Goal: Task Accomplishment & Management: Manage account settings

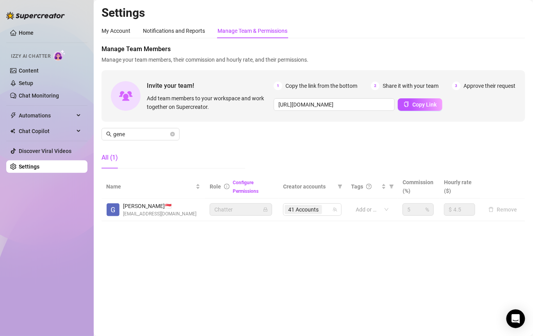
click at [212, 155] on div "All (1)" at bounding box center [173, 158] width 144 height 22
click at [25, 73] on link "Content" at bounding box center [29, 71] width 20 height 6
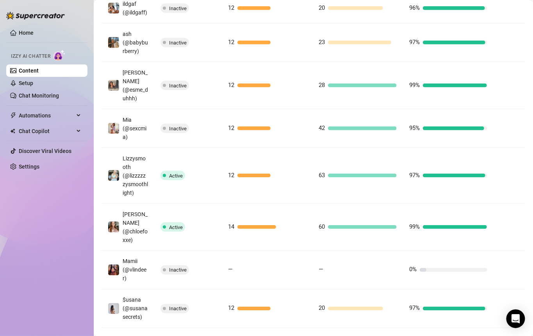
scroll to position [22, 0]
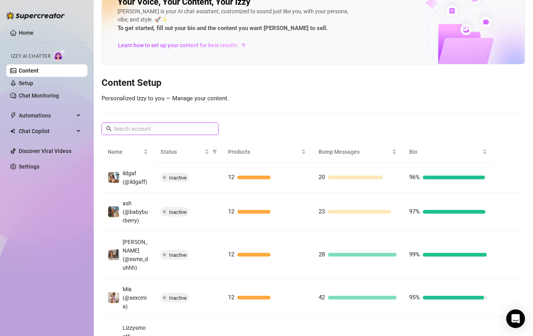
click at [177, 124] on input "text" at bounding box center [160, 128] width 94 height 9
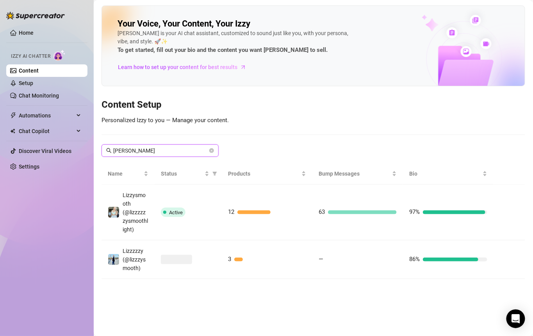
scroll to position [0, 0]
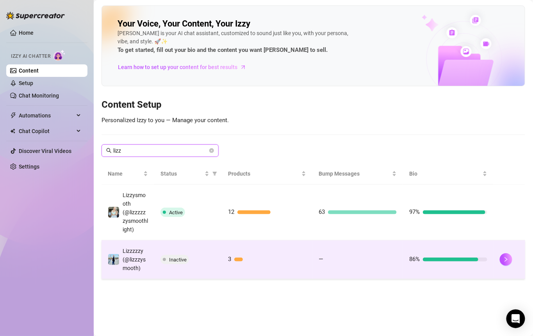
type input "lizz"
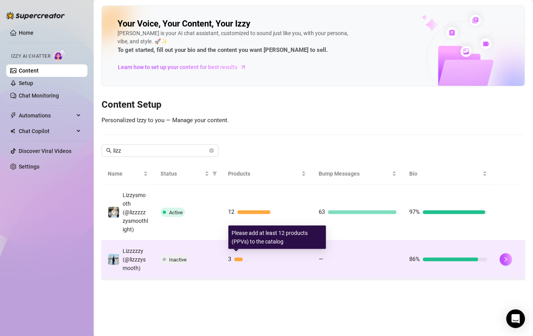
click at [245, 261] on div "3" at bounding box center [267, 259] width 78 height 9
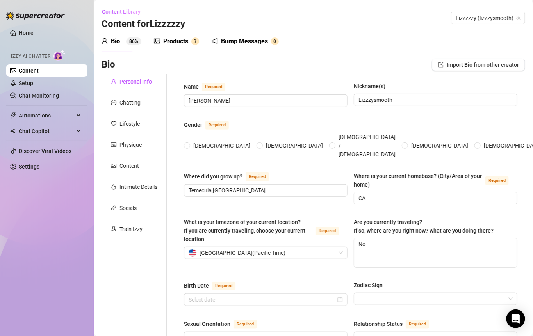
radio input "true"
click at [186, 40] on div "Products" at bounding box center [175, 41] width 25 height 9
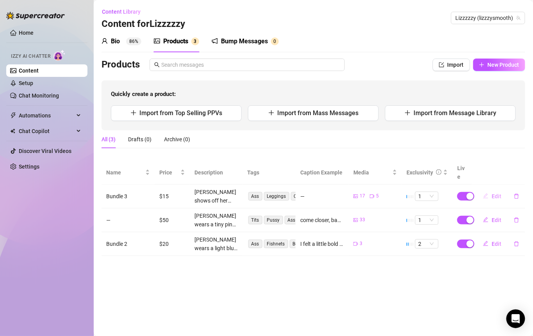
click at [493, 193] on span "Edit" at bounding box center [496, 196] width 10 height 6
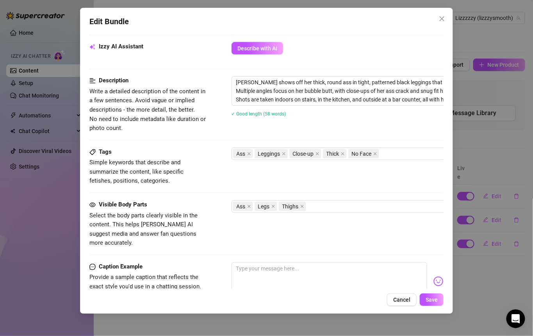
scroll to position [388, 0]
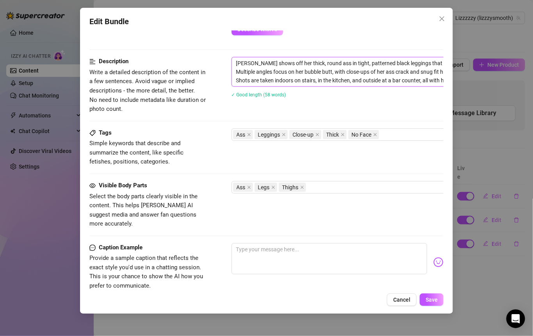
click at [305, 80] on textarea "Elizabeth shows off her thick, round ass in tight, patterned black leggings tha…" at bounding box center [368, 71] width 272 height 29
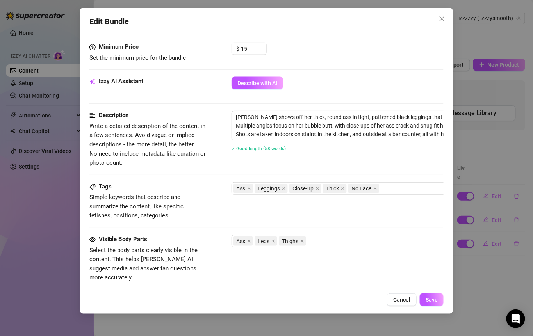
scroll to position [322, 0]
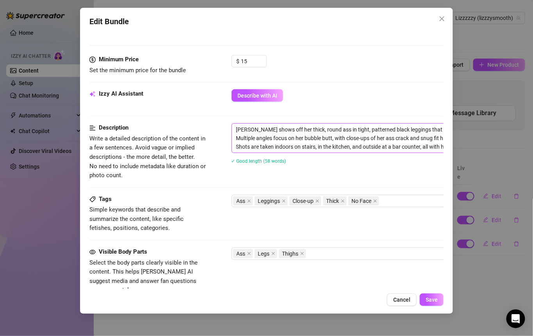
click at [298, 143] on textarea "Elizabeth shows off her thick, round ass in tight, patterned black leggings tha…" at bounding box center [368, 138] width 272 height 29
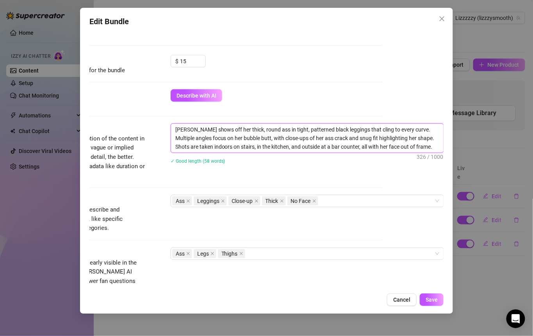
drag, startPoint x: 234, startPoint y: 127, endPoint x: 455, endPoint y: 166, distance: 224.7
click at [455, 166] on div "Edit Bundle Account Lizzzzzy (@lizzzysmooth) Name Name is for your internal org…" at bounding box center [266, 168] width 533 height 336
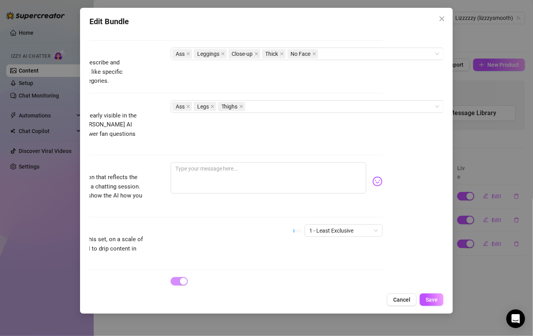
scroll to position [495, 68]
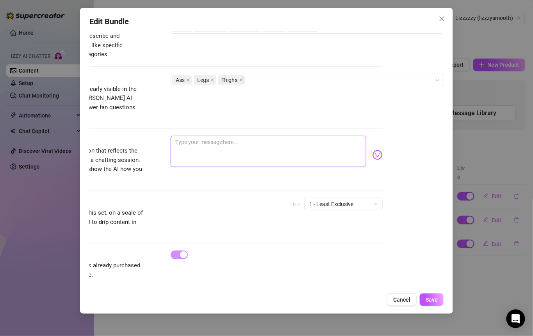
click at [240, 142] on textarea at bounding box center [269, 151] width 196 height 31
paste textarea "These leggings might be a little too snug on me… or do you like seeing them hug…"
type textarea "These leggings might be a little too snug on me… or do you like seeing them hug…"
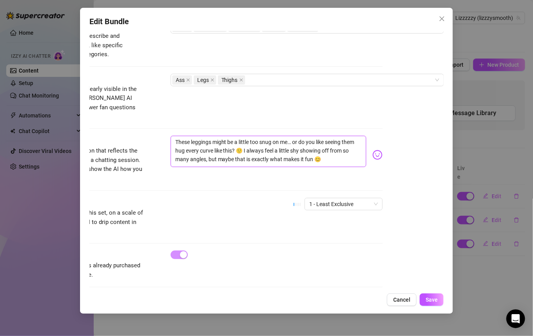
click at [171, 136] on textarea "These leggings might be a little too snug on me… or do you like seeing them hug…" at bounding box center [269, 151] width 196 height 31
type textarea "hese leggings might be a little too snug on me… or do you like seeing them hug …"
type textarea "these leggings might be a little too snug on me… or do you like seeing them hug…"
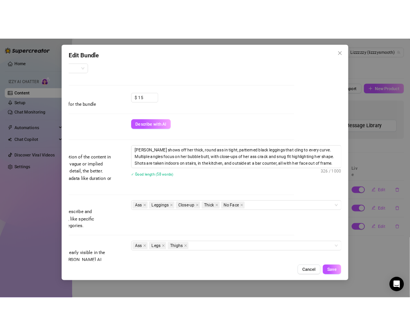
scroll to position [272, 68]
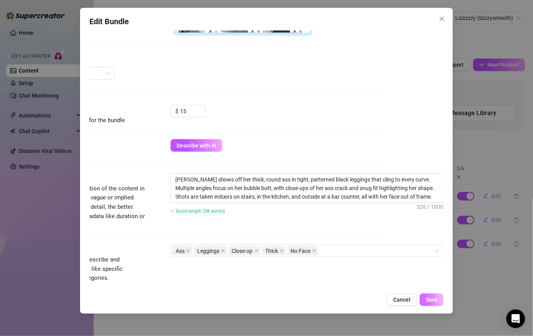
type textarea "these leggings might be a little too snug on me… or do you like seeing them hug…"
click at [427, 302] on span "Save" at bounding box center [431, 300] width 12 height 6
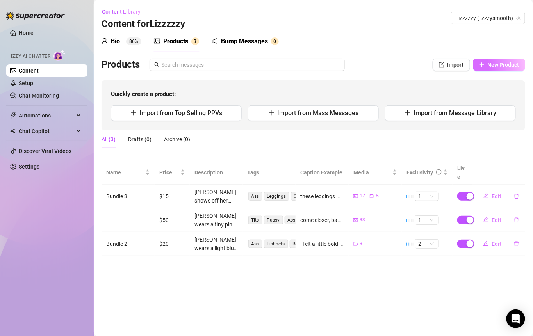
click at [489, 64] on span "New Product" at bounding box center [503, 65] width 32 height 6
type textarea "Type your message here..."
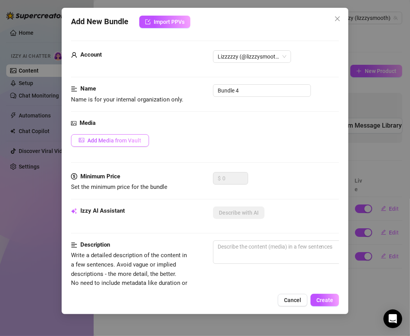
click at [134, 142] on span "Add Media from Vault" at bounding box center [114, 140] width 54 height 6
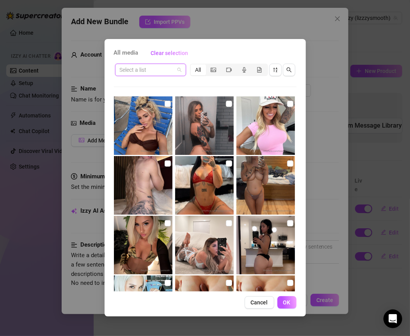
click at [172, 69] on input "search" at bounding box center [147, 70] width 55 height 12
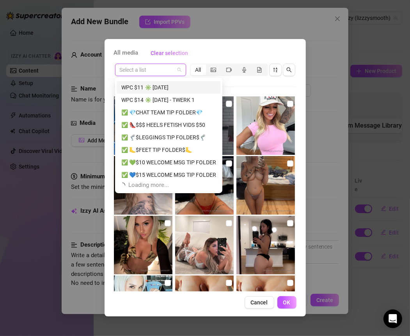
scroll to position [150, 0]
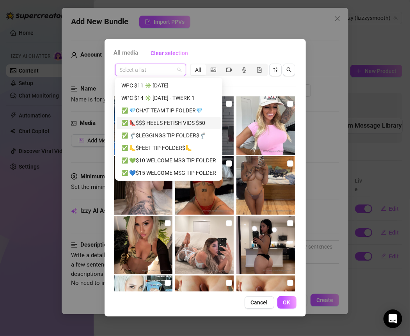
click at [182, 124] on div "✅ 👠$$$ HEELS FETISH VIDS $50" at bounding box center [168, 123] width 95 height 9
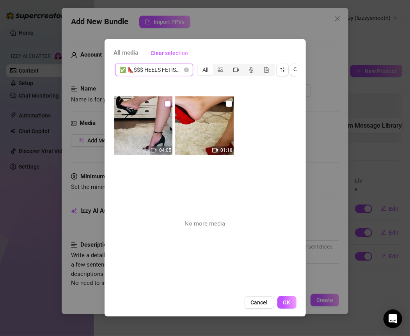
click at [167, 102] on input "checkbox" at bounding box center [168, 104] width 6 height 6
checkbox input "true"
click at [229, 102] on input "checkbox" at bounding box center [229, 104] width 6 height 6
checkbox input "true"
click at [287, 306] on span "OK" at bounding box center [286, 302] width 7 height 6
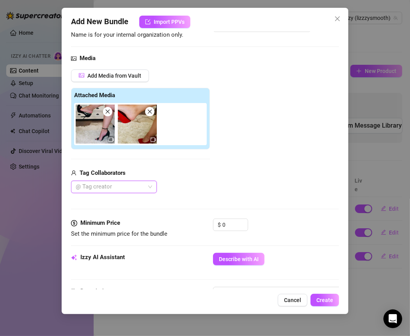
scroll to position [69, 0]
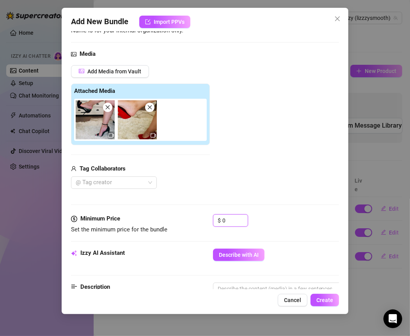
drag, startPoint x: 229, startPoint y: 219, endPoint x: 182, endPoint y: 217, distance: 47.7
click at [182, 217] on div "Minimum Price Set the minimum price for the bundle $ 0" at bounding box center [205, 224] width 269 height 20
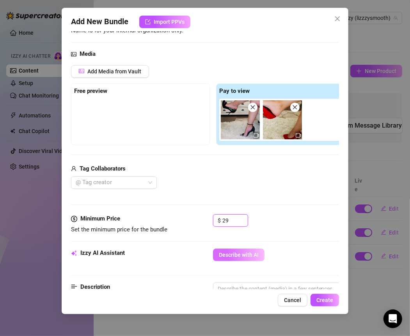
type input "29"
click at [257, 254] on span "Describe with AI" at bounding box center [239, 255] width 40 height 6
type textarea "Elizabeth"
type textarea "Elizabeth teases"
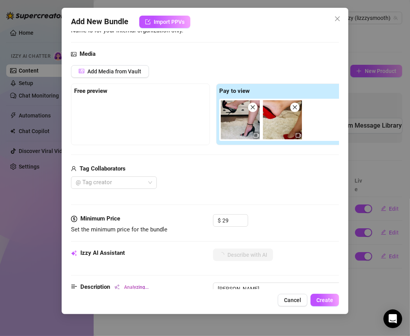
type textarea "Elizabeth teases"
type textarea "Elizabeth teases with"
type textarea "Elizabeth teases with close-up"
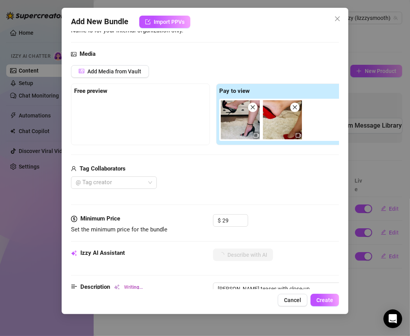
type textarea "Elizabeth teases with close-up shots"
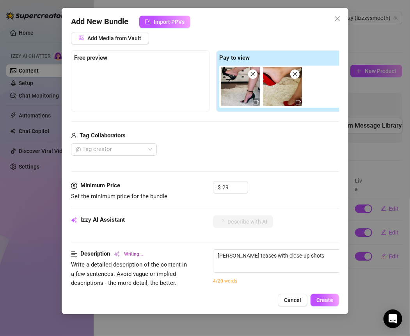
type textarea "Elizabeth teases with close-up shots of"
type textarea "Elizabeth teases with close-up shots of her"
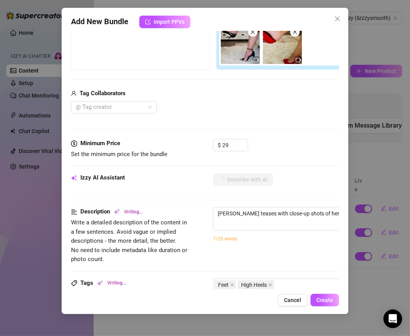
type textarea "Elizabeth teases with close-up shots of her legs"
type textarea "Elizabeth teases with close-up shots of her legs and"
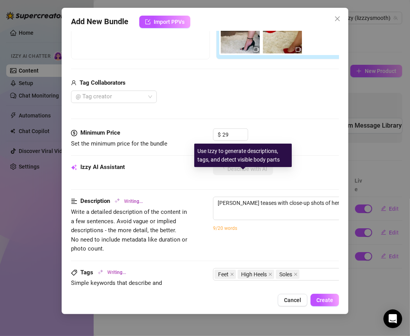
type textarea "Elizabeth teases with close-up shots of her legs and feet"
type textarea "Elizabeth teases with close-up shots of her legs and feet in"
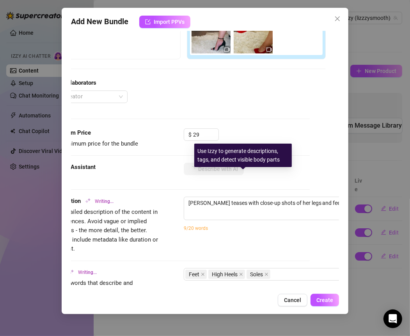
type textarea "Elizabeth teases with close-up shots of her legs and feet in two"
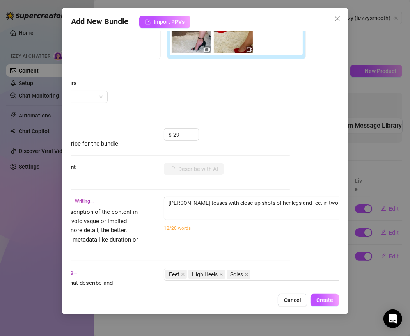
type textarea "Elizabeth teases with close-up shots of her legs and feet in two different"
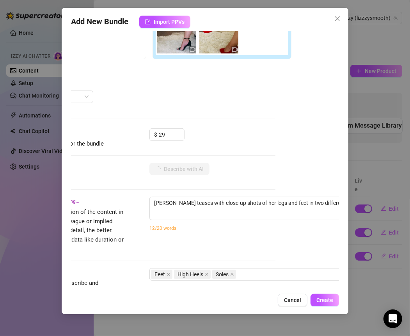
type textarea "Elizabeth teases with close-up shots of her legs and feet in two different pairs"
type textarea "Elizabeth teases with close-up shots of her legs and feet in two different pair…"
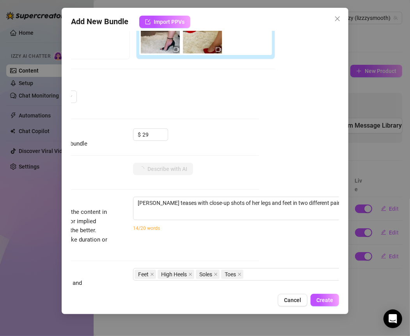
type textarea "Elizabeth teases with close-up shots of her legs and feet in two different pair…"
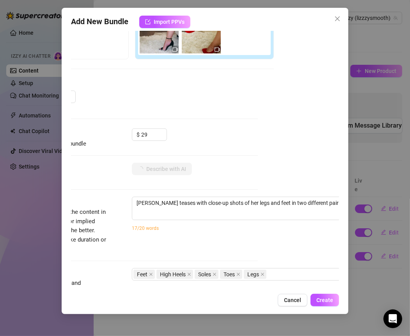
type textarea "Elizabeth teases with close-up shots of her legs and feet in two different pair…"
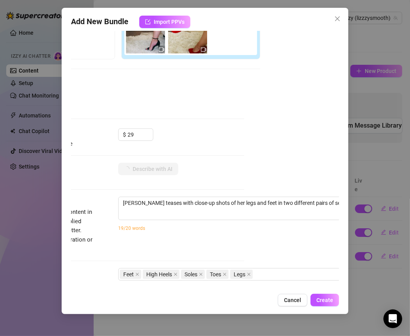
type textarea "Elizabeth teases with close-up shots of her legs and feet in two different pair…"
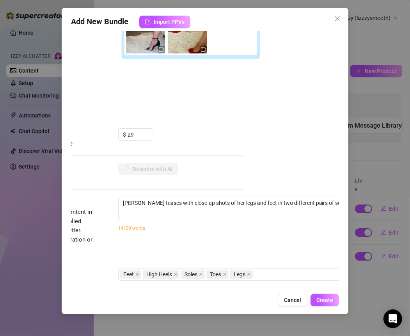
type textarea "Elizabeth teases with close-up shots of her legs and feet in two different pair…"
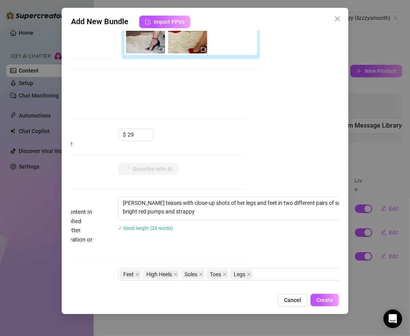
type textarea "Elizabeth teases with close-up shots of her legs and feet in two different pair…"
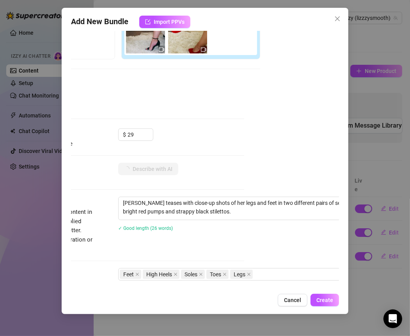
type textarea "Elizabeth teases with close-up shots of her legs and feet in two different pair…"
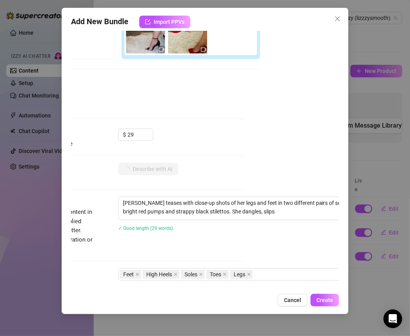
type textarea "Elizabeth teases with close-up shots of her legs and feet in two different pair…"
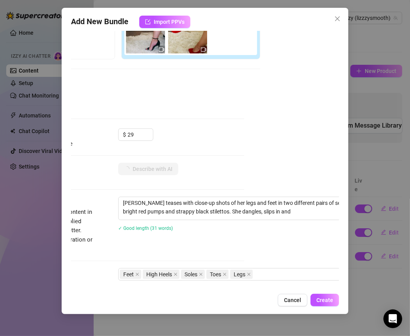
type textarea "Elizabeth teases with close-up shots of her legs and feet in two different pair…"
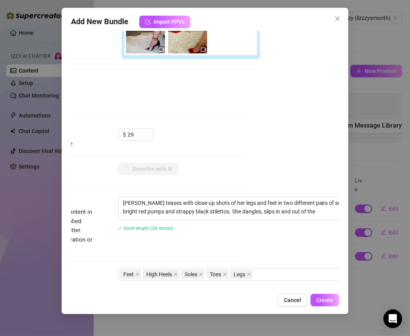
type textarea "Elizabeth teases with close-up shots of her legs and feet in two different pair…"
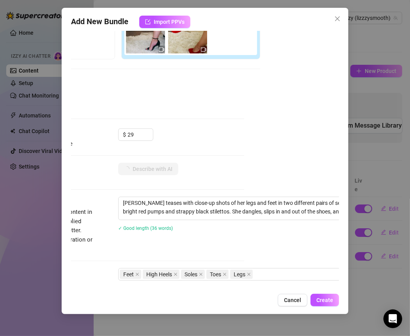
type textarea "Elizabeth teases with close-up shots of her legs and feet in two different pair…"
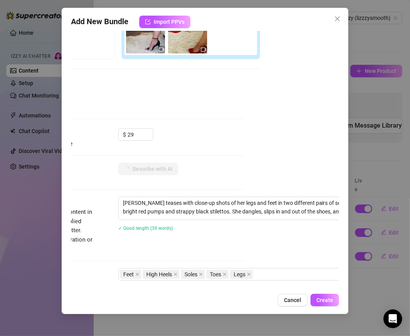
type textarea "Elizabeth teases with close-up shots of her legs and feet in two different pair…"
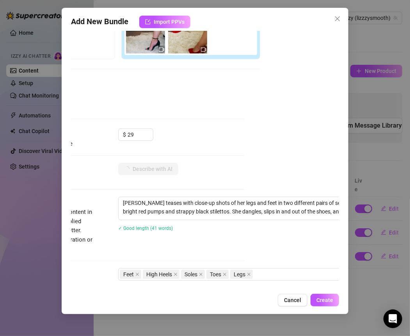
type textarea "Elizabeth teases with close-up shots of her legs and feet in two different pair…"
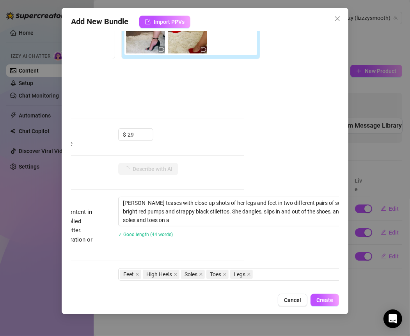
type textarea "Elizabeth teases with close-up shots of her legs and feet in two different pair…"
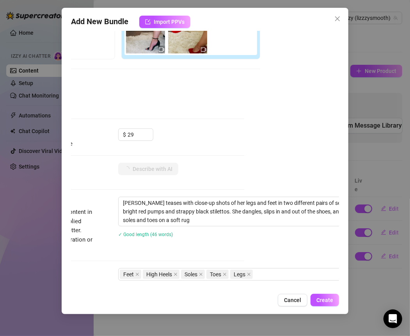
type textarea "Elizabeth teases with close-up shots of her legs and feet in two different pair…"
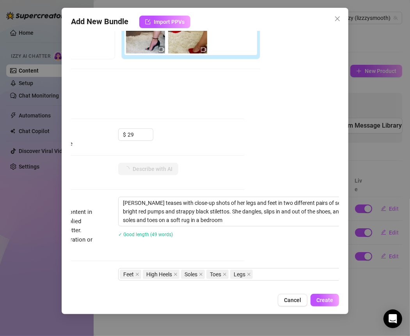
type textarea "Elizabeth teases with close-up shots of her legs and feet in two different pair…"
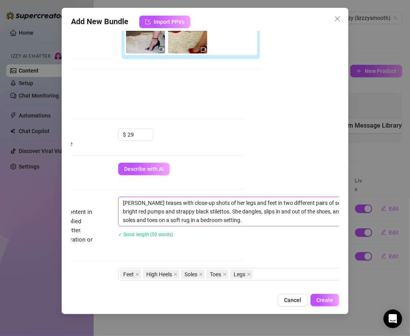
click at [236, 213] on textarea "Elizabeth teases with close-up shots of her legs and feet in two different pair…" at bounding box center [255, 211] width 272 height 29
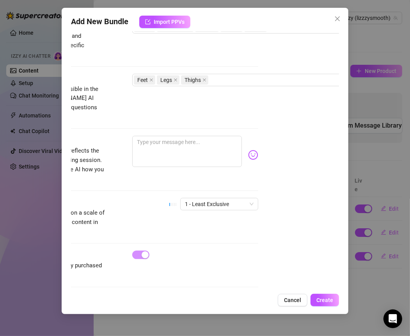
scroll to position [402, 68]
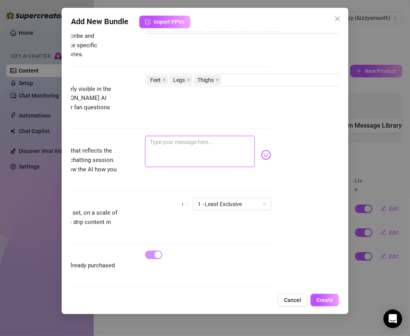
click at [191, 142] on textarea at bounding box center [200, 151] width 110 height 31
paste textarea "I could not decide between the red pumps or the black strappy heels… which do y…"
type textarea "I could not decide between the red pumps or the black strappy heels… which do y…"
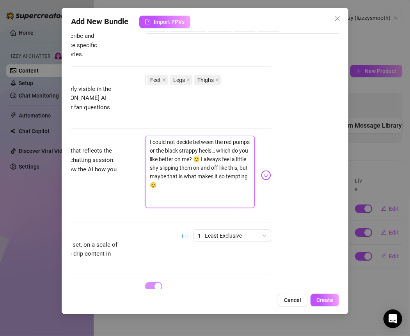
scroll to position [0, 0]
type textarea "I could not decide between the red pumps or the black strappy heels… which do y…"
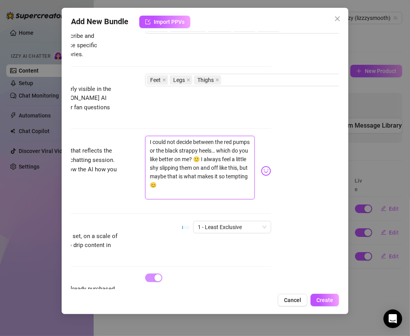
type textarea "I could not decide between the red pumps or the black strappy heels… which do y…"
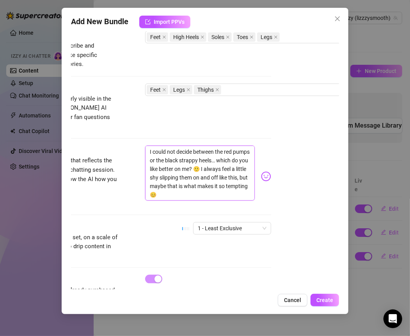
scroll to position [416, 68]
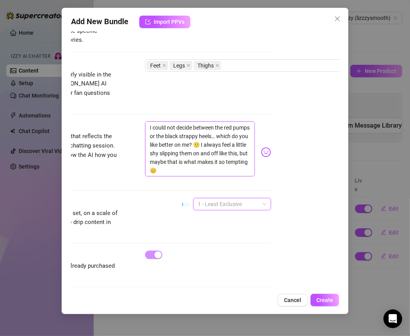
click at [238, 198] on span "1 - Least Exclusive" at bounding box center [232, 204] width 69 height 12
type textarea "I could not decide between the red pumps or the black strappy heels… which do y…"
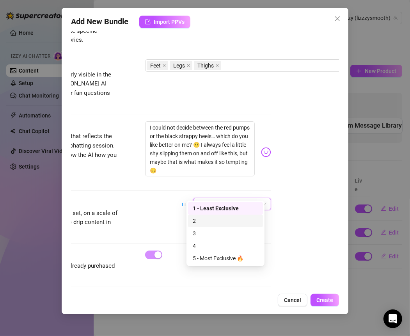
click at [203, 222] on div "2" at bounding box center [226, 221] width 66 height 9
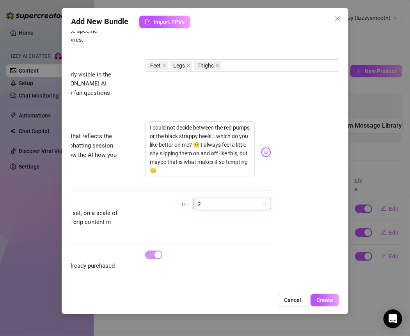
click at [296, 190] on div "Account Lizzzzzy (@lizzzysmooth) Name Name is for your internal organization on…" at bounding box center [205, 160] width 269 height 258
click at [315, 304] on button "Create" at bounding box center [325, 300] width 28 height 12
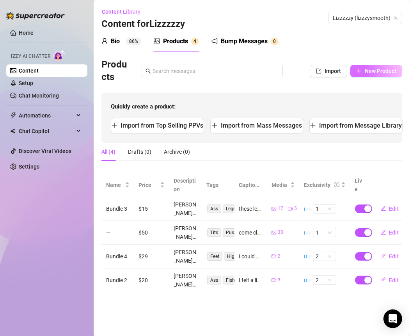
click at [368, 72] on span "New Product" at bounding box center [381, 71] width 32 height 6
type textarea "Type your message here..."
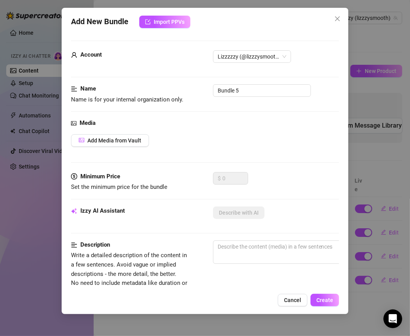
scroll to position [16, 0]
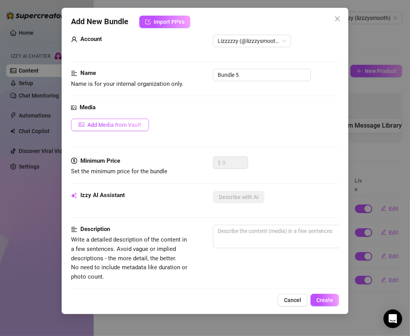
click at [136, 124] on span "Add Media from Vault" at bounding box center [114, 125] width 54 height 6
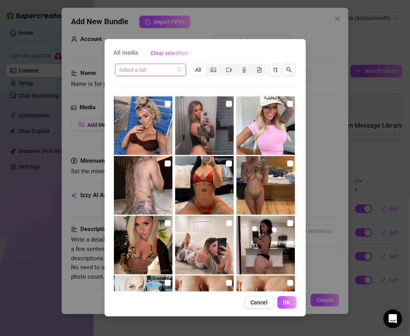
click at [170, 69] on input "search" at bounding box center [147, 70] width 55 height 12
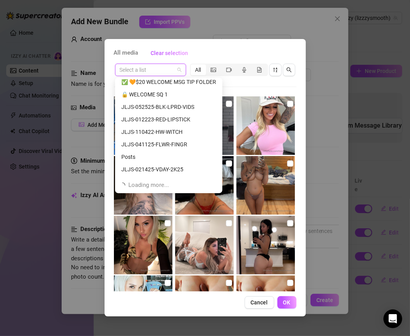
scroll to position [274, 0]
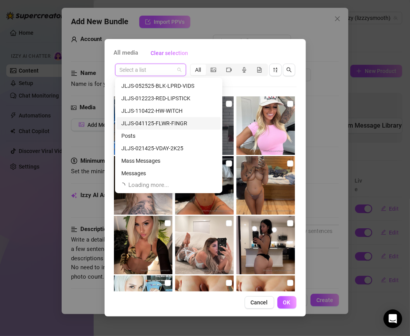
click at [176, 124] on div "JLJS-041125-FLWR-FINGR" at bounding box center [168, 123] width 95 height 9
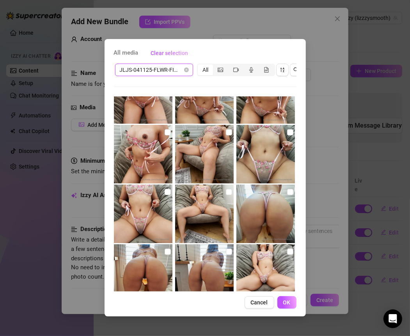
scroll to position [0, 0]
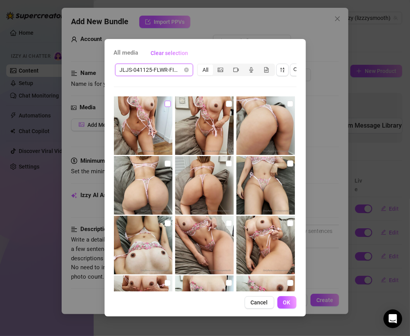
click at [167, 101] on input "checkbox" at bounding box center [168, 104] width 6 height 6
checkbox input "true"
click at [226, 104] on input "checkbox" at bounding box center [229, 104] width 6 height 6
checkbox input "true"
click at [287, 103] on input "checkbox" at bounding box center [290, 104] width 6 height 6
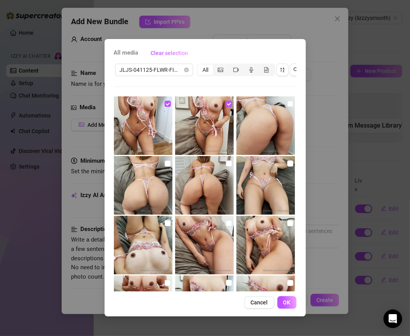
checkbox input "true"
click at [288, 162] on input "checkbox" at bounding box center [290, 163] width 6 height 6
checkbox input "true"
click at [226, 162] on input "checkbox" at bounding box center [229, 163] width 6 height 6
checkbox input "true"
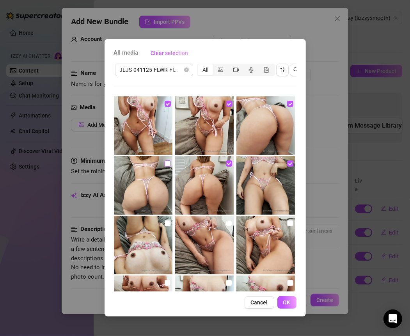
click at [166, 162] on input "checkbox" at bounding box center [168, 163] width 6 height 6
checkbox input "true"
click at [165, 223] on input "checkbox" at bounding box center [168, 223] width 6 height 6
checkbox input "true"
click at [229, 224] on img at bounding box center [204, 245] width 59 height 59
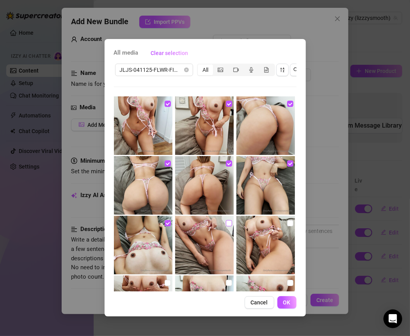
click at [226, 222] on input "checkbox" at bounding box center [229, 223] width 6 height 6
checkbox input "true"
click at [288, 221] on input "checkbox" at bounding box center [290, 223] width 6 height 6
checkbox input "true"
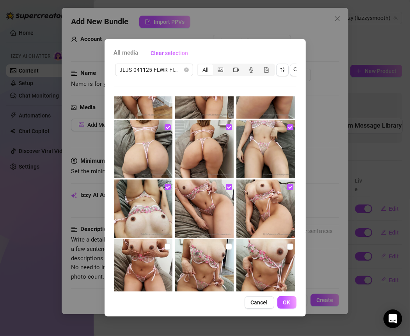
scroll to position [45, 0]
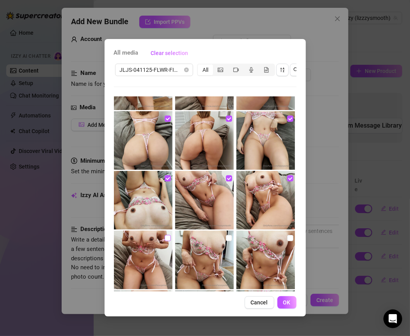
click at [165, 240] on input "checkbox" at bounding box center [168, 238] width 6 height 6
checkbox input "true"
click at [226, 240] on input "checkbox" at bounding box center [229, 238] width 6 height 6
checkbox input "true"
click at [287, 236] on input "checkbox" at bounding box center [290, 238] width 6 height 6
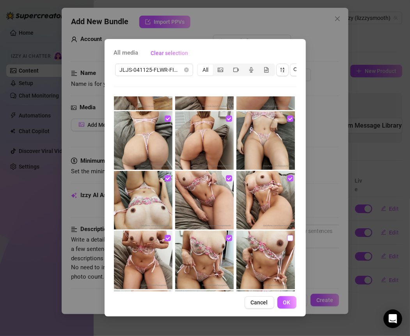
checkbox input "true"
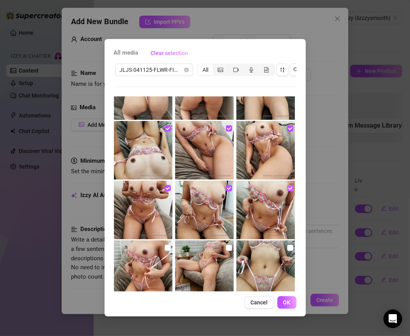
scroll to position [144, 0]
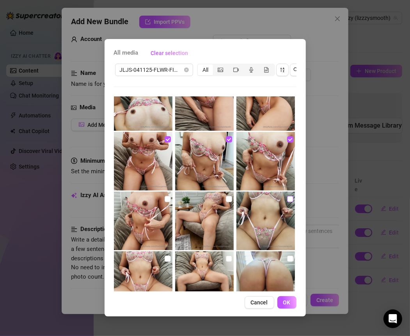
click at [287, 201] on input "checkbox" at bounding box center [290, 199] width 6 height 6
checkbox input "true"
click at [228, 198] on input "checkbox" at bounding box center [229, 199] width 6 height 6
checkbox input "true"
click at [165, 197] on input "checkbox" at bounding box center [168, 199] width 6 height 6
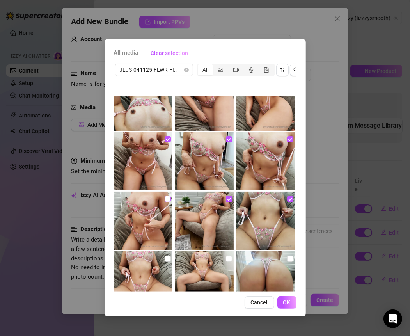
checkbox input "true"
click at [168, 256] on input "checkbox" at bounding box center [168, 259] width 6 height 6
checkbox input "true"
click at [226, 257] on input "checkbox" at bounding box center [229, 259] width 6 height 6
checkbox input "true"
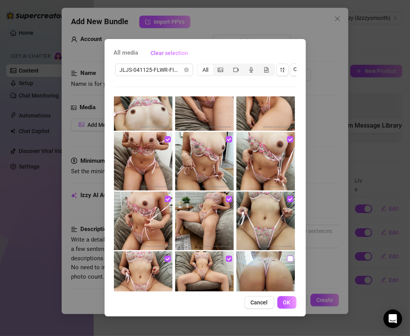
click at [287, 255] on label at bounding box center [290, 258] width 6 height 9
click at [287, 256] on input "checkbox" at bounding box center [290, 259] width 6 height 6
checkbox input "true"
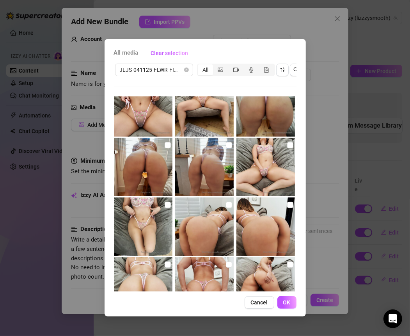
scroll to position [331, 0]
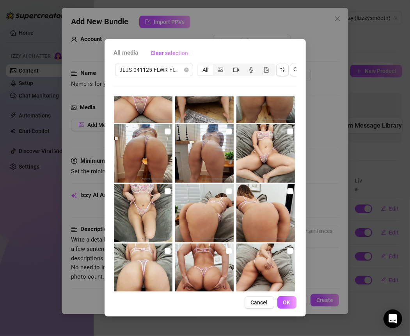
click at [283, 135] on img at bounding box center [266, 153] width 59 height 59
click at [226, 129] on input "checkbox" at bounding box center [229, 131] width 6 height 6
checkbox input "true"
click at [287, 132] on input "checkbox" at bounding box center [290, 131] width 6 height 6
checkbox input "true"
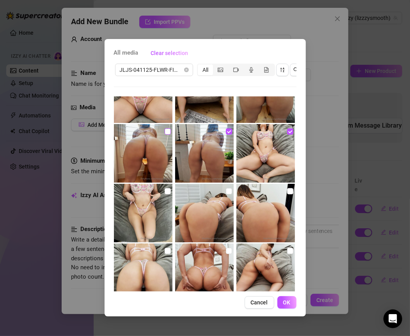
click at [169, 132] on input "checkbox" at bounding box center [168, 131] width 6 height 6
checkbox input "true"
click at [165, 190] on input "checkbox" at bounding box center [168, 191] width 6 height 6
checkbox input "true"
click at [222, 190] on img at bounding box center [204, 213] width 59 height 59
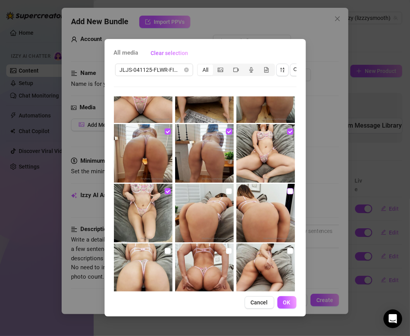
click at [287, 191] on input "checkbox" at bounding box center [290, 191] width 6 height 6
checkbox input "true"
click at [228, 192] on input "checkbox" at bounding box center [229, 191] width 6 height 6
checkbox input "true"
click at [287, 253] on input "checkbox" at bounding box center [290, 251] width 6 height 6
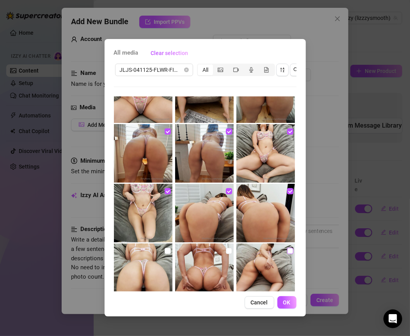
checkbox input "true"
click at [228, 249] on input "checkbox" at bounding box center [229, 251] width 6 height 6
checkbox input "true"
click at [165, 248] on input "checkbox" at bounding box center [168, 251] width 6 height 6
checkbox input "true"
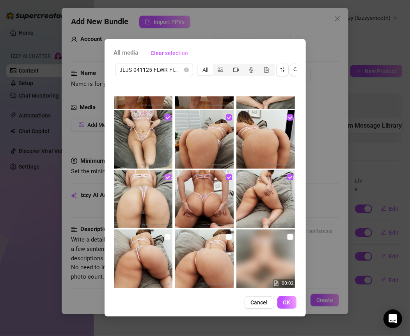
scroll to position [414, 0]
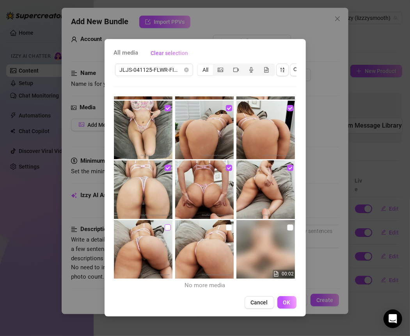
click at [167, 227] on input "checkbox" at bounding box center [168, 227] width 6 height 6
checkbox input "true"
click at [229, 226] on input "checkbox" at bounding box center [229, 227] width 6 height 6
checkbox input "true"
click at [288, 304] on button "OK" at bounding box center [286, 302] width 19 height 12
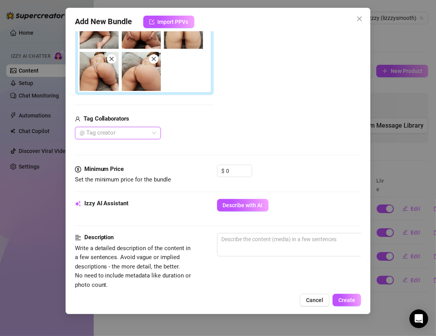
scroll to position [216, 0]
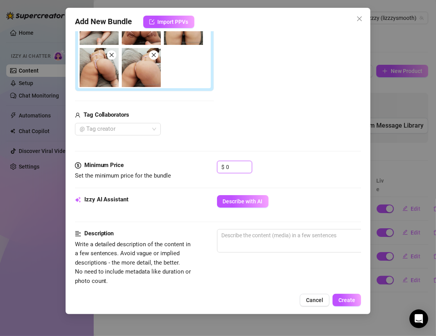
drag, startPoint x: 235, startPoint y: 167, endPoint x: 196, endPoint y: 167, distance: 39.0
click at [196, 167] on div "Minimum Price Set the minimum price for the bundle $ 0" at bounding box center [218, 171] width 286 height 20
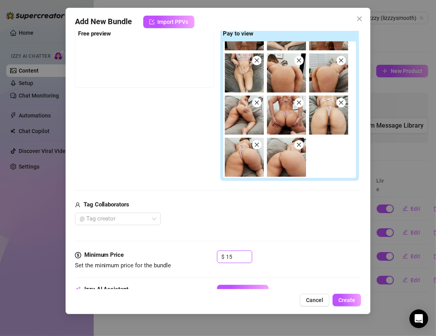
scroll to position [269, 0]
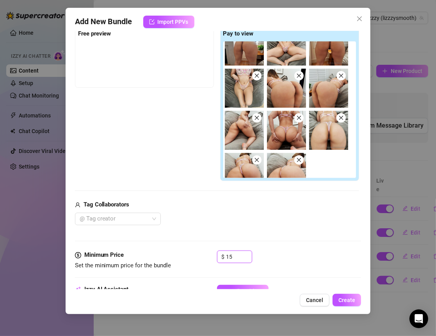
drag, startPoint x: 236, startPoint y: 253, endPoint x: 201, endPoint y: 253, distance: 34.7
click at [201, 253] on div "Minimum Price Set the minimum price for the bundle $ 15" at bounding box center [218, 261] width 286 height 20
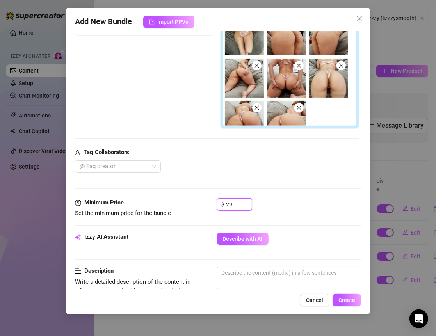
scroll to position [223, 0]
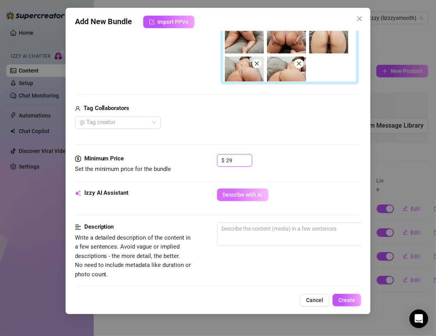
type input "29"
click at [242, 192] on span "Describe with AI" at bounding box center [243, 195] width 40 height 6
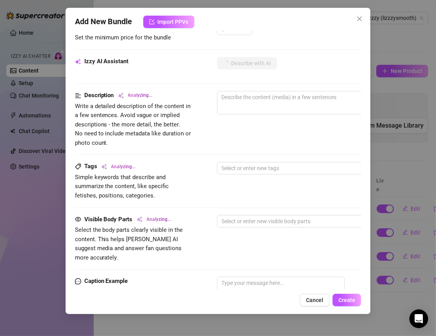
scroll to position [363, 0]
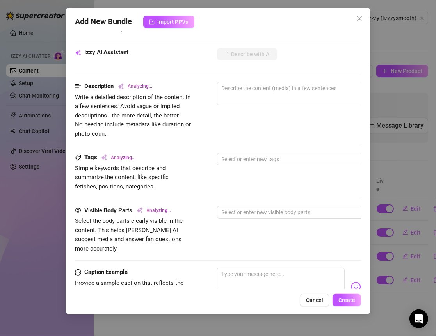
type textarea "Elizabeth"
type textarea "Elizabeth wears"
type textarea "Elizabeth wears a"
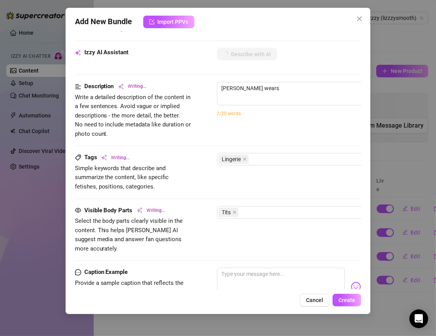
type textarea "Elizabeth wears a"
type textarea "Elizabeth wears a sheer"
type textarea "Elizabeth wears a sheer pink"
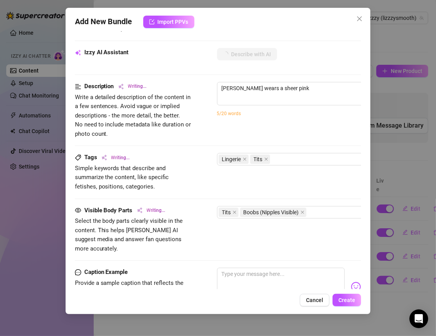
type textarea "Elizabeth wears a sheer pink floral"
type textarea "Elizabeth wears a sheer pink floral lingerie"
type textarea "Elizabeth wears a sheer pink floral lingerie set"
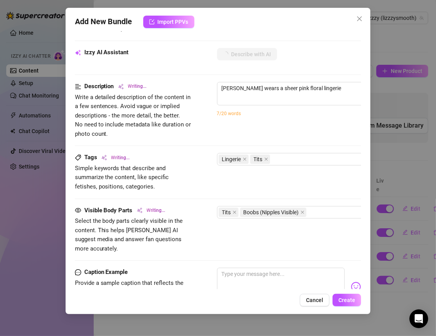
type textarea "Elizabeth wears a sheer pink floral lingerie set"
type textarea "Elizabeth wears a sheer pink floral lingerie set with"
type textarea "Elizabeth wears a sheer pink floral lingerie set with a"
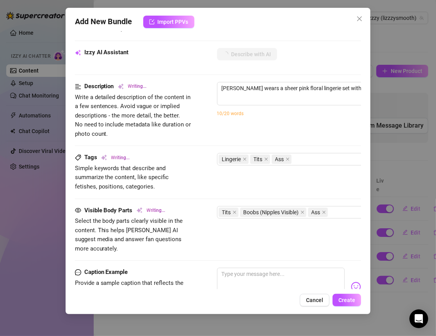
type textarea "Elizabeth wears a sheer pink floral lingerie set with a matching"
type textarea "Elizabeth wears a sheer pink floral lingerie set with a matching thong,"
type textarea "Elizabeth wears a sheer pink floral lingerie set with a matching thong, showing"
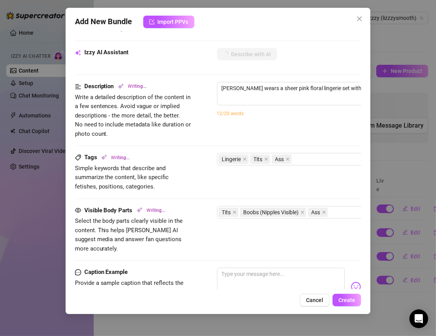
type textarea "Elizabeth wears a sheer pink floral lingerie set with a matching thong, showing"
type textarea "Elizabeth wears a sheer pink floral lingerie set with a matching thong, showing…"
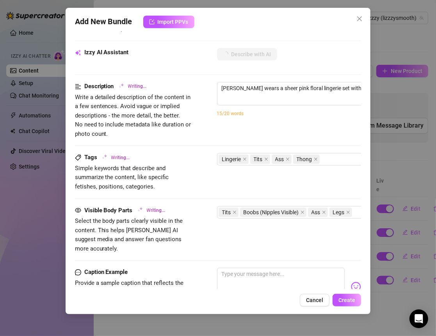
type textarea "Elizabeth wears a sheer pink floral lingerie set with a matching thong, showing…"
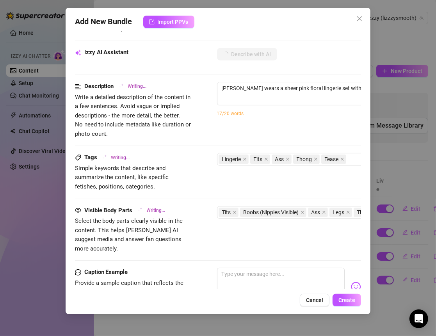
type textarea "Elizabeth wears a sheer pink floral lingerie set with a matching thong, showing…"
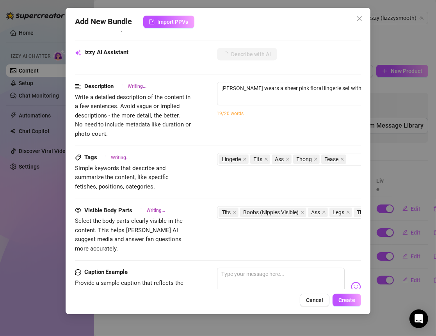
type textarea "Elizabeth wears a sheer pink floral lingerie set with a matching thong, showing…"
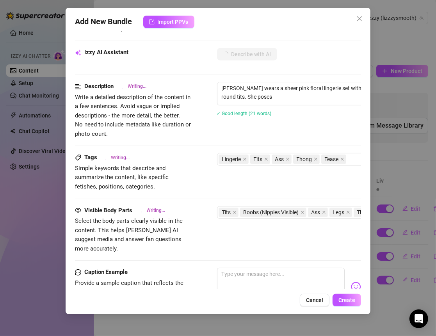
type textarea "Elizabeth wears a sheer pink floral lingerie set with a matching thong, showing…"
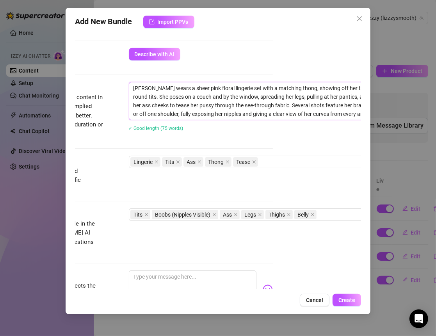
scroll to position [363, 136]
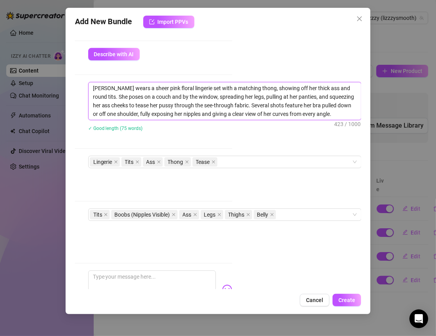
drag, startPoint x: 220, startPoint y: 87, endPoint x: 374, endPoint y: 122, distance: 158.1
click at [374, 122] on div "Add New Bundle Import PPVs Account Lizzzzzy (@lizzzysmooth) Name Name is for yo…" at bounding box center [218, 168] width 436 height 336
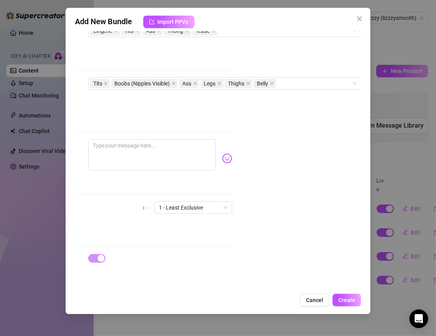
scroll to position [498, 136]
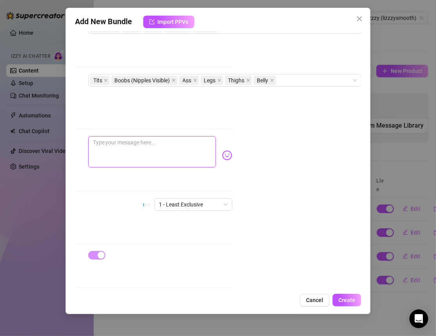
click at [166, 142] on textarea at bounding box center [152, 151] width 128 height 31
paste textarea "I felt a little daring slipping into this pink floral set today… it is so sheer…"
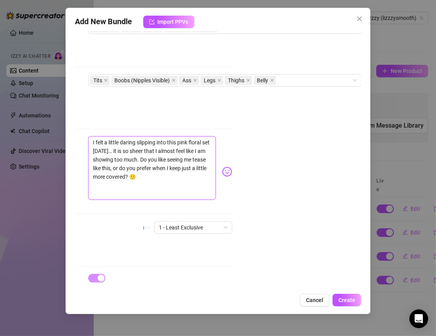
scroll to position [0, 0]
click at [206, 188] on div "I felt a little daring slipping into this pink floral set today… it is so sheer…" at bounding box center [160, 171] width 144 height 71
click at [199, 222] on span "1 - Least Exclusive" at bounding box center [193, 228] width 69 height 12
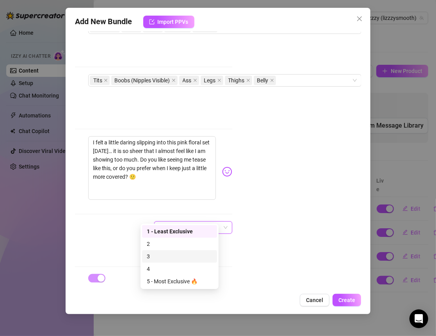
click at [167, 254] on div "3" at bounding box center [180, 256] width 66 height 9
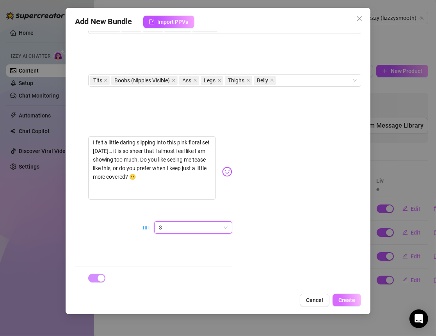
click at [344, 299] on span "Create" at bounding box center [346, 300] width 17 height 6
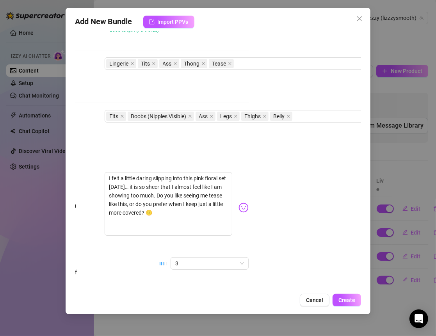
scroll to position [466, 112]
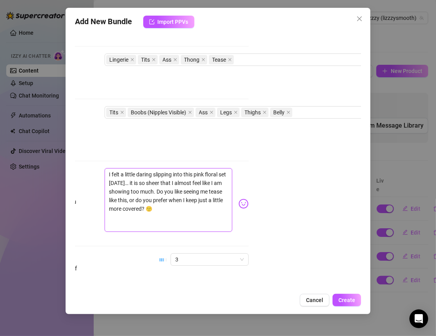
click at [173, 179] on textarea "I felt a little daring slipping into this pink floral set today… it is so sheer…" at bounding box center [169, 200] width 128 height 64
click at [156, 207] on textarea "I felt a little daring slipping into this pink floral set today… it is so sheer…" at bounding box center [169, 200] width 128 height 64
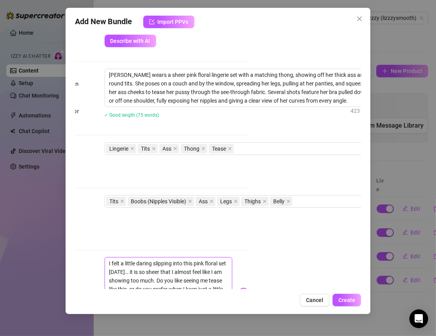
scroll to position [374, 112]
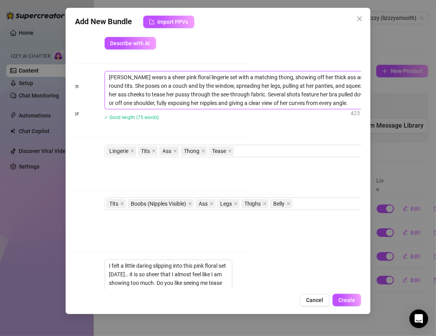
click at [223, 85] on textarea "Elizabeth wears a sheer pink floral lingerie set with a matching thong, showing…" at bounding box center [241, 89] width 272 height 37
click at [220, 85] on textarea "Elizabeth wears a sheer pink floral lingerie set with a matching thong, showing…" at bounding box center [241, 89] width 272 height 37
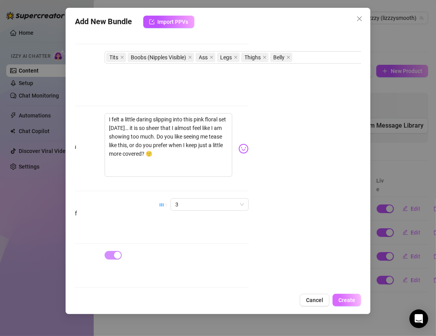
click at [345, 299] on span "Create" at bounding box center [346, 300] width 17 height 6
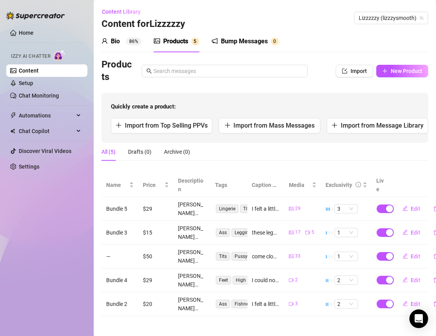
scroll to position [0, 9]
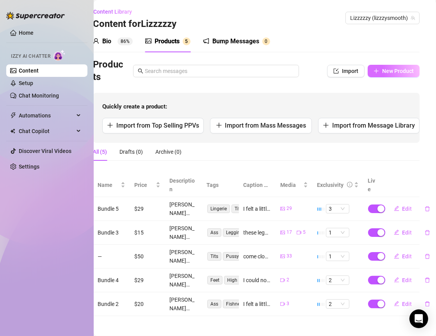
click at [382, 73] on span "New Product" at bounding box center [398, 71] width 32 height 6
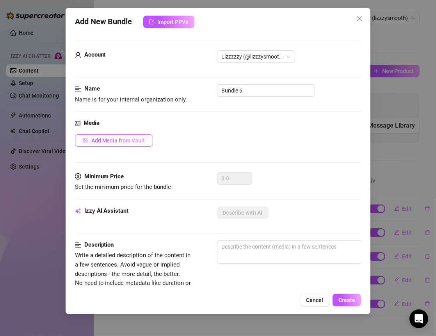
click at [146, 142] on button "Add Media from Vault" at bounding box center [114, 140] width 78 height 12
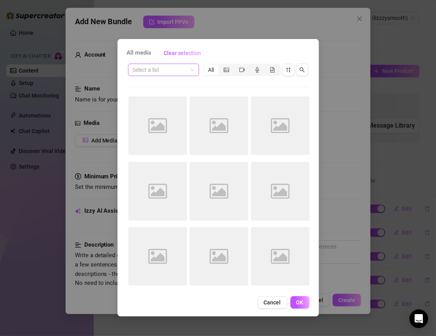
click at [192, 71] on span at bounding box center [164, 70] width 62 height 12
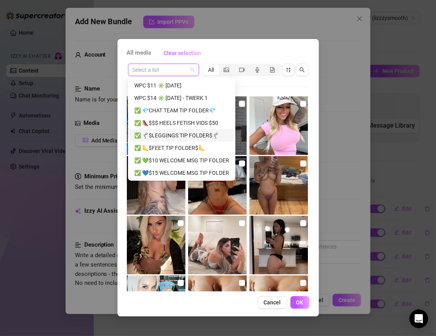
scroll to position [274, 0]
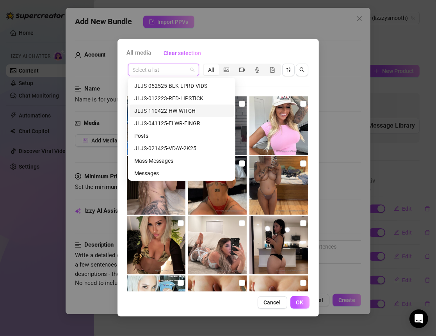
click at [187, 111] on div "JLJS-110422-HW-WITCH" at bounding box center [181, 111] width 95 height 9
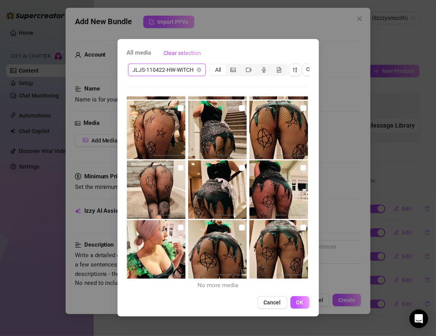
scroll to position [0, 0]
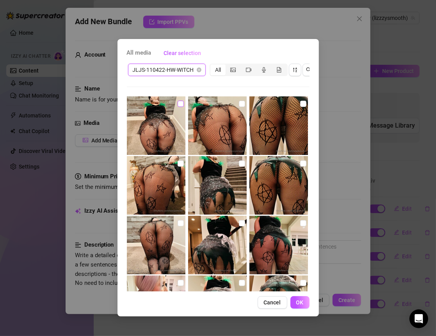
click at [181, 105] on input "checkbox" at bounding box center [181, 104] width 6 height 6
click at [240, 105] on input "checkbox" at bounding box center [242, 104] width 6 height 6
click at [301, 104] on input "checkbox" at bounding box center [303, 104] width 6 height 6
click at [181, 165] on input "checkbox" at bounding box center [181, 163] width 6 height 6
click at [239, 163] on input "checkbox" at bounding box center [242, 163] width 6 height 6
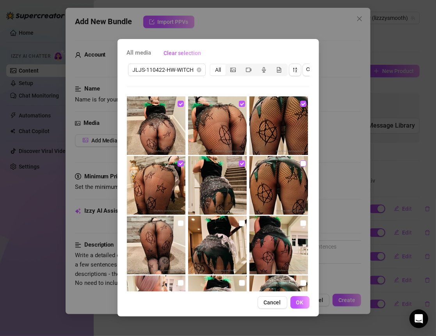
click at [300, 164] on input "checkbox" at bounding box center [303, 163] width 6 height 6
click at [298, 218] on img at bounding box center [278, 245] width 59 height 59
click at [300, 221] on input "checkbox" at bounding box center [303, 223] width 6 height 6
click at [239, 223] on input "checkbox" at bounding box center [242, 223] width 6 height 6
click at [179, 223] on input "checkbox" at bounding box center [181, 223] width 6 height 6
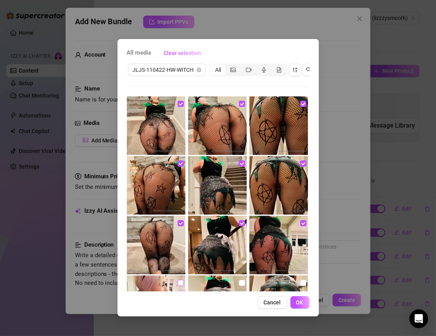
click at [178, 280] on input "checkbox" at bounding box center [181, 283] width 6 height 6
click at [239, 281] on input "checkbox" at bounding box center [242, 283] width 6 height 6
click at [300, 280] on input "checkbox" at bounding box center [303, 283] width 6 height 6
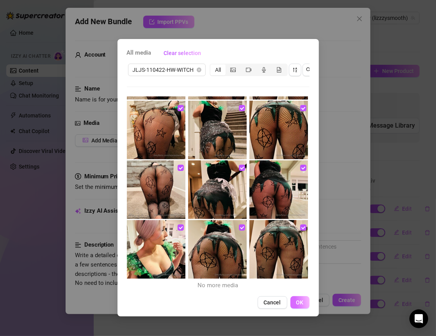
click at [297, 306] on span "OK" at bounding box center [299, 302] width 7 height 6
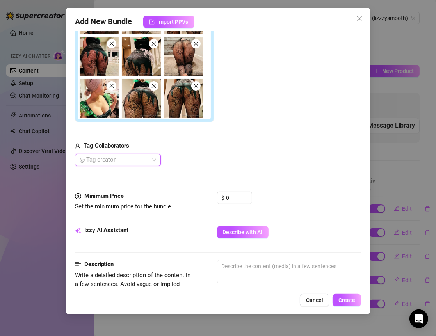
scroll to position [224, 0]
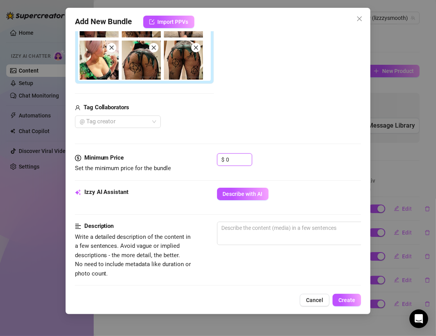
drag, startPoint x: 239, startPoint y: 158, endPoint x: 199, endPoint y: 158, distance: 39.8
click at [199, 158] on div "Minimum Price Set the minimum price for the bundle $ 0" at bounding box center [218, 163] width 286 height 20
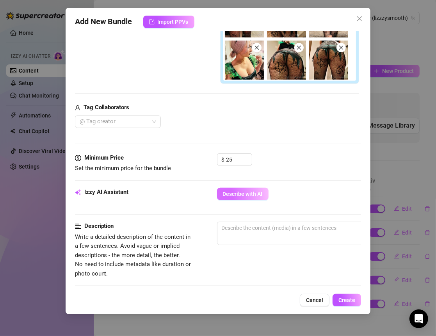
click at [232, 188] on button "Describe with AI" at bounding box center [243, 194] width 52 height 12
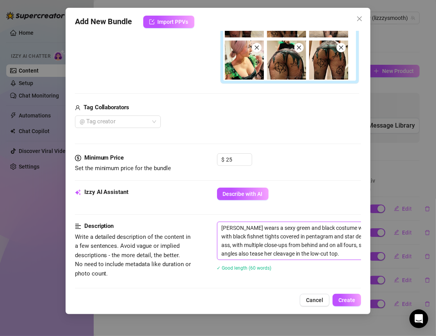
drag, startPoint x: 219, startPoint y: 225, endPoint x: 347, endPoint y: 259, distance: 132.1
click at [347, 259] on div "Elizabeth wears a sexy green and black costume with glittery accents and sheer …" at bounding box center [353, 251] width 273 height 59
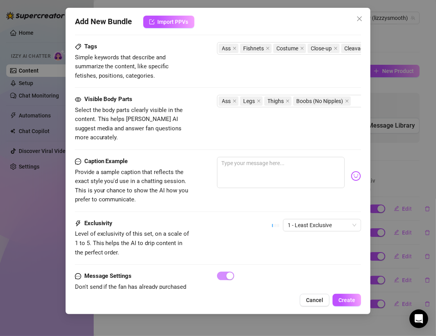
scroll to position [486, 0]
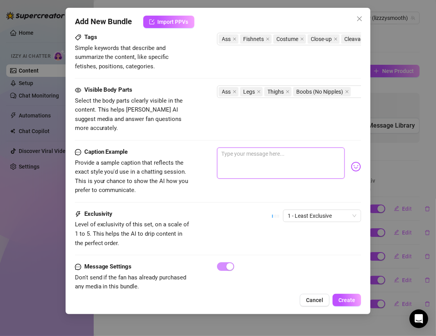
click at [238, 156] on textarea at bounding box center [281, 163] width 128 height 31
paste textarea "I slipped into this little green and black outfit tonight… it feels a little ma…"
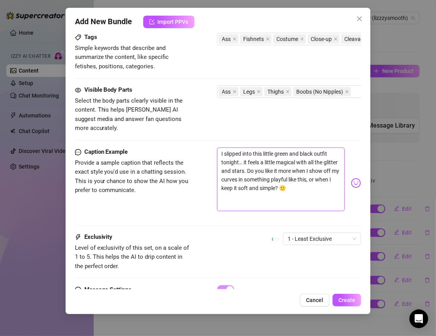
scroll to position [449, 0]
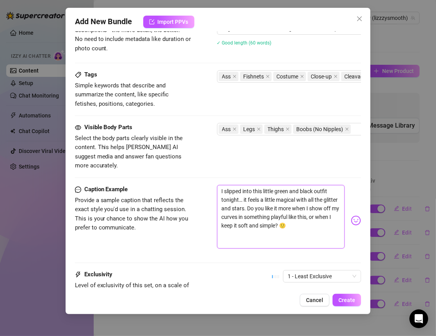
drag, startPoint x: 243, startPoint y: 188, endPoint x: 207, endPoint y: 188, distance: 35.5
click at [207, 188] on div "Caption Example Provide a sample caption that reflects the exact style you'd us…" at bounding box center [218, 220] width 286 height 71
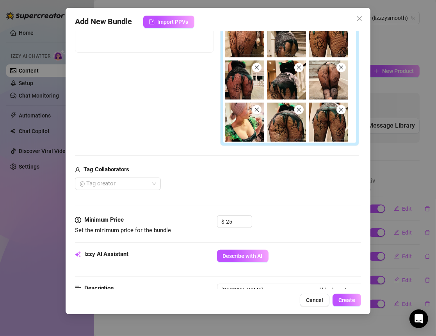
scroll to position [0, 0]
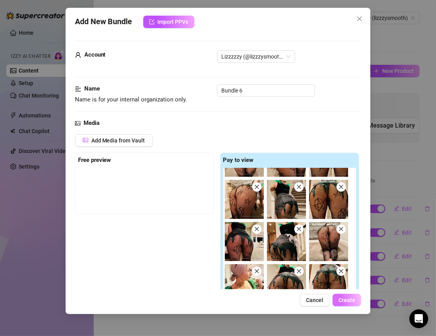
click at [352, 299] on span "Create" at bounding box center [346, 300] width 17 height 6
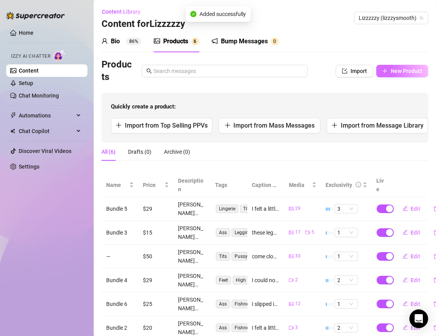
click at [391, 72] on span "New Product" at bounding box center [407, 71] width 32 height 6
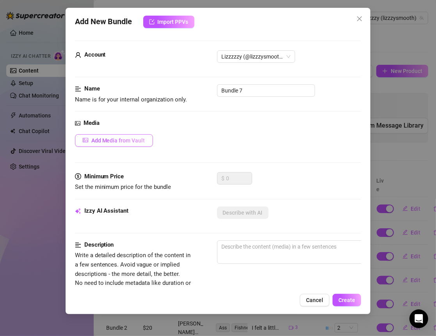
click at [117, 143] on span "Add Media from Vault" at bounding box center [118, 140] width 54 height 6
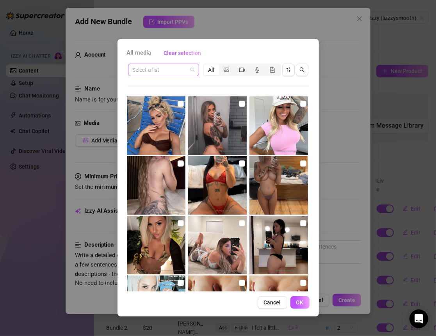
click at [177, 74] on input "search" at bounding box center [160, 70] width 55 height 12
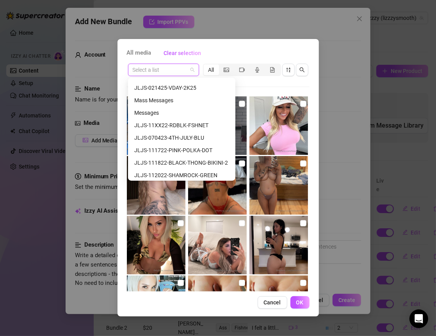
scroll to position [399, 0]
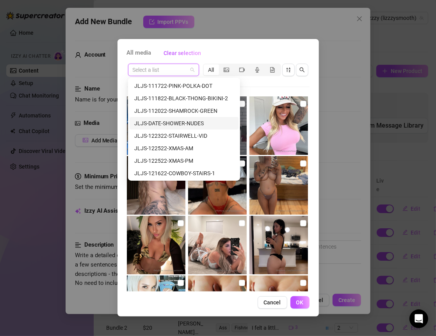
click at [191, 123] on div "JLJS-DATE-SHOWER-NUDES" at bounding box center [184, 123] width 100 height 9
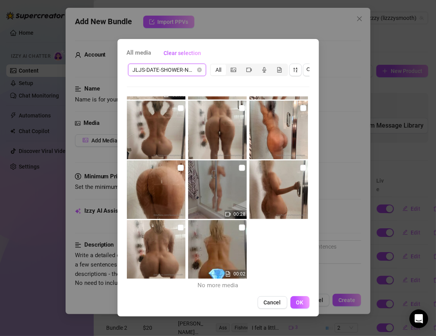
scroll to position [0, 0]
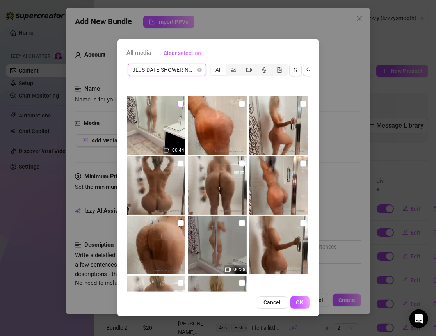
click at [181, 101] on input "checkbox" at bounding box center [181, 104] width 6 height 6
click at [239, 102] on input "checkbox" at bounding box center [242, 104] width 6 height 6
click at [300, 101] on input "checkbox" at bounding box center [303, 104] width 6 height 6
click at [300, 165] on input "checkbox" at bounding box center [303, 163] width 6 height 6
click at [240, 161] on input "checkbox" at bounding box center [242, 163] width 6 height 6
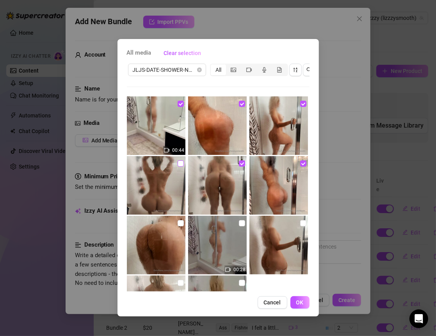
click at [178, 165] on input "checkbox" at bounding box center [181, 163] width 6 height 6
click at [178, 224] on input "checkbox" at bounding box center [181, 223] width 6 height 6
click at [239, 221] on input "checkbox" at bounding box center [242, 223] width 6 height 6
click at [302, 222] on img at bounding box center [278, 245] width 59 height 59
click at [300, 222] on input "checkbox" at bounding box center [303, 223] width 6 height 6
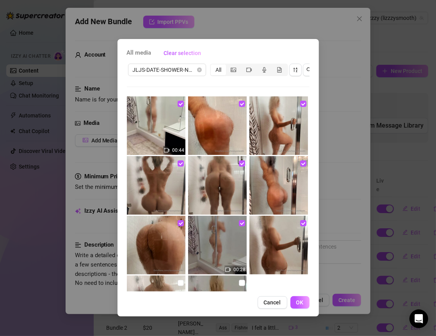
scroll to position [55, 0]
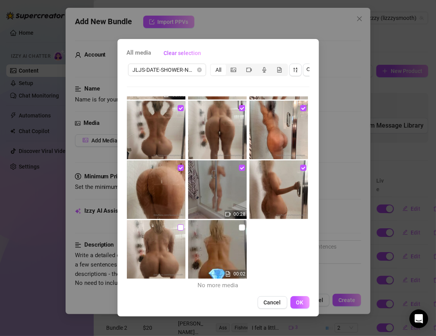
click at [178, 229] on input "checkbox" at bounding box center [181, 227] width 6 height 6
click at [239, 227] on input "checkbox" at bounding box center [242, 227] width 6 height 6
click at [299, 306] on span "OK" at bounding box center [299, 302] width 7 height 6
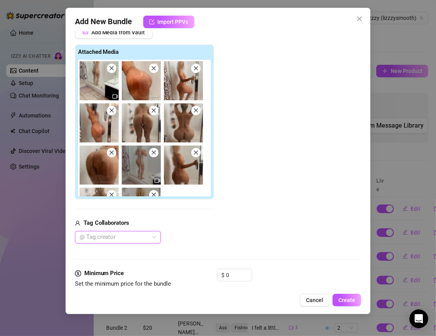
scroll to position [190, 0]
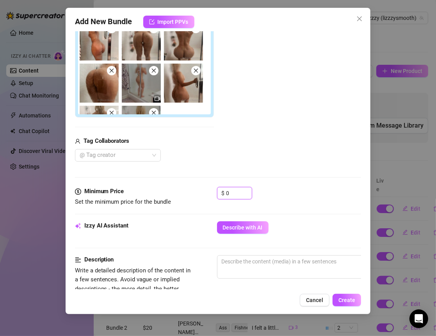
drag, startPoint x: 235, startPoint y: 192, endPoint x: 208, endPoint y: 192, distance: 26.9
click at [208, 192] on div "Minimum Price Set the minimum price for the bundle $ 0" at bounding box center [218, 197] width 286 height 20
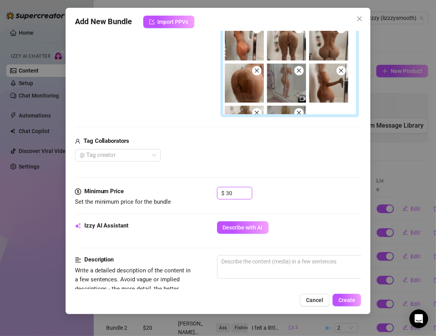
scroll to position [32, 0]
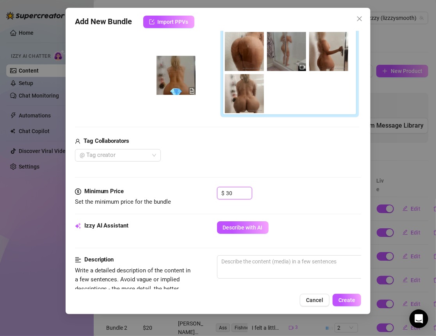
drag, startPoint x: 284, startPoint y: 94, endPoint x: 167, endPoint y: 74, distance: 118.4
click at [167, 74] on div "Free preview Pay to view" at bounding box center [217, 40] width 284 height 155
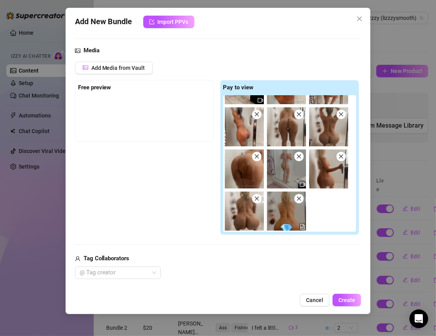
scroll to position [55, 0]
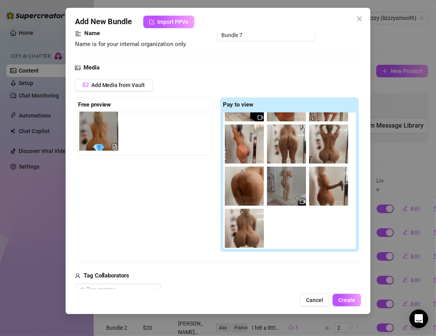
drag, startPoint x: 285, startPoint y: 226, endPoint x: 96, endPoint y: 130, distance: 211.9
click at [96, 130] on div "Free preview Pay to view" at bounding box center [217, 174] width 284 height 155
click at [142, 180] on div "Free preview Pay to view" at bounding box center [217, 174] width 284 height 155
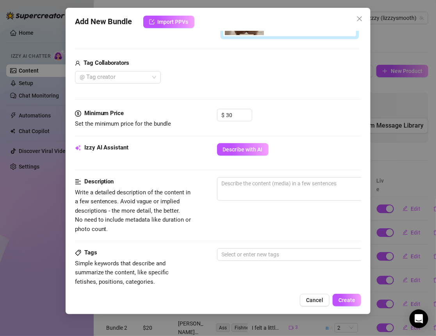
scroll to position [273, 0]
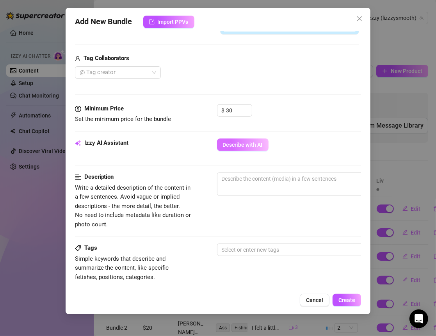
click at [232, 142] on span "Describe with AI" at bounding box center [243, 145] width 40 height 6
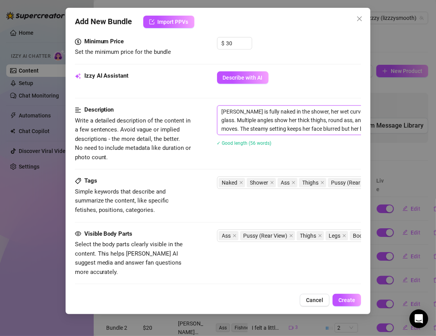
scroll to position [340, 136]
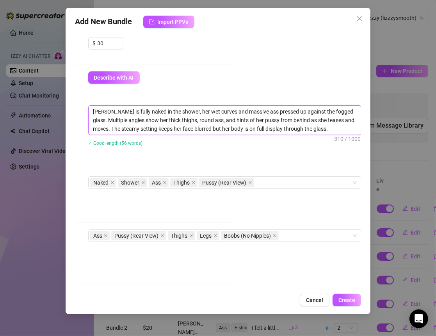
drag, startPoint x: 220, startPoint y: 110, endPoint x: 422, endPoint y: 133, distance: 203.8
click at [422, 133] on div "Add New Bundle Import PPVs Account Lizzzzzy (@lizzzysmooth) Name Name is for yo…" at bounding box center [218, 168] width 436 height 336
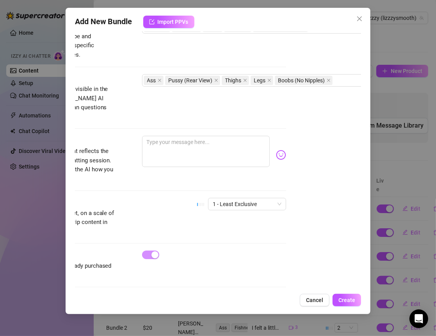
scroll to position [495, 73]
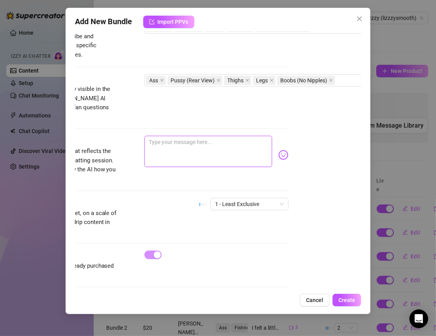
click at [190, 137] on textarea at bounding box center [208, 151] width 128 height 31
paste textarea "The shower always feels so calming… the steam makes it hard to see everything, …"
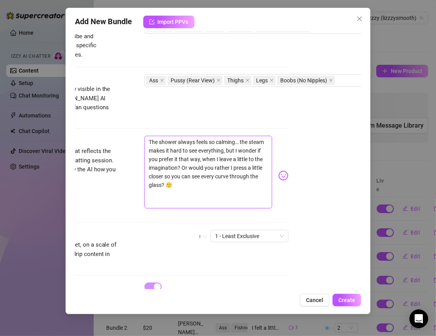
scroll to position [0, 0]
click at [227, 230] on span "1 - Least Exclusive" at bounding box center [249, 236] width 69 height 12
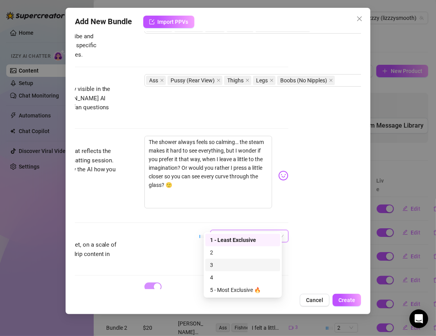
click at [215, 267] on div "3" at bounding box center [243, 265] width 66 height 9
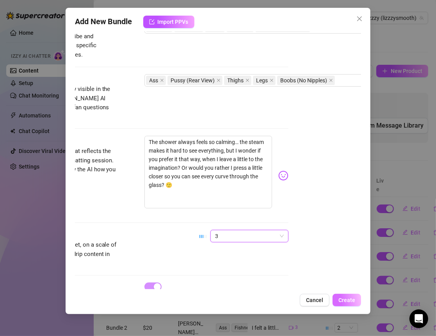
click at [346, 301] on span "Create" at bounding box center [346, 300] width 17 height 6
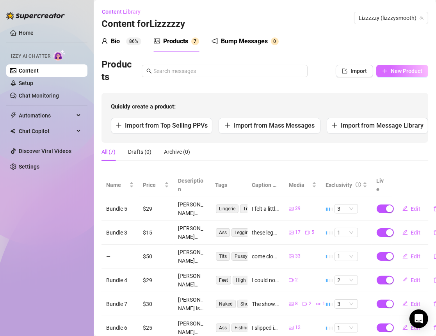
click at [397, 66] on button "New Product" at bounding box center [402, 71] width 52 height 12
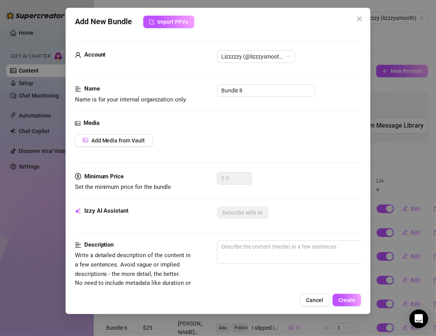
scroll to position [30, 0]
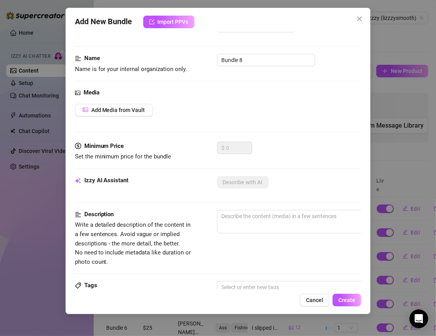
click at [133, 117] on div "Media Add Media from Vault" at bounding box center [218, 114] width 286 height 53
click at [132, 113] on button "Add Media from Vault" at bounding box center [114, 110] width 78 height 12
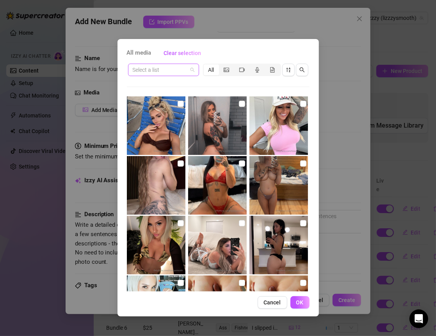
click at [182, 66] on input "search" at bounding box center [160, 70] width 55 height 12
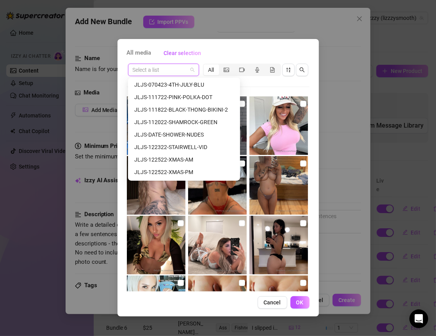
scroll to position [398, 0]
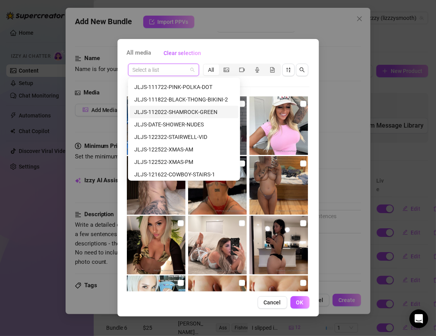
click at [191, 112] on div "JLJS-112022-SHAMROCK-GREEN" at bounding box center [184, 112] width 100 height 9
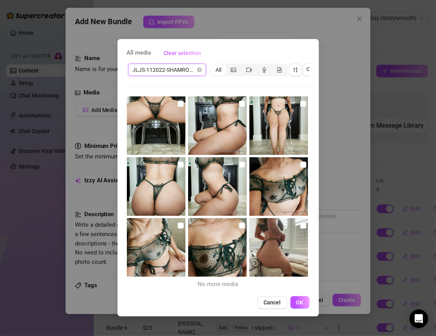
click at [179, 100] on label at bounding box center [181, 104] width 6 height 9
click at [240, 102] on input "checkbox" at bounding box center [242, 104] width 6 height 6
click at [239, 102] on input "checkbox" at bounding box center [242, 104] width 6 height 6
click at [181, 104] on input "checkbox" at bounding box center [181, 104] width 6 height 6
click at [239, 104] on input "checkbox" at bounding box center [242, 104] width 6 height 6
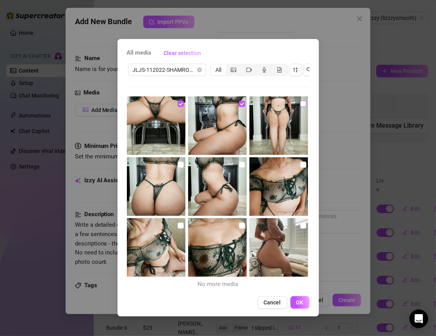
click at [300, 101] on input "checkbox" at bounding box center [303, 104] width 6 height 6
click at [300, 164] on input "checkbox" at bounding box center [303, 165] width 6 height 6
click at [239, 166] on input "checkbox" at bounding box center [242, 165] width 6 height 6
click at [178, 165] on input "checkbox" at bounding box center [181, 165] width 6 height 6
click at [178, 227] on input "checkbox" at bounding box center [181, 225] width 6 height 6
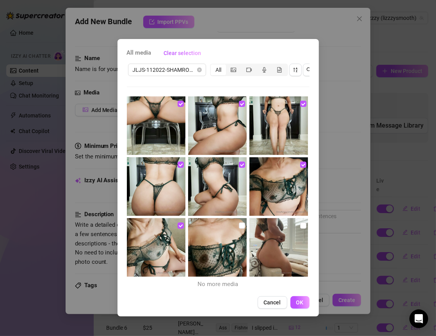
click at [239, 224] on input "checkbox" at bounding box center [242, 225] width 6 height 6
click at [300, 228] on input "checkbox" at bounding box center [303, 225] width 6 height 6
click at [299, 306] on span "OK" at bounding box center [299, 302] width 7 height 6
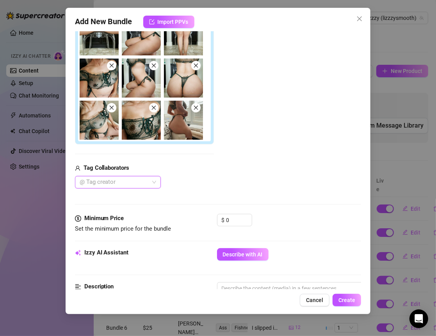
scroll to position [170, 0]
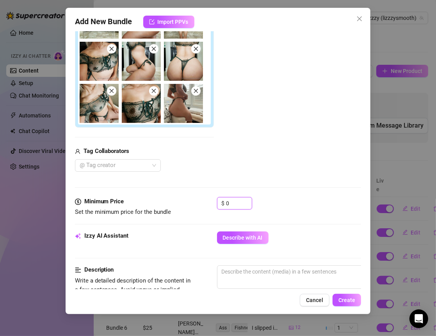
drag, startPoint x: 241, startPoint y: 201, endPoint x: 212, endPoint y: 201, distance: 28.9
click at [212, 201] on div "Minimum Price Set the minimum price for the bundle $ 0" at bounding box center [218, 207] width 286 height 20
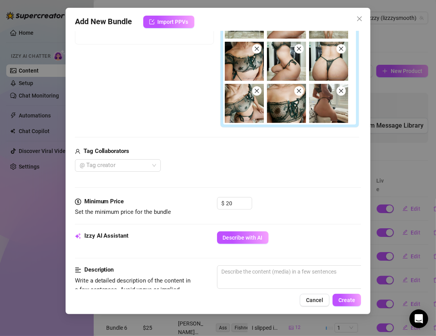
click at [248, 228] on div "Minimum Price Set the minimum price for the bundle $ 20" at bounding box center [218, 214] width 286 height 34
click at [246, 237] on span "Describe with AI" at bounding box center [243, 238] width 40 height 6
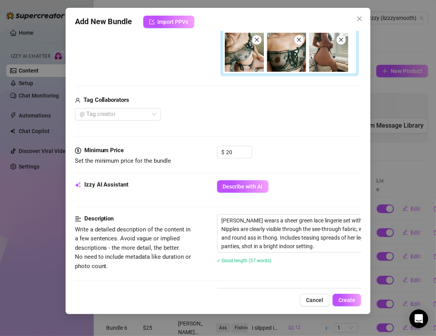
scroll to position [261, 0]
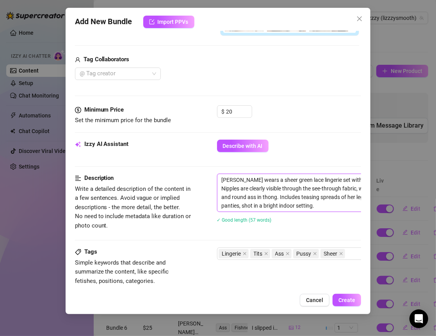
drag, startPoint x: 220, startPoint y: 176, endPoint x: 300, endPoint y: 205, distance: 84.8
click at [300, 205] on textarea "Elizabeth wears a sheer green lace lingerie set with off-shoulder top and match…" at bounding box center [353, 192] width 272 height 37
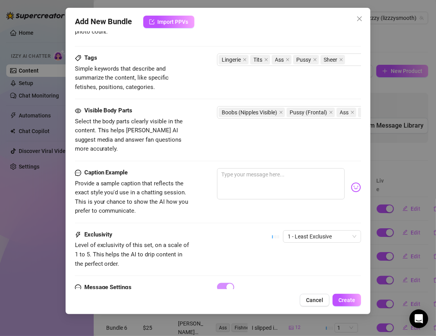
scroll to position [477, 0]
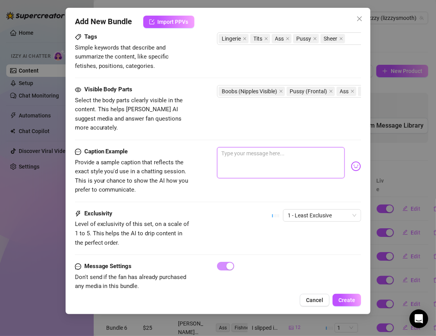
click at [235, 148] on textarea at bounding box center [281, 162] width 128 height 31
paste textarea "I was not sure if this green lace would be too revealing… but maybe that is wha…"
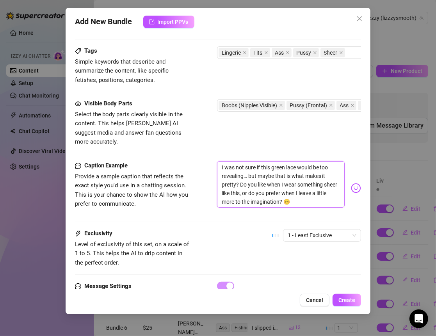
scroll to position [493, 0]
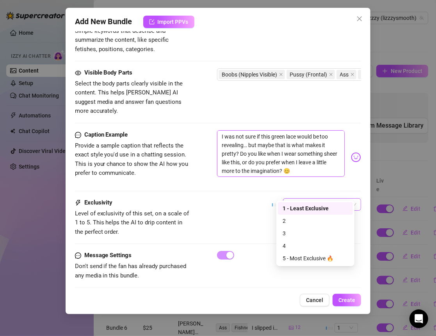
click at [306, 199] on span "1 - Least Exclusive" at bounding box center [322, 205] width 69 height 12
click at [292, 220] on div "2" at bounding box center [316, 221] width 66 height 9
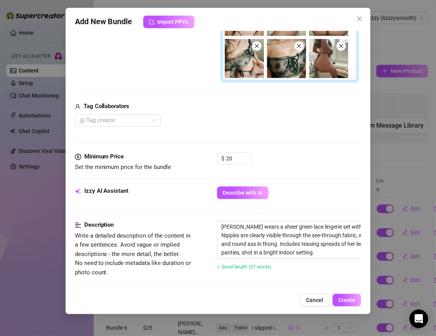
scroll to position [0, 0]
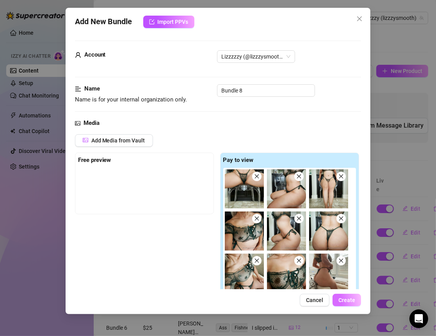
click at [350, 305] on button "Create" at bounding box center [347, 300] width 28 height 12
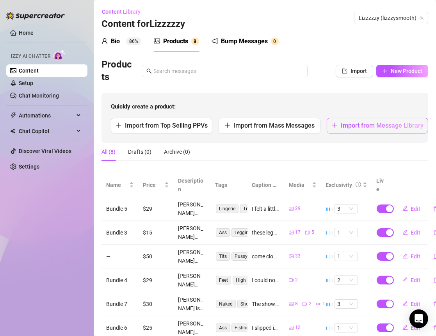
scroll to position [0, 9]
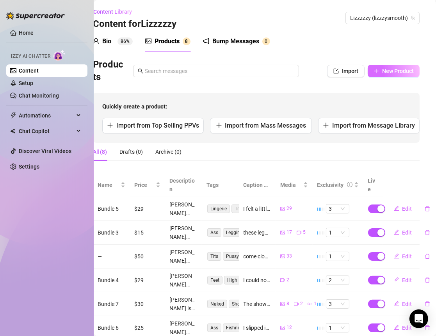
click at [382, 73] on span "New Product" at bounding box center [398, 71] width 32 height 6
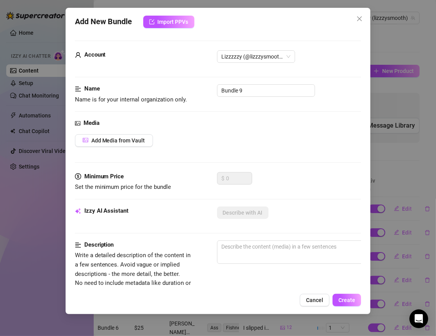
click at [144, 133] on div "Media Add Media from Vault" at bounding box center [218, 145] width 286 height 53
click at [132, 138] on span "Add Media from Vault" at bounding box center [118, 140] width 54 height 6
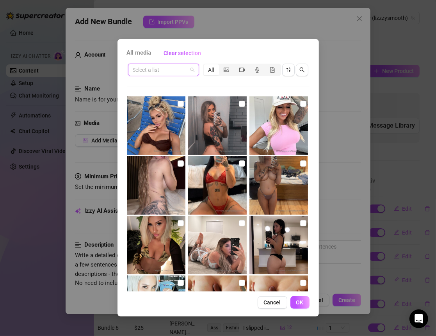
click at [172, 72] on input "search" at bounding box center [160, 70] width 55 height 12
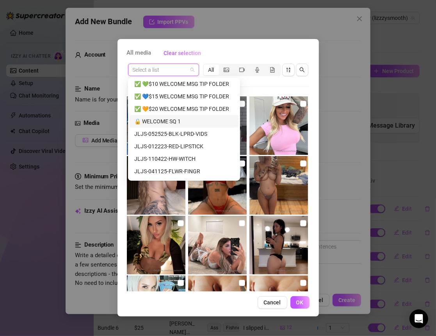
scroll to position [229, 0]
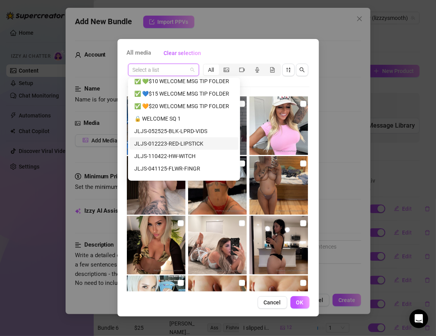
click at [186, 141] on div "JLJS-012223-RED-LIPSTICK" at bounding box center [184, 143] width 100 height 9
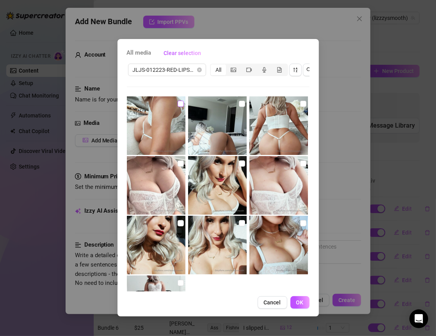
click at [178, 103] on input "checkbox" at bounding box center [181, 104] width 6 height 6
click at [239, 103] on input "checkbox" at bounding box center [242, 104] width 6 height 6
click at [294, 102] on img at bounding box center [278, 125] width 59 height 59
click at [300, 165] on input "checkbox" at bounding box center [303, 163] width 6 height 6
click at [235, 164] on img at bounding box center [217, 185] width 59 height 59
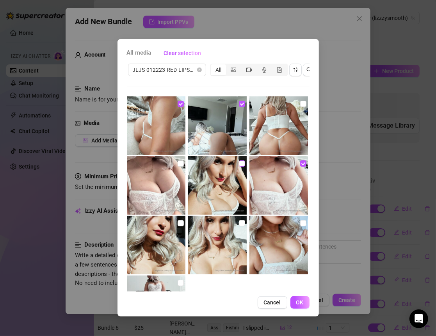
click at [241, 163] on input "checkbox" at bounding box center [242, 163] width 6 height 6
click at [178, 160] on input "checkbox" at bounding box center [181, 163] width 6 height 6
click at [180, 223] on input "checkbox" at bounding box center [181, 223] width 6 height 6
click at [239, 224] on input "checkbox" at bounding box center [242, 223] width 6 height 6
click at [300, 219] on label at bounding box center [303, 223] width 6 height 9
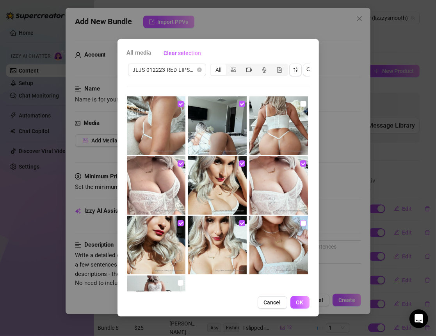
click at [300, 220] on input "checkbox" at bounding box center [303, 223] width 6 height 6
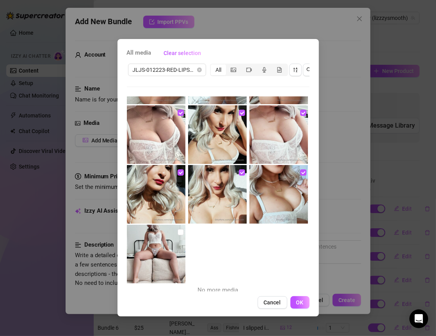
scroll to position [55, 0]
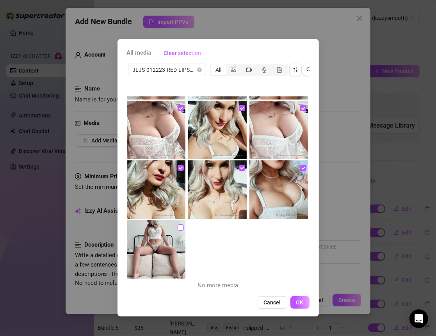
click at [182, 229] on div at bounding box center [157, 249] width 60 height 59
click at [174, 229] on img at bounding box center [156, 249] width 59 height 59
click at [178, 229] on input "checkbox" at bounding box center [181, 227] width 6 height 6
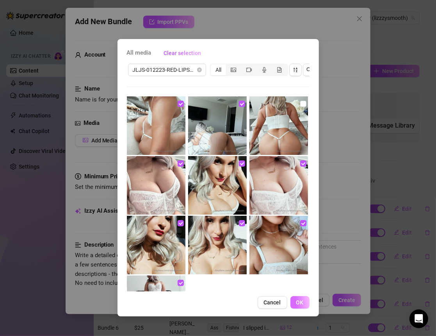
click at [302, 306] on span "OK" at bounding box center [299, 302] width 7 height 6
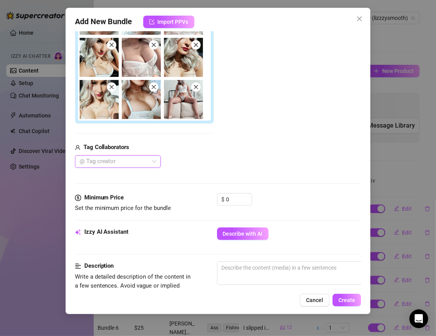
scroll to position [201, 0]
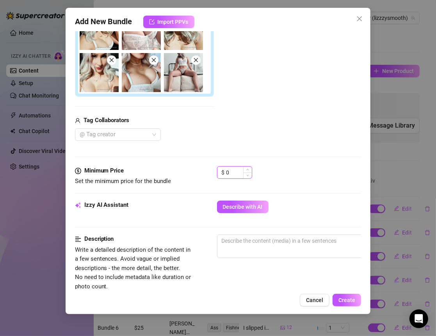
click at [236, 173] on input "0" at bounding box center [238, 173] width 25 height 12
drag, startPoint x: 236, startPoint y: 174, endPoint x: 214, endPoint y: 174, distance: 21.9
click at [214, 174] on div "Minimum Price Set the minimum price for the bundle $ 0" at bounding box center [218, 176] width 286 height 20
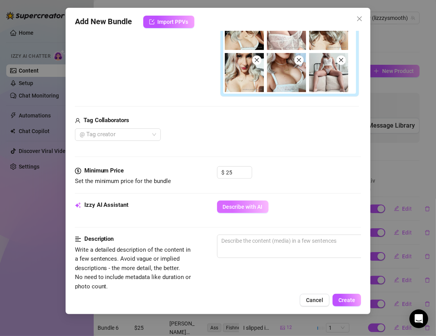
click at [247, 205] on span "Describe with AI" at bounding box center [243, 207] width 40 height 6
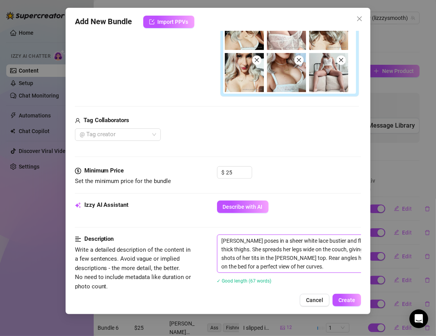
drag, startPoint x: 293, startPoint y: 265, endPoint x: 217, endPoint y: 238, distance: 81.5
click at [217, 238] on span "Elizabeth poses in a sheer white lace bustier and floral thong, showing off her…" at bounding box center [353, 254] width 273 height 38
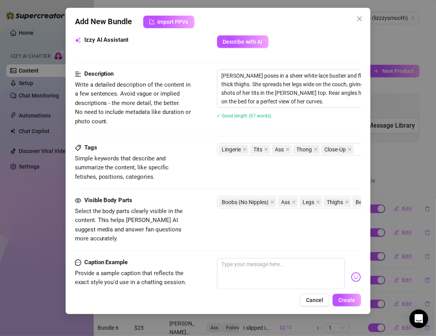
scroll to position [362, 0]
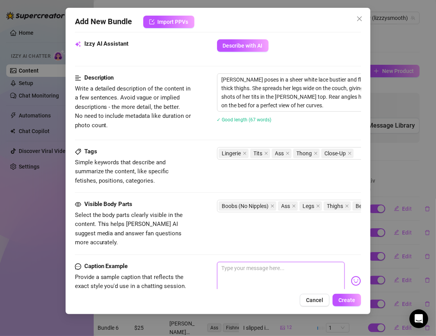
click at [271, 262] on textarea at bounding box center [281, 277] width 128 height 31
paste textarea "I felt a little daring slipping into this white lace today… do you think it loo…"
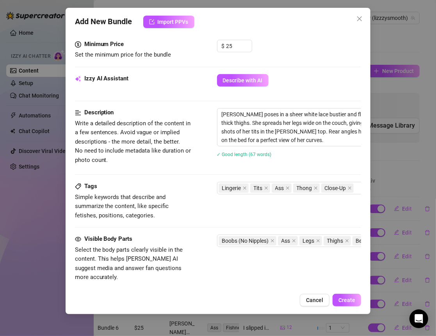
scroll to position [493, 0]
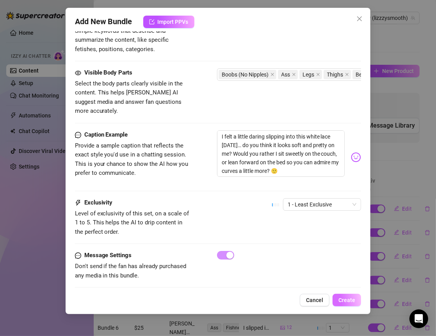
click at [343, 297] on span "Create" at bounding box center [346, 300] width 17 height 6
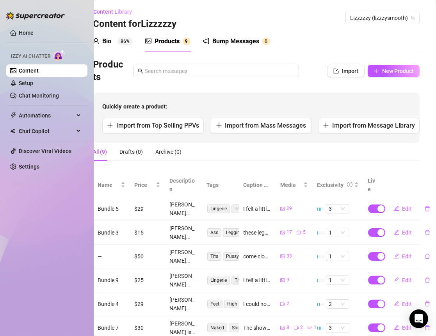
scroll to position [0, 0]
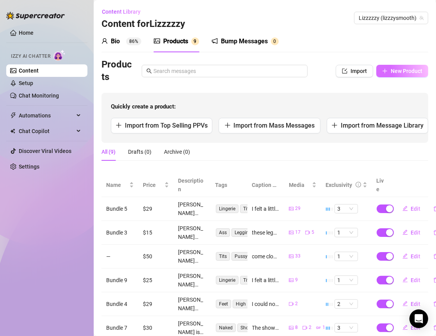
click at [382, 71] on button "New Product" at bounding box center [402, 71] width 52 height 12
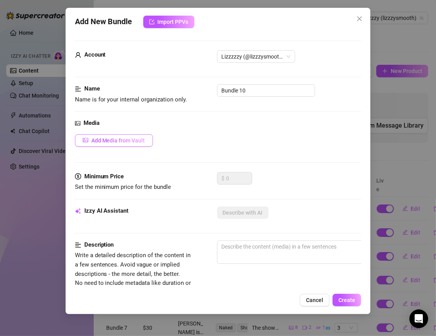
click at [142, 137] on span "Add Media from Vault" at bounding box center [118, 140] width 54 height 6
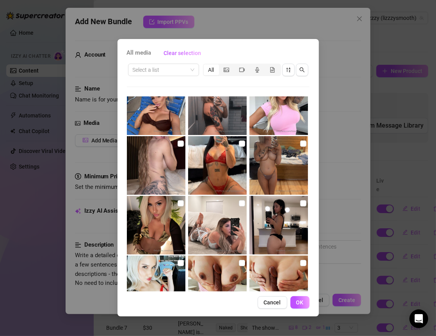
scroll to position [37, 0]
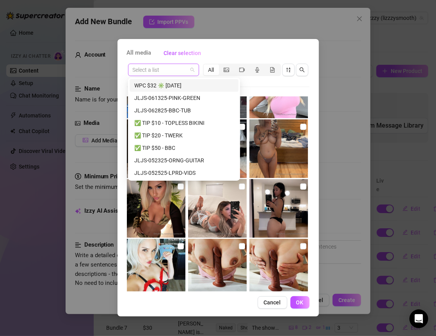
click at [189, 66] on span at bounding box center [164, 70] width 62 height 12
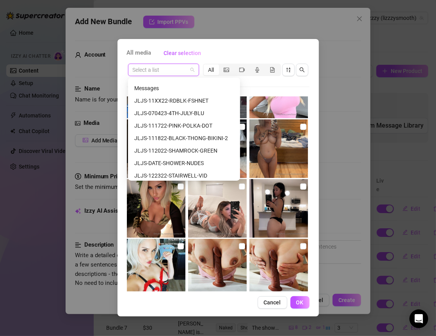
scroll to position [370, 0]
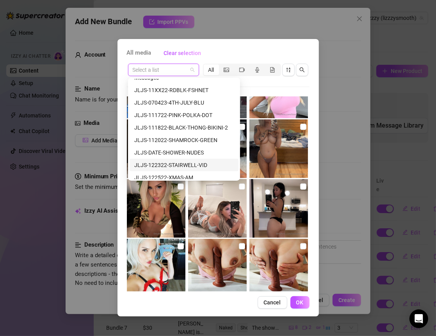
click at [201, 163] on div "JLJS-122322-STAIRWELL-VID" at bounding box center [184, 165] width 100 height 9
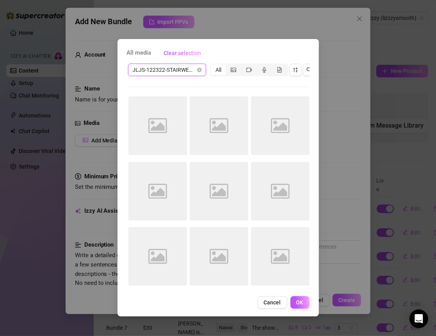
scroll to position [0, 0]
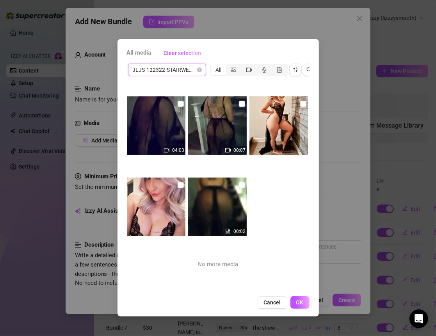
click at [175, 105] on img at bounding box center [156, 125] width 59 height 59
click at [239, 104] on input "checkbox" at bounding box center [242, 104] width 6 height 6
click at [300, 100] on label at bounding box center [303, 104] width 6 height 9
click at [300, 101] on input "checkbox" at bounding box center [303, 104] width 6 height 6
click at [239, 187] on input "checkbox" at bounding box center [242, 185] width 6 height 6
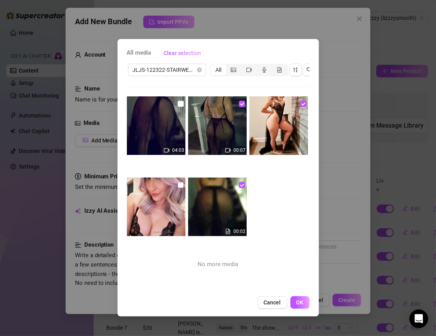
click at [178, 185] on input "checkbox" at bounding box center [181, 185] width 6 height 6
click at [181, 107] on label at bounding box center [181, 104] width 6 height 9
click at [181, 107] on input "checkbox" at bounding box center [181, 104] width 6 height 6
click at [301, 306] on span "OK" at bounding box center [299, 302] width 7 height 6
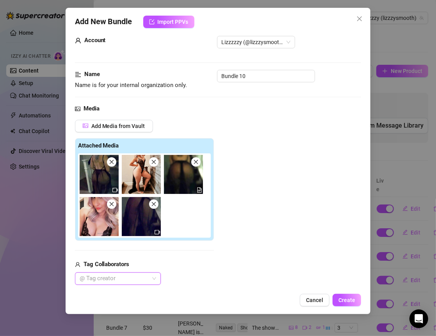
scroll to position [140, 0]
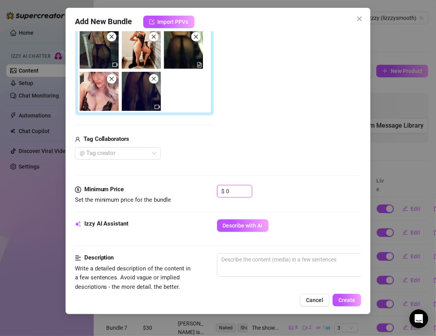
drag, startPoint x: 233, startPoint y: 191, endPoint x: 210, endPoint y: 191, distance: 22.2
click at [211, 191] on div "Minimum Price Set the minimum price for the bundle $ 0" at bounding box center [218, 195] width 286 height 20
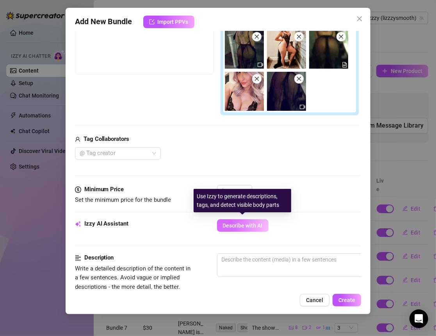
click at [254, 226] on span "Describe with AI" at bounding box center [243, 225] width 40 height 6
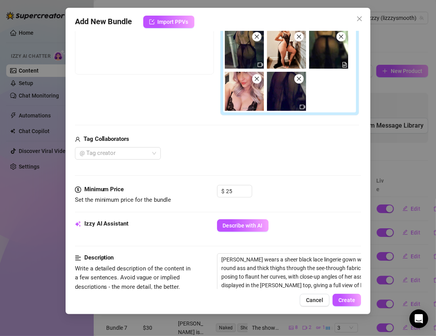
scroll to position [174, 0]
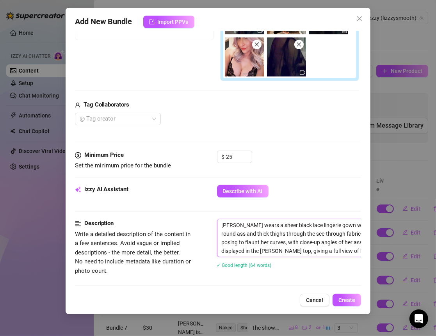
drag, startPoint x: 329, startPoint y: 247, endPoint x: 221, endPoint y: 222, distance: 111.2
click at [221, 222] on textarea "Elizabeth wears a sheer black lace lingerie gown with a high-cut thong design, …" at bounding box center [353, 237] width 272 height 37
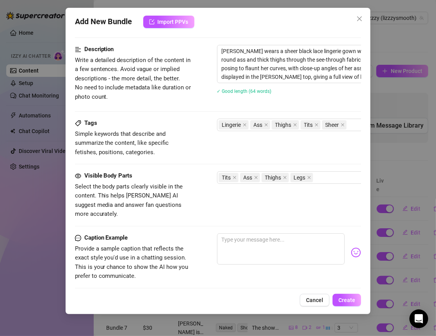
scroll to position [349, 0]
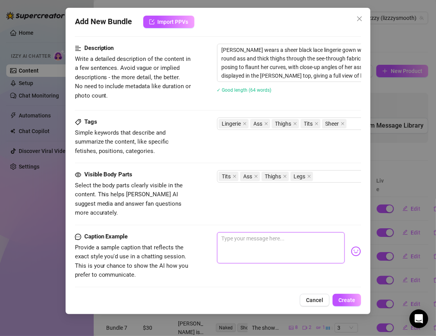
click at [251, 234] on textarea at bounding box center [281, 247] width 128 height 31
paste textarea "I felt so exposed in this sheer black lace… do you think it hugs my curves the …"
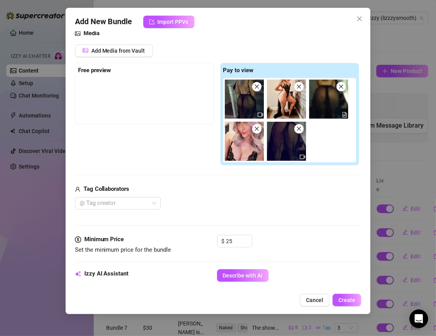
scroll to position [0, 0]
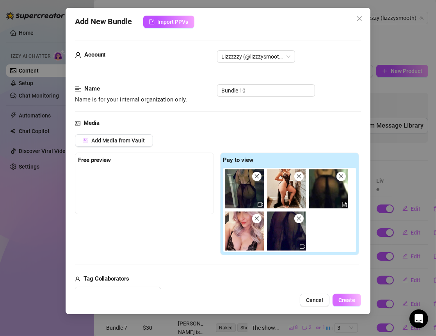
click at [346, 295] on button "Create" at bounding box center [347, 300] width 28 height 12
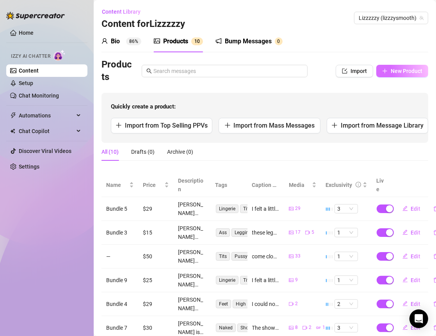
click at [391, 72] on span "New Product" at bounding box center [407, 71] width 32 height 6
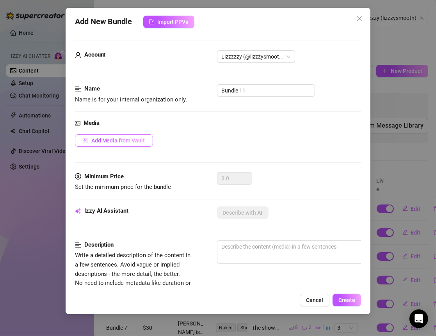
click at [127, 136] on button "Add Media from Vault" at bounding box center [114, 140] width 78 height 12
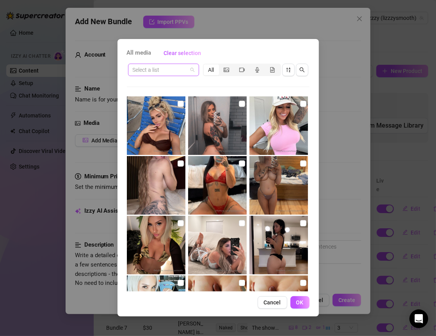
click at [189, 69] on span at bounding box center [164, 70] width 62 height 12
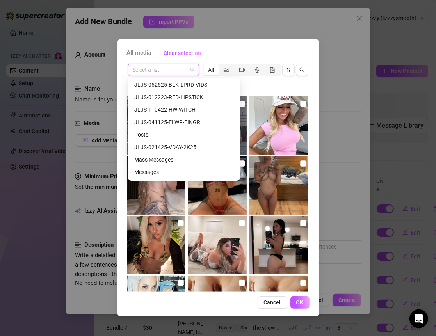
scroll to position [293, 0]
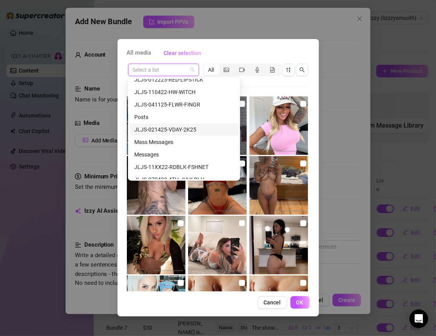
click at [180, 131] on div "JLJS-021425-VDAY-2K25" at bounding box center [184, 129] width 100 height 9
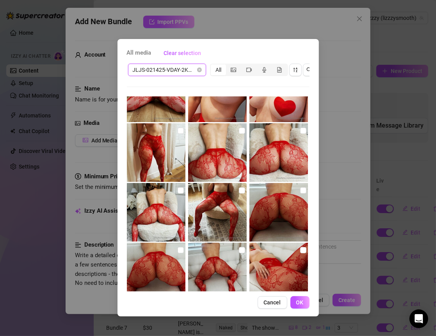
scroll to position [0, 0]
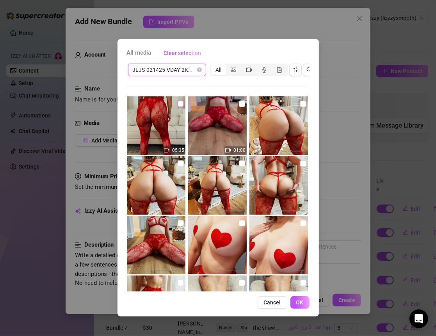
click at [180, 107] on label at bounding box center [181, 104] width 6 height 9
click at [180, 107] on input "checkbox" at bounding box center [181, 104] width 6 height 6
click at [243, 104] on img at bounding box center [217, 125] width 59 height 59
click at [239, 103] on input "checkbox" at bounding box center [242, 104] width 6 height 6
click at [300, 101] on input "checkbox" at bounding box center [303, 104] width 6 height 6
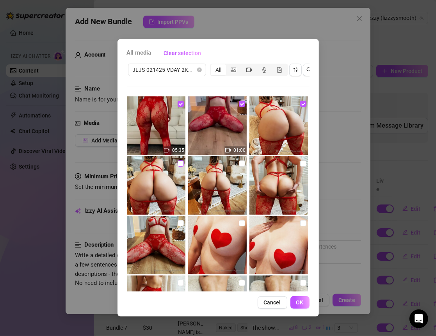
click at [178, 165] on input "checkbox" at bounding box center [181, 163] width 6 height 6
click at [239, 160] on input "checkbox" at bounding box center [242, 163] width 6 height 6
drag, startPoint x: 298, startPoint y: 164, endPoint x: 291, endPoint y: 167, distance: 7.3
click at [300, 164] on input "checkbox" at bounding box center [303, 163] width 6 height 6
click at [180, 222] on input "checkbox" at bounding box center [181, 223] width 6 height 6
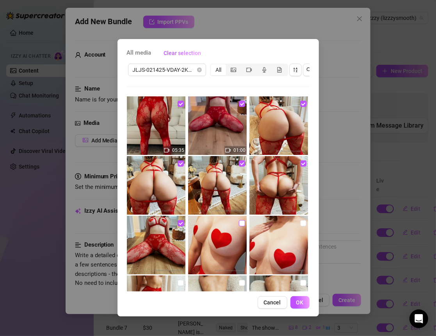
click at [239, 221] on input "checkbox" at bounding box center [242, 223] width 6 height 6
click at [301, 221] on input "checkbox" at bounding box center [303, 223] width 6 height 6
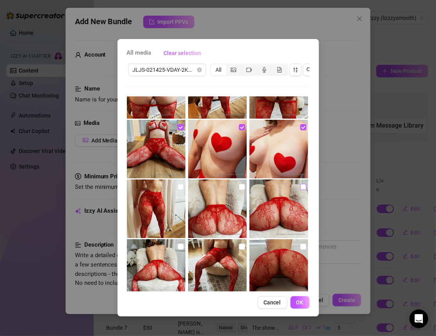
click at [300, 188] on input "checkbox" at bounding box center [303, 187] width 6 height 6
click at [239, 184] on input "checkbox" at bounding box center [242, 187] width 6 height 6
click at [178, 186] on input "checkbox" at bounding box center [181, 187] width 6 height 6
click at [178, 250] on label at bounding box center [181, 246] width 6 height 9
click at [178, 250] on input "checkbox" at bounding box center [181, 247] width 6 height 6
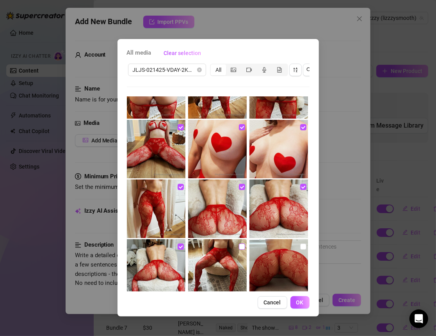
click at [239, 247] on input "checkbox" at bounding box center [242, 247] width 6 height 6
click at [301, 245] on input "checkbox" at bounding box center [303, 247] width 6 height 6
click at [295, 309] on button "OK" at bounding box center [299, 302] width 19 height 12
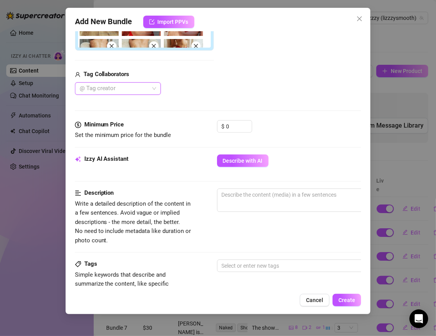
scroll to position [251, 0]
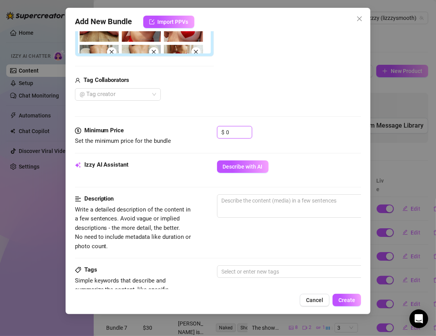
drag, startPoint x: 232, startPoint y: 132, endPoint x: 203, endPoint y: 132, distance: 29.3
click at [203, 132] on div "Minimum Price Set the minimum price for the bundle $ 0" at bounding box center [218, 136] width 286 height 20
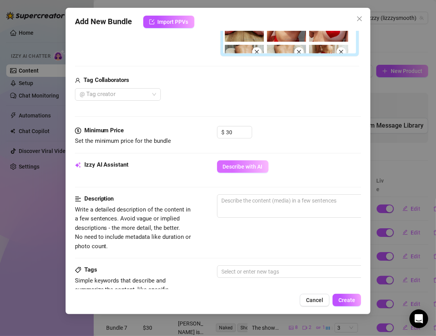
click at [247, 164] on span "Describe with AI" at bounding box center [243, 167] width 40 height 6
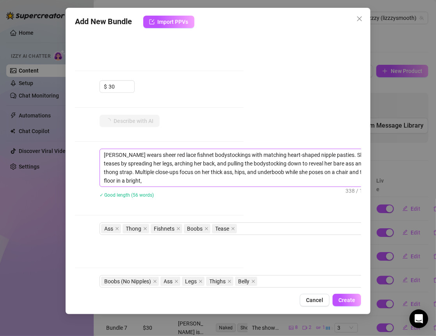
scroll to position [297, 136]
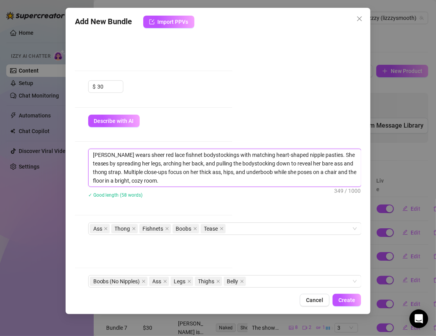
click at [90, 155] on textarea "Elizabeth wears sheer red lace fishnet bodystockings with matching heart-shaped…" at bounding box center [225, 167] width 272 height 37
click at [89, 152] on textarea "Elizabeth wears sheer red lace fishnet bodystockings with matching heart-shaped…" at bounding box center [225, 167] width 272 height 37
drag, startPoint x: 85, startPoint y: 155, endPoint x: 161, endPoint y: 179, distance: 79.2
click at [161, 179] on textarea "Elizabeth wears sheer red lace fishnet bodystockings with matching heart-shaped…" at bounding box center [225, 167] width 272 height 37
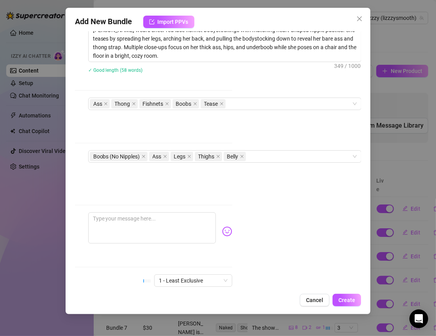
scroll to position [438, 136]
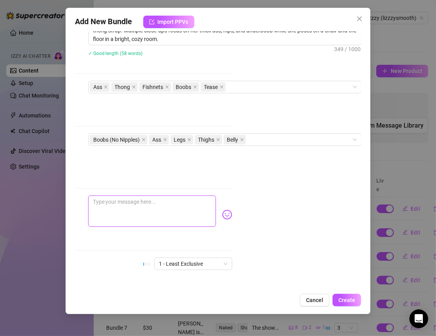
click at [164, 199] on textarea at bounding box center [152, 211] width 128 height 31
paste textarea "Do you think the red lace makes me look a little too daring, or just enough to …"
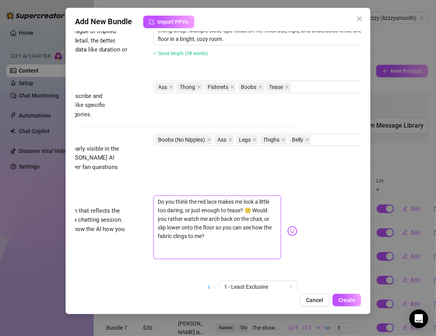
scroll to position [438, 15]
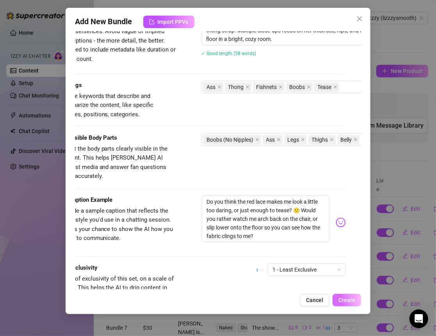
click at [359, 299] on button "Create" at bounding box center [347, 300] width 28 height 12
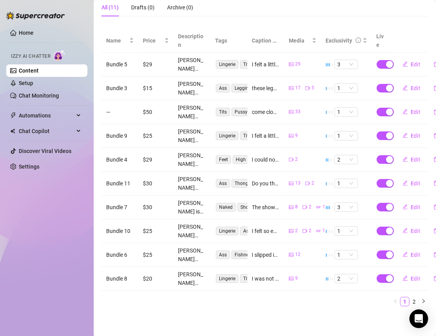
scroll to position [0, 0]
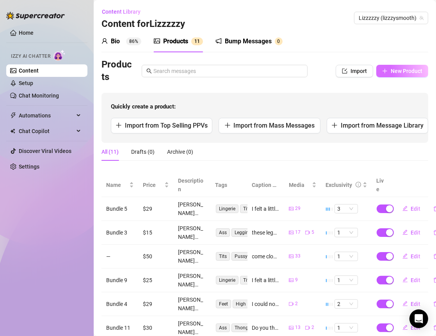
click at [391, 70] on span "New Product" at bounding box center [407, 71] width 32 height 6
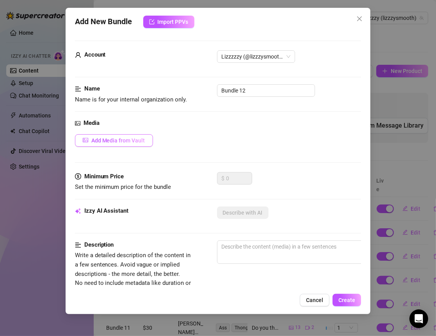
click at [119, 141] on span "Add Media from Vault" at bounding box center [118, 140] width 54 height 6
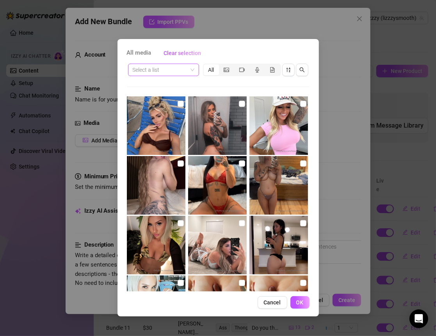
click at [191, 74] on span at bounding box center [164, 70] width 62 height 12
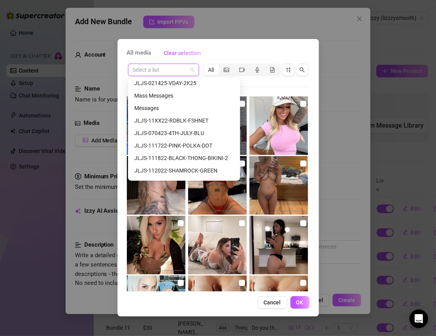
scroll to position [340, 0]
click at [192, 159] on div "JLJS-111822-BLACK-THONG-BIKINI-2" at bounding box center [184, 157] width 100 height 9
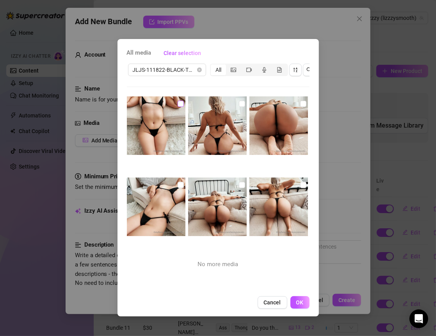
click at [179, 101] on input "checkbox" at bounding box center [181, 104] width 6 height 6
click at [240, 101] on input "checkbox" at bounding box center [242, 104] width 6 height 6
click at [300, 104] on input "checkbox" at bounding box center [303, 104] width 6 height 6
click at [300, 186] on input "checkbox" at bounding box center [303, 185] width 6 height 6
click at [239, 184] on input "checkbox" at bounding box center [242, 185] width 6 height 6
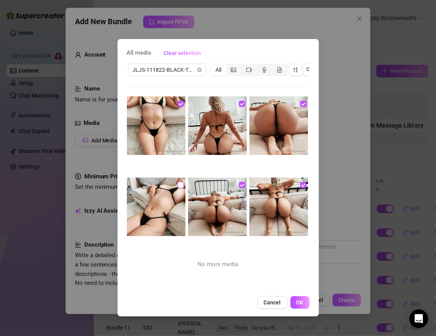
click at [178, 184] on input "checkbox" at bounding box center [181, 185] width 6 height 6
click at [300, 306] on span "OK" at bounding box center [299, 302] width 7 height 6
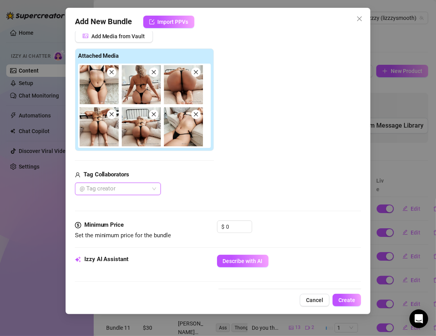
scroll to position [117, 0]
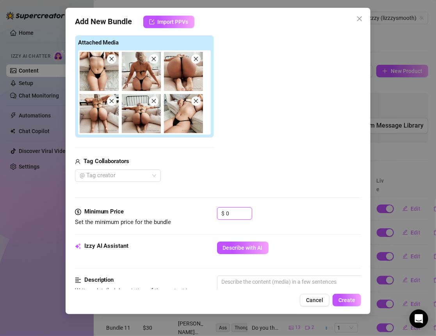
drag, startPoint x: 237, startPoint y: 211, endPoint x: 199, endPoint y: 211, distance: 38.2
click at [199, 211] on div "Minimum Price Set the minimum price for the bundle $ 0" at bounding box center [218, 217] width 286 height 20
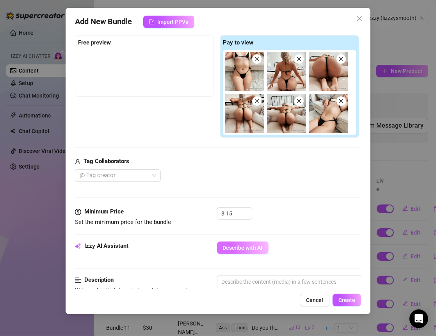
click at [251, 247] on span "Describe with AI" at bounding box center [243, 248] width 40 height 6
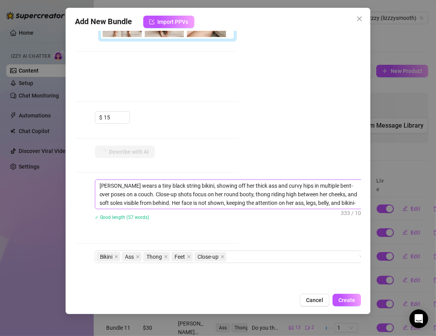
scroll to position [213, 136]
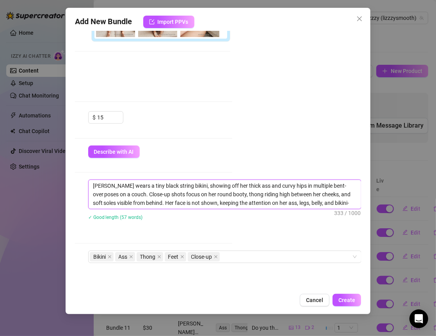
click at [258, 190] on textarea "Elizabeth wears a tiny black string bikini, showing off her thick ass and curvy…" at bounding box center [225, 194] width 272 height 29
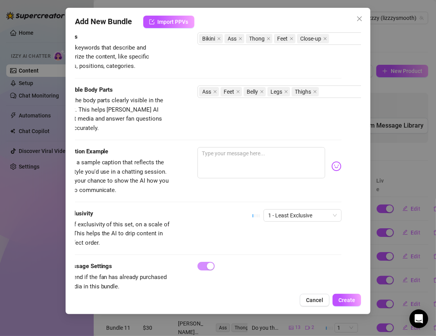
scroll to position [443, 20]
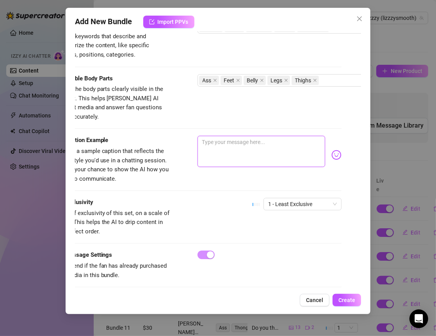
click at [210, 136] on textarea at bounding box center [261, 151] width 128 height 31
paste textarea "Do you like how tiny this bikini looks on me? 🙂 The strings feel like they coul…"
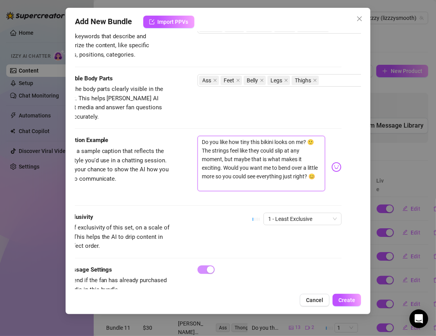
scroll to position [0, 0]
click at [351, 303] on span "Create" at bounding box center [346, 300] width 17 height 6
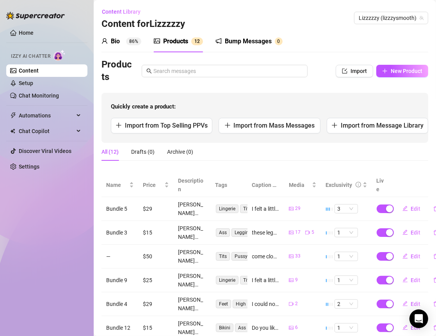
click at [266, 41] on div "Bump Messages" at bounding box center [248, 41] width 47 height 9
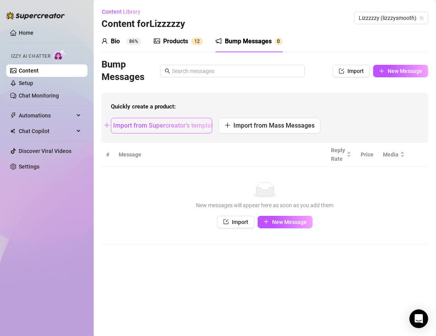
click at [176, 125] on span "Import from Supercreator's templates" at bounding box center [166, 125] width 106 height 7
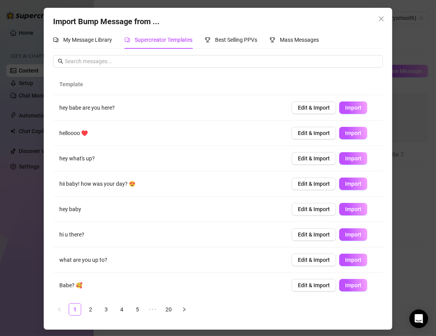
scroll to position [50, 0]
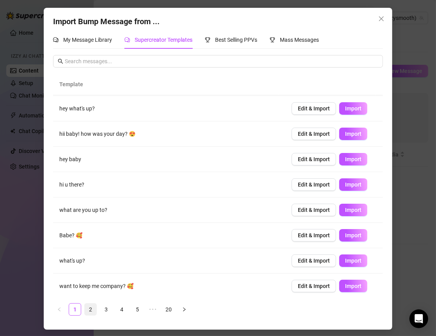
click at [92, 308] on link "2" at bounding box center [91, 310] width 12 height 12
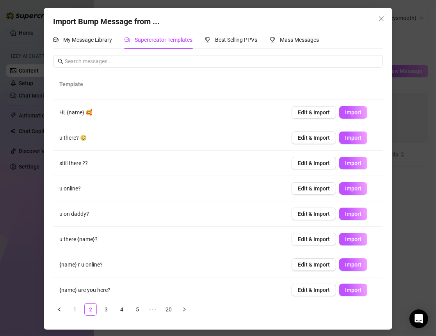
scroll to position [0, 0]
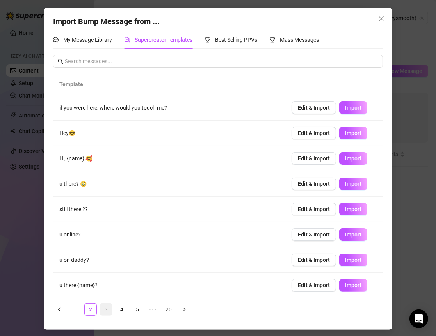
click at [105, 308] on link "3" at bounding box center [106, 310] width 12 height 12
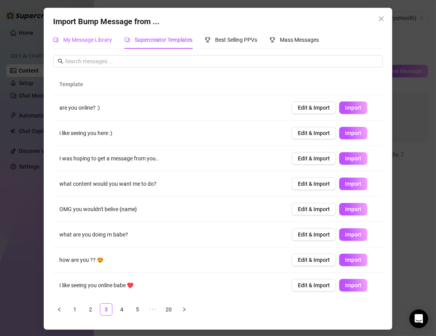
click at [89, 38] on span "My Message Library" at bounding box center [87, 40] width 49 height 6
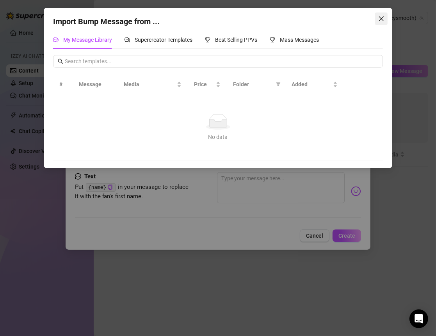
click at [381, 17] on icon "close" at bounding box center [381, 19] width 6 height 6
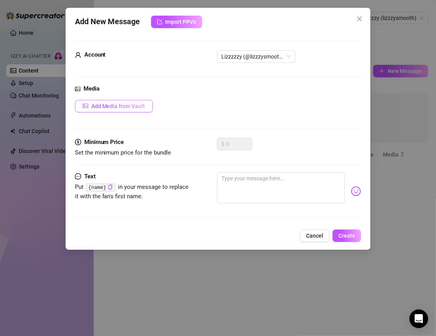
click at [111, 101] on button "Add Media from Vault" at bounding box center [114, 106] width 78 height 12
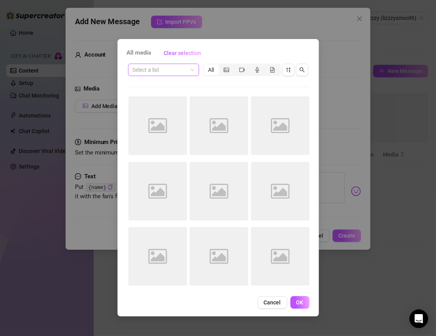
click at [187, 68] on input "search" at bounding box center [160, 70] width 55 height 12
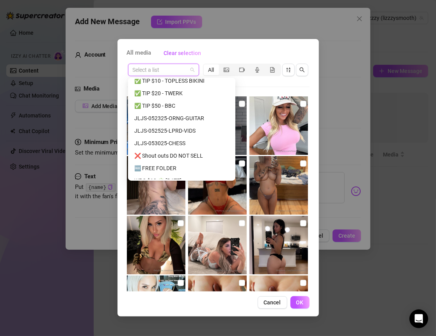
scroll to position [43, 0]
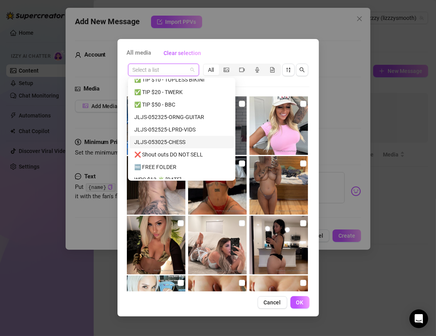
click at [179, 142] on div "JLJS-053025-CHESS" at bounding box center [181, 142] width 95 height 9
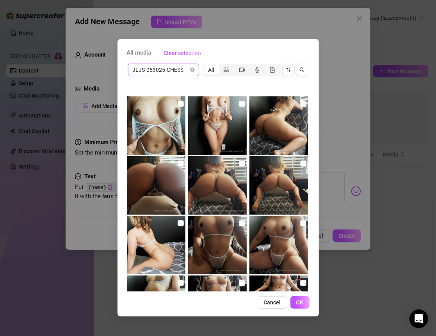
click at [260, 116] on img at bounding box center [278, 125] width 59 height 59
click at [180, 101] on input "checkbox" at bounding box center [181, 104] width 6 height 6
click at [239, 104] on input "checkbox" at bounding box center [242, 104] width 6 height 6
click at [300, 105] on input "checkbox" at bounding box center [303, 104] width 6 height 6
click at [300, 161] on input "checkbox" at bounding box center [303, 163] width 6 height 6
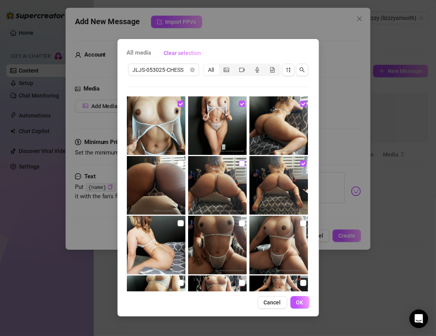
click at [241, 162] on input "checkbox" at bounding box center [242, 163] width 6 height 6
click at [182, 162] on img at bounding box center [156, 185] width 59 height 59
click at [178, 223] on input "checkbox" at bounding box center [181, 223] width 6 height 6
click at [178, 164] on input "checkbox" at bounding box center [181, 163] width 6 height 6
click at [239, 221] on input "checkbox" at bounding box center [242, 223] width 6 height 6
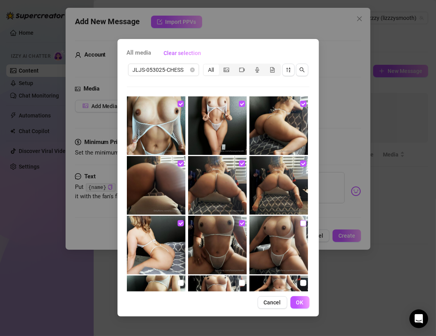
click at [300, 226] on label at bounding box center [303, 223] width 6 height 9
click at [300, 226] on input "checkbox" at bounding box center [303, 223] width 6 height 6
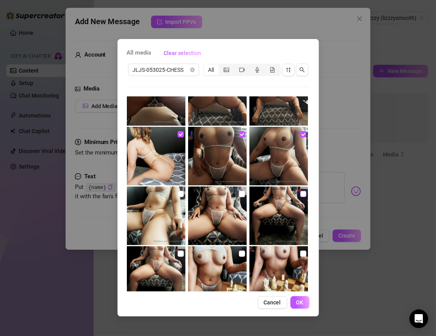
click at [300, 196] on input "checkbox" at bounding box center [303, 194] width 6 height 6
click at [239, 193] on input "checkbox" at bounding box center [242, 194] width 6 height 6
click at [178, 194] on input "checkbox" at bounding box center [181, 194] width 6 height 6
click at [174, 252] on img at bounding box center [156, 275] width 59 height 59
click at [178, 253] on input "checkbox" at bounding box center [181, 254] width 6 height 6
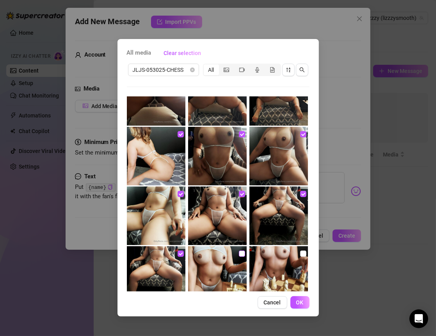
click at [239, 253] on input "checkbox" at bounding box center [242, 254] width 6 height 6
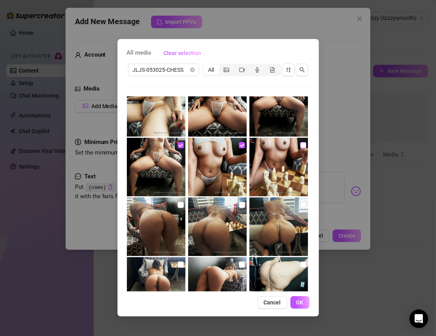
click at [300, 144] on input "checkbox" at bounding box center [303, 145] width 6 height 6
click at [300, 201] on label at bounding box center [303, 205] width 6 height 9
click at [300, 202] on input "checkbox" at bounding box center [303, 205] width 6 height 6
click at [241, 204] on input "checkbox" at bounding box center [242, 205] width 6 height 6
click at [180, 206] on input "checkbox" at bounding box center [181, 205] width 6 height 6
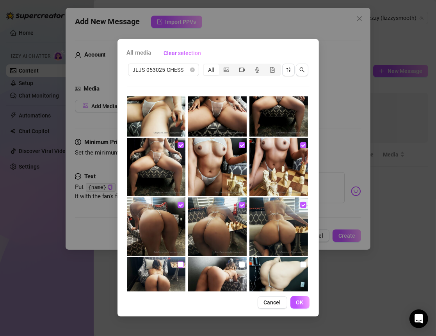
click at [178, 261] on input "checkbox" at bounding box center [181, 264] width 6 height 6
click at [239, 263] on input "checkbox" at bounding box center [242, 264] width 6 height 6
click at [300, 262] on input "checkbox" at bounding box center [303, 264] width 6 height 6
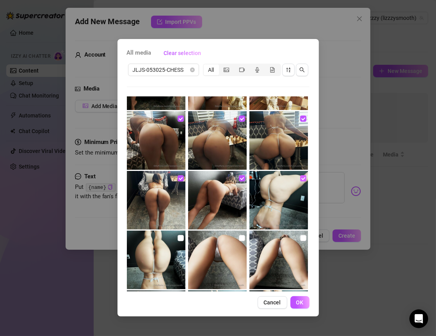
scroll to position [286, 0]
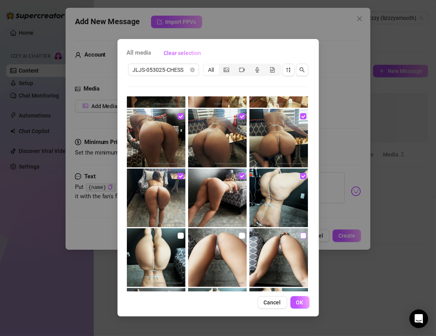
click at [300, 237] on input "checkbox" at bounding box center [303, 236] width 6 height 6
click at [239, 236] on input "checkbox" at bounding box center [242, 236] width 6 height 6
click at [179, 232] on label at bounding box center [181, 235] width 6 height 9
click at [179, 233] on input "checkbox" at bounding box center [181, 236] width 6 height 6
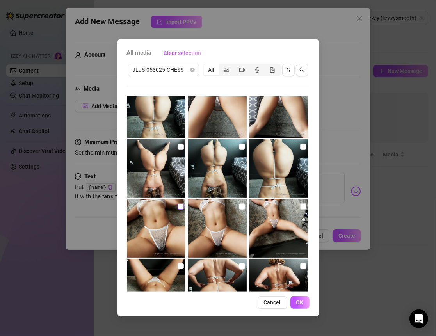
scroll to position [429, 0]
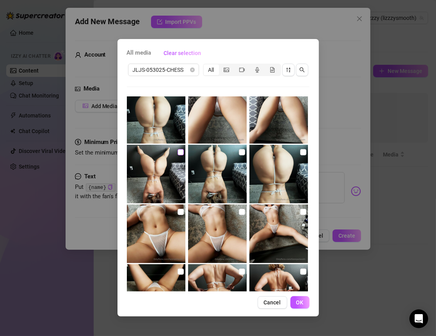
click at [180, 151] on input "checkbox" at bounding box center [181, 152] width 6 height 6
click at [239, 153] on input "checkbox" at bounding box center [242, 152] width 6 height 6
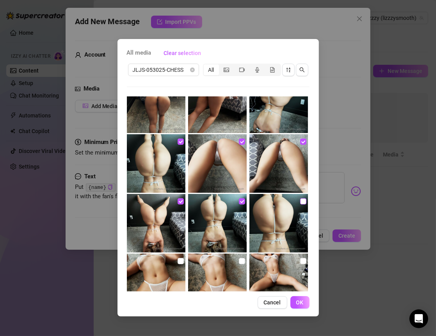
click at [300, 199] on input "checkbox" at bounding box center [303, 201] width 6 height 6
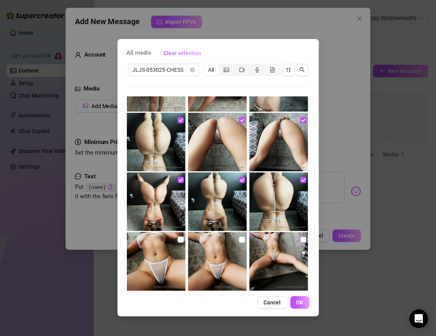
click at [300, 242] on input "checkbox" at bounding box center [303, 240] width 6 height 6
click at [239, 239] on input "checkbox" at bounding box center [242, 240] width 6 height 6
click at [179, 238] on input "checkbox" at bounding box center [181, 240] width 6 height 6
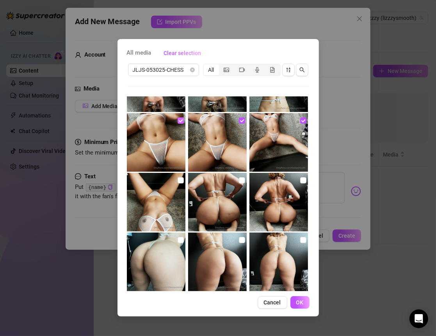
scroll to position [551, 0]
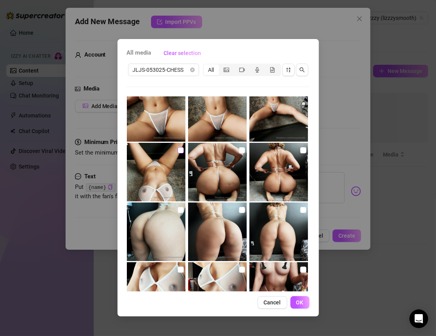
click at [178, 148] on input "checkbox" at bounding box center [181, 150] width 6 height 6
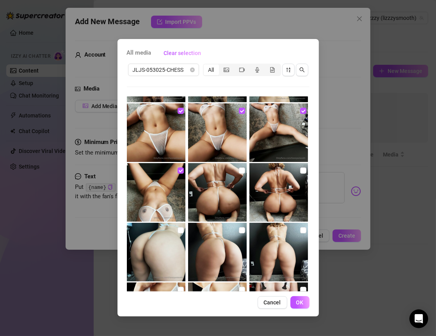
scroll to position [509, 0]
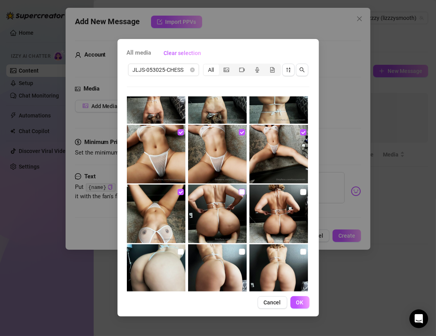
click at [240, 191] on input "checkbox" at bounding box center [242, 192] width 6 height 6
click at [293, 194] on img at bounding box center [278, 214] width 59 height 59
click at [300, 191] on input "checkbox" at bounding box center [303, 192] width 6 height 6
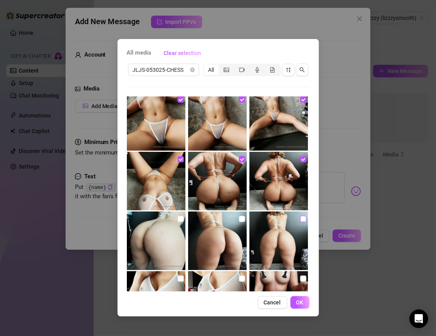
click at [300, 216] on input "checkbox" at bounding box center [303, 219] width 6 height 6
click at [239, 220] on input "checkbox" at bounding box center [242, 219] width 6 height 6
click at [178, 221] on input "checkbox" at bounding box center [181, 219] width 6 height 6
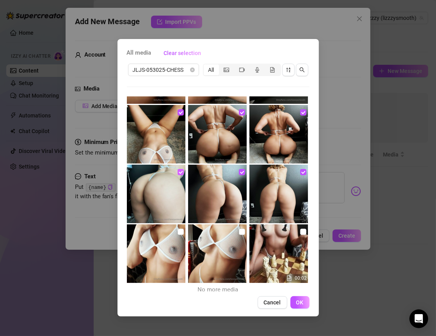
scroll to position [590, 0]
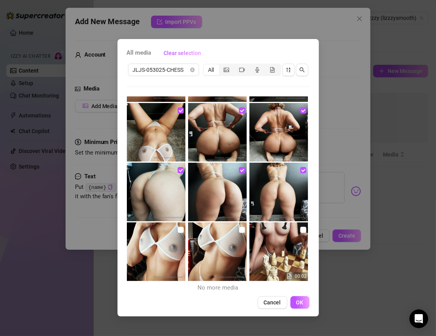
click at [182, 229] on img at bounding box center [156, 251] width 59 height 59
click at [180, 229] on input "checkbox" at bounding box center [181, 230] width 6 height 6
click at [240, 230] on input "checkbox" at bounding box center [242, 230] width 6 height 6
click at [300, 230] on input "checkbox" at bounding box center [303, 230] width 6 height 6
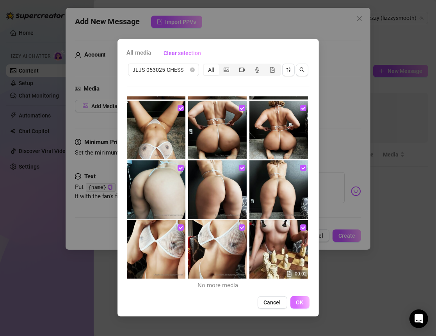
click at [296, 301] on button "OK" at bounding box center [299, 302] width 19 height 12
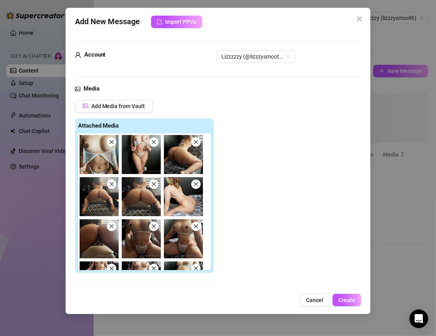
scroll to position [139, 0]
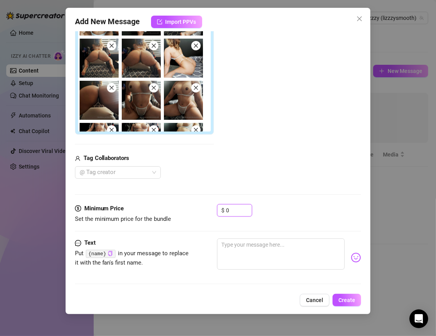
drag, startPoint x: 237, startPoint y: 211, endPoint x: 213, endPoint y: 211, distance: 24.6
click at [213, 211] on div "Minimum Price Set the minimum price for the bundle $ 0" at bounding box center [218, 214] width 286 height 20
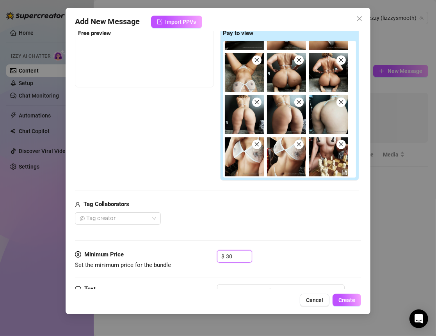
scroll to position [44, 0]
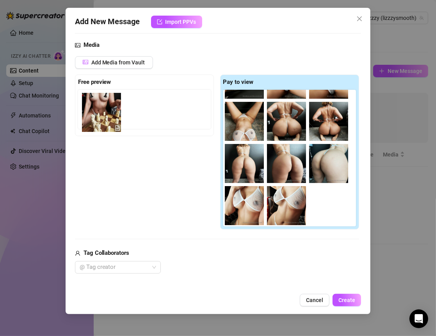
drag, startPoint x: 332, startPoint y: 202, endPoint x: 100, endPoint y: 110, distance: 249.2
click at [100, 110] on div "Free preview Pay to view" at bounding box center [217, 152] width 284 height 155
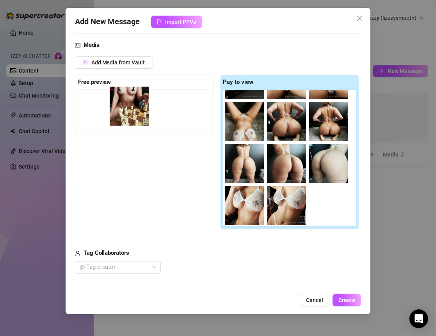
drag, startPoint x: 321, startPoint y: 200, endPoint x: 116, endPoint y: 102, distance: 228.0
click at [116, 102] on div "Free preview Pay to view" at bounding box center [217, 152] width 284 height 155
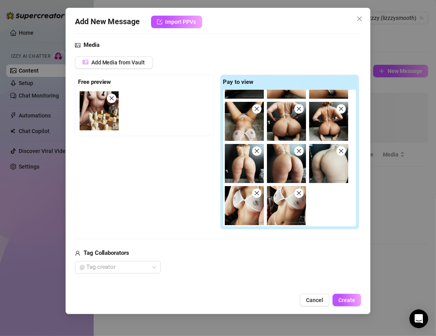
click at [165, 162] on div "Free preview Pay to view" at bounding box center [217, 152] width 284 height 155
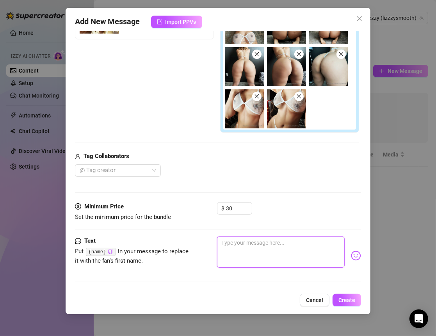
click at [258, 250] on textarea at bounding box center [281, 252] width 128 height 31
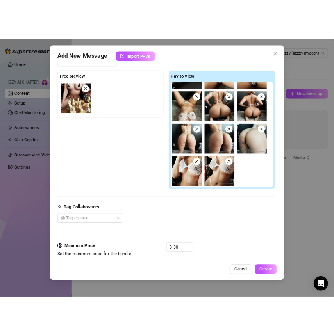
scroll to position [0, 0]
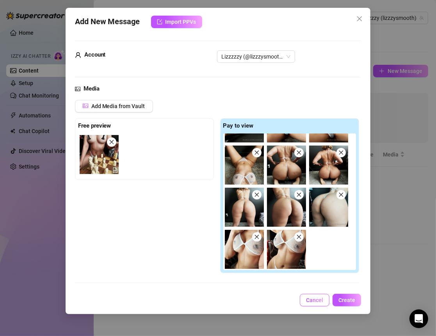
click at [319, 302] on span "Cancel" at bounding box center [314, 300] width 17 height 6
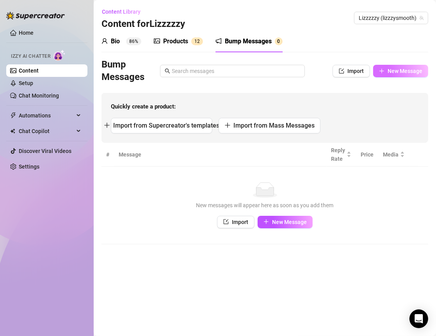
click at [386, 71] on button "New Message" at bounding box center [400, 71] width 55 height 12
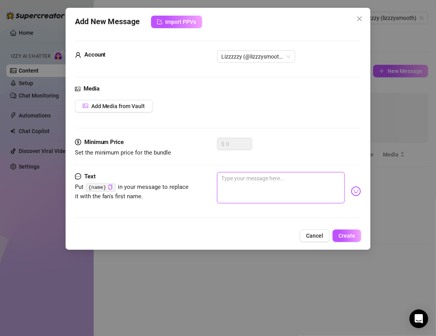
click at [249, 189] on textarea at bounding box center [281, 187] width 128 height 31
paste textarea "I always feel a little silly asking this, but do you prefer mornings or evening…"
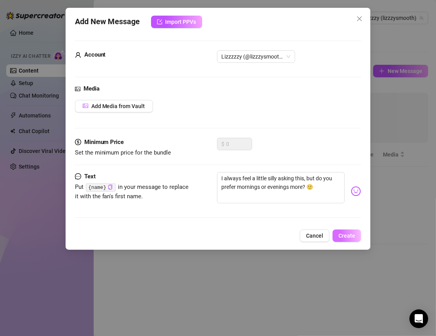
click at [349, 233] on span "Create" at bounding box center [346, 236] width 17 height 6
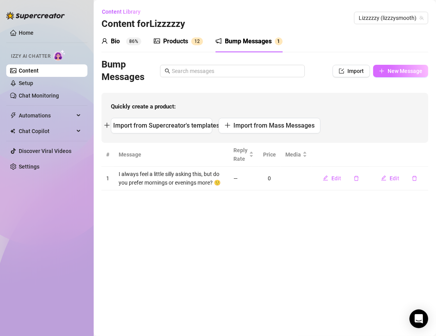
click at [386, 68] on button "New Message" at bounding box center [400, 71] width 55 height 12
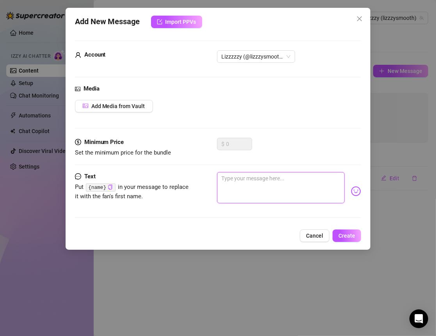
click at [284, 201] on textarea at bounding box center [281, 187] width 128 height 31
paste textarea "I was just thinking… do you usually notice someone’s eyes first, or their smile?"
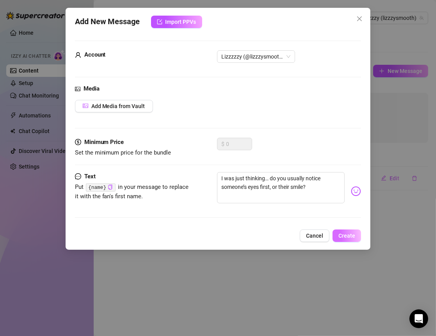
click at [347, 235] on span "Create" at bounding box center [346, 236] width 17 height 6
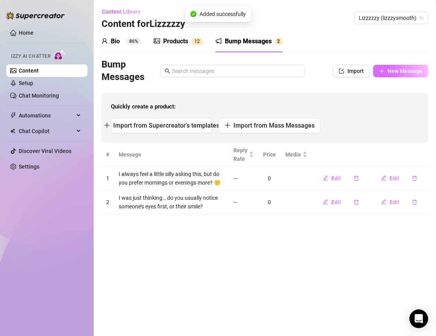
click at [397, 71] on span "New Message" at bounding box center [405, 71] width 35 height 6
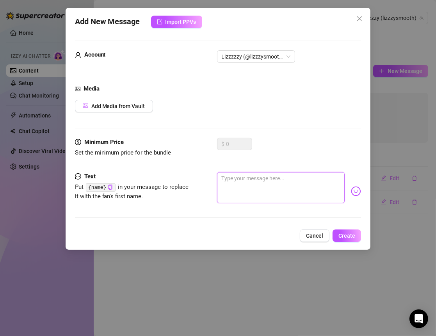
click at [258, 176] on textarea at bounding box center [281, 187] width 128 height 31
paste textarea "I am curious… do you like quiet nights at home, or do you prefer going out and …"
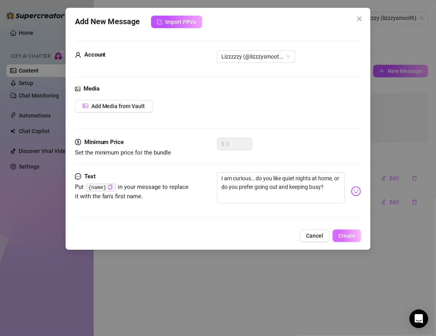
click at [347, 235] on span "Create" at bounding box center [346, 236] width 17 height 6
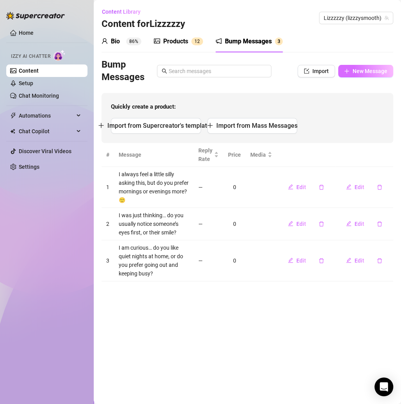
click at [357, 70] on span "New Message" at bounding box center [369, 71] width 35 height 6
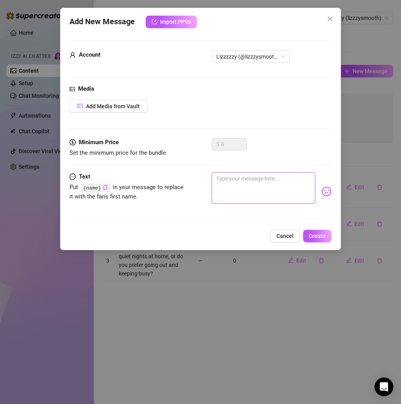
click at [263, 181] on textarea at bounding box center [263, 187] width 103 height 31
paste textarea "I hope this is not too personal, but do you like soft curves on a woman? 🙂"
click at [314, 233] on span "Create" at bounding box center [317, 236] width 17 height 6
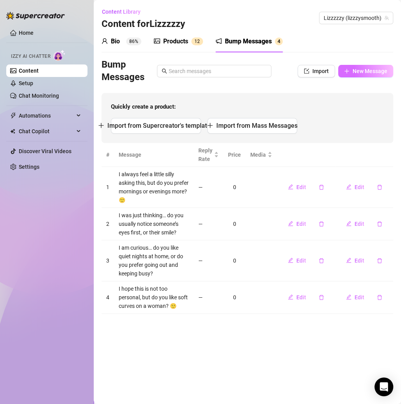
click at [374, 68] on span "New Message" at bounding box center [369, 71] width 35 height 6
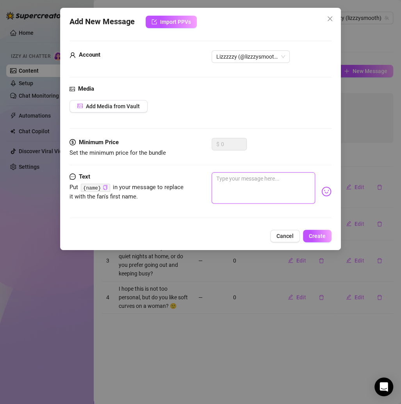
click at [262, 184] on textarea at bounding box center [263, 187] width 103 height 31
paste textarea "This might sound funny, but do you ever find yourself more distracted when you …"
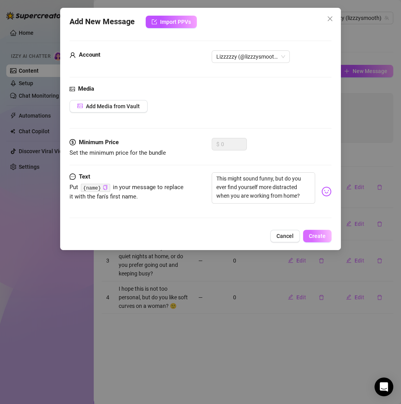
click at [312, 233] on span "Create" at bounding box center [317, 236] width 17 height 6
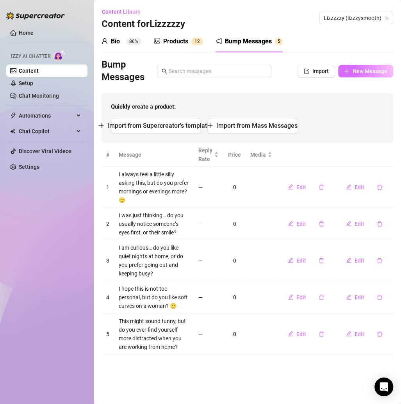
click at [356, 68] on span "New Message" at bounding box center [369, 71] width 35 height 6
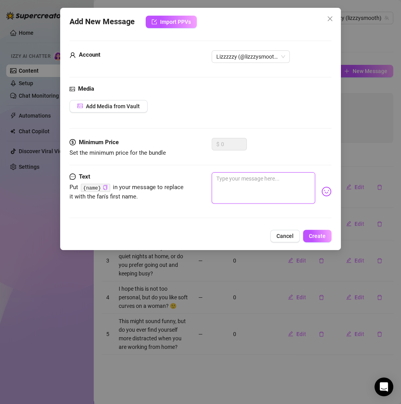
click at [261, 181] on textarea at bounding box center [263, 187] width 103 height 31
paste textarea "I always wonder… what is one little thing that makes you feel really relaxed af…"
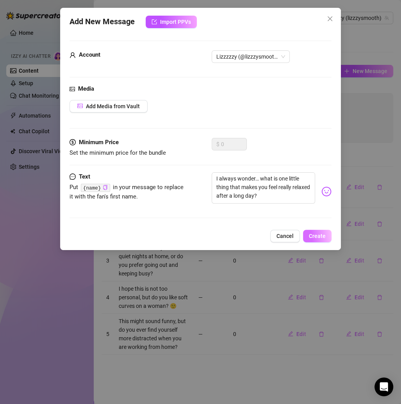
click at [320, 240] on button "Create" at bounding box center [317, 235] width 28 height 12
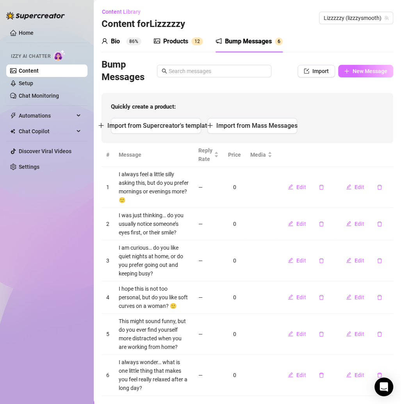
click at [343, 69] on button "New Message" at bounding box center [365, 71] width 55 height 12
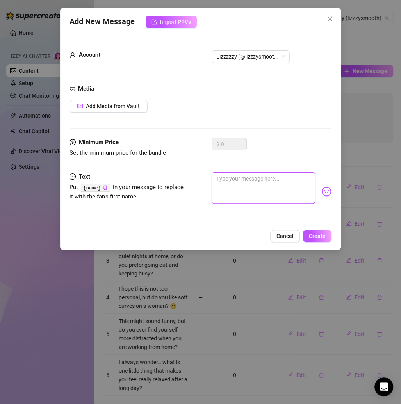
click at [253, 181] on textarea at bounding box center [263, 187] width 103 height 31
paste textarea "I am curious… do you like when someone dresses up for you, or do you prefer the…"
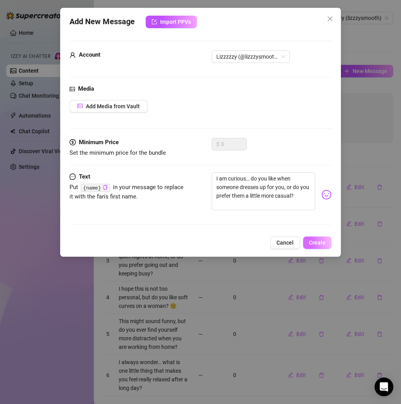
click at [314, 237] on button "Create" at bounding box center [317, 242] width 28 height 12
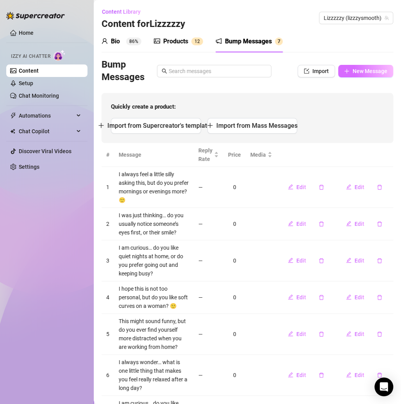
click at [364, 73] on span "New Message" at bounding box center [369, 71] width 35 height 6
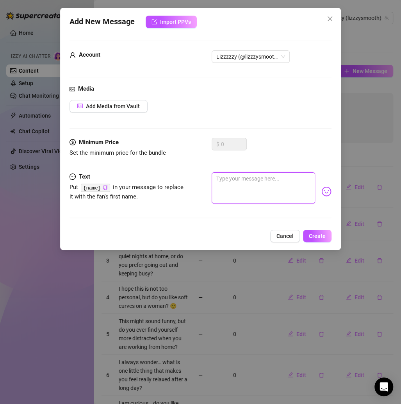
click at [256, 179] on textarea at bounding box center [263, 187] width 103 height 31
paste textarea "Do you usually pay more attention to details, or do you like to enjoy the bigge…"
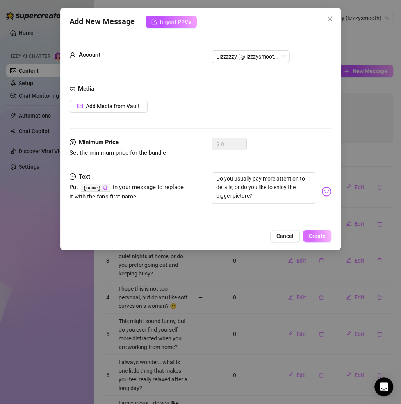
click at [315, 231] on button "Create" at bounding box center [317, 235] width 28 height 12
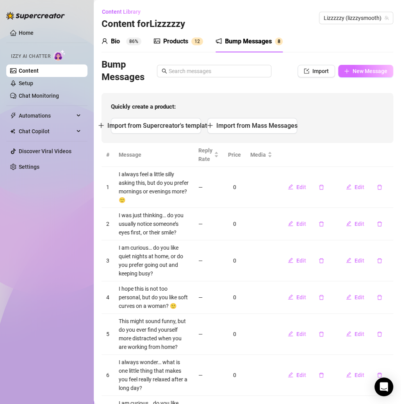
click at [352, 71] on span "New Message" at bounding box center [369, 71] width 35 height 6
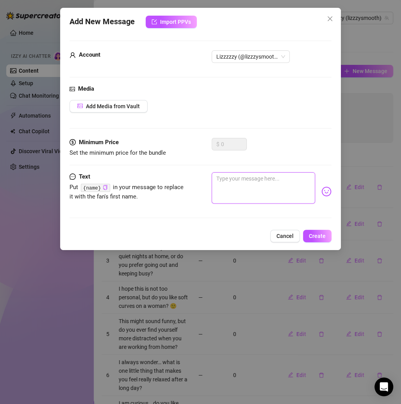
click at [255, 183] on textarea at bounding box center [263, 187] width 103 height 31
paste textarea "I was just thinking… what makes you feel more comfortable: soft music in the ba…"
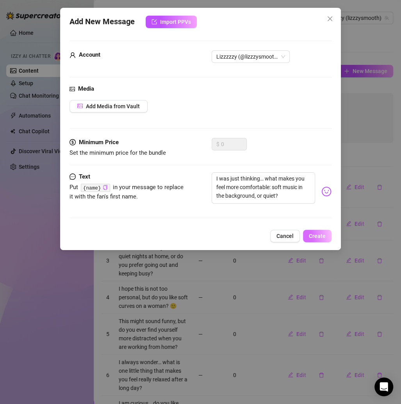
click at [323, 235] on span "Create" at bounding box center [317, 236] width 17 height 6
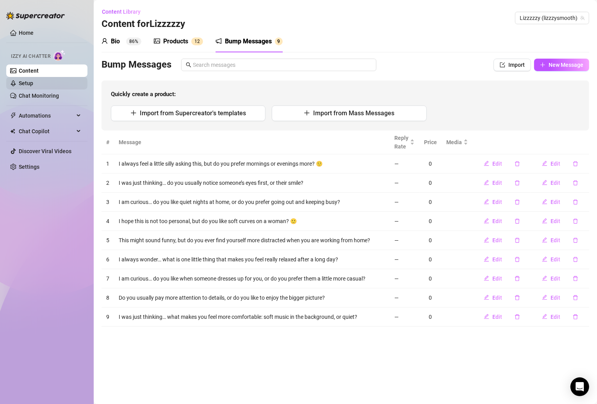
click at [33, 82] on link "Setup" at bounding box center [26, 83] width 14 height 6
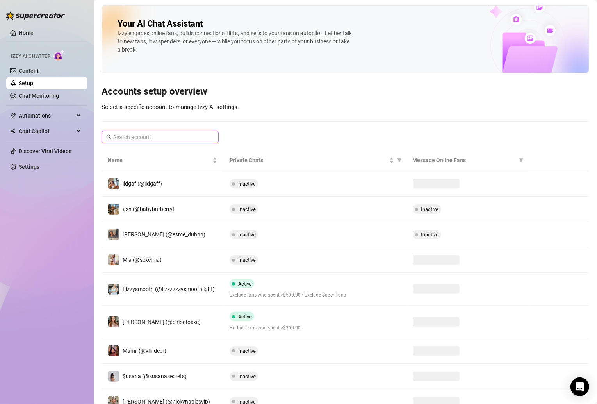
click at [181, 134] on input "text" at bounding box center [160, 137] width 94 height 9
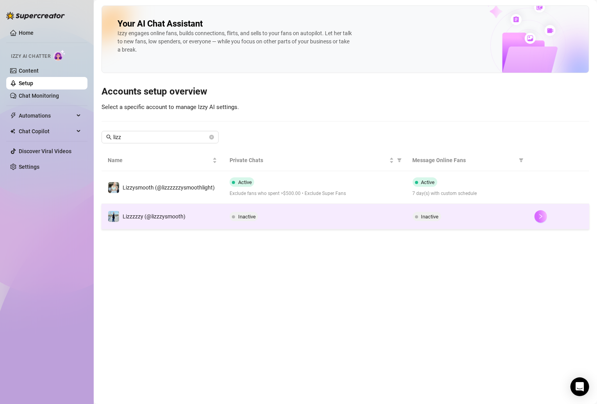
click at [532, 215] on icon "right" at bounding box center [540, 215] width 5 height 5
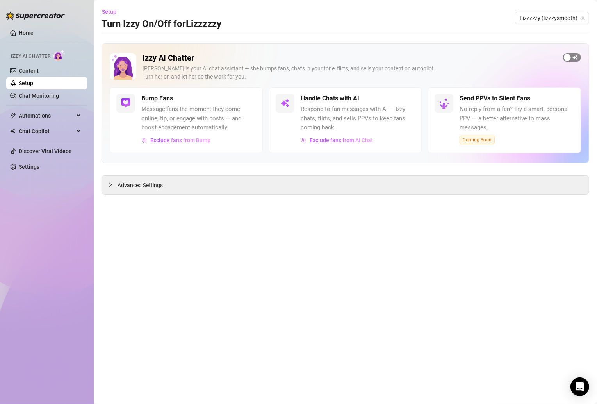
click at [532, 57] on div "button" at bounding box center [567, 57] width 7 height 7
click at [36, 71] on link "Content" at bounding box center [29, 71] width 20 height 6
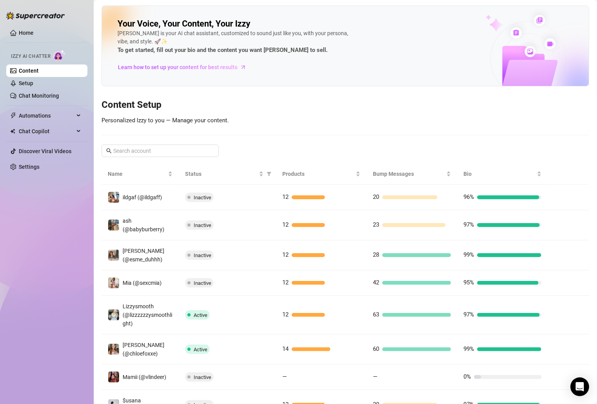
scroll to position [92, 0]
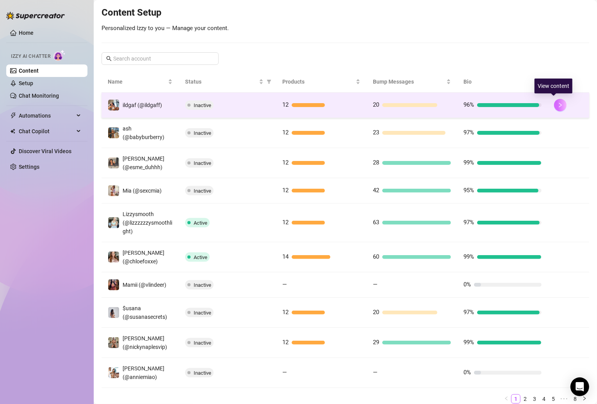
click at [532, 106] on icon "right" at bounding box center [559, 104] width 5 height 5
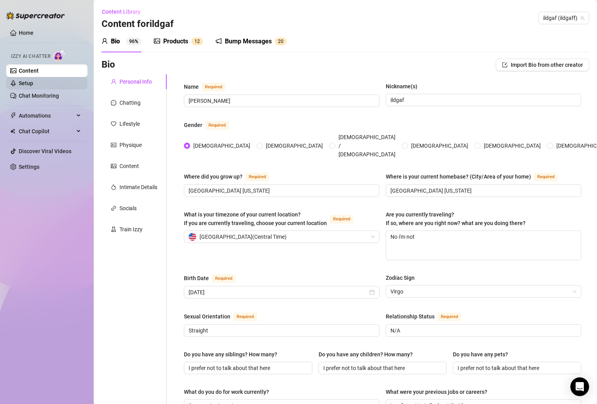
click at [21, 80] on link "Setup" at bounding box center [26, 83] width 14 height 6
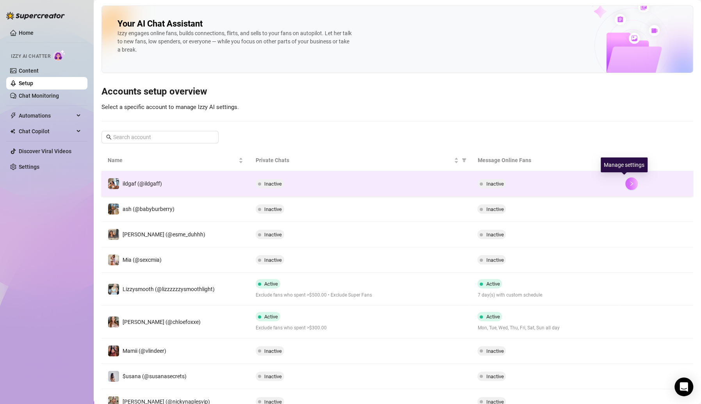
click at [532, 185] on icon "right" at bounding box center [631, 183] width 5 height 5
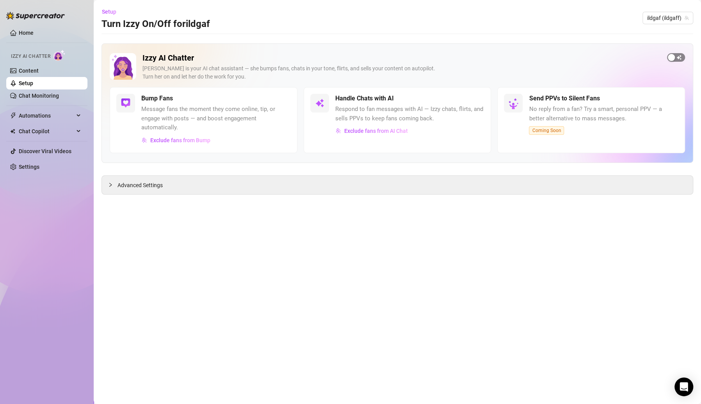
click at [532, 59] on div "button" at bounding box center [671, 57] width 7 height 7
click at [381, 129] on span "Exclude fans from AI Chat" at bounding box center [376, 131] width 64 height 6
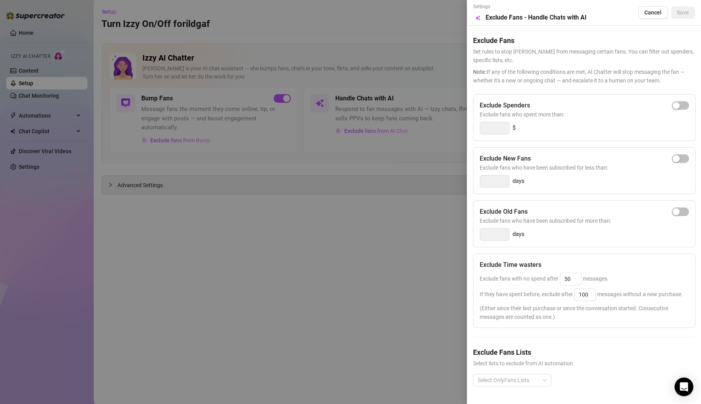
click at [532, 105] on div "Exclude Spenders Exclude fans who spent more than: $" at bounding box center [584, 117] width 222 height 47
click at [532, 102] on button "button" at bounding box center [680, 105] width 17 height 9
click at [493, 130] on input "300" at bounding box center [494, 128] width 29 height 12
drag, startPoint x: 500, startPoint y: 126, endPoint x: 452, endPoint y: 126, distance: 48.4
click at [452, 126] on div "Settings Preview Exclude Fans - Handle Chats with AI Cancel Save Exclude Fans S…" at bounding box center [350, 202] width 701 height 404
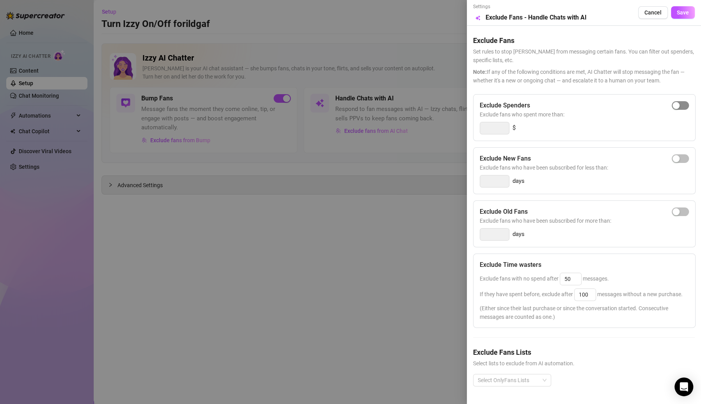
click at [532, 108] on span "button" at bounding box center [680, 105] width 17 height 9
drag, startPoint x: 498, startPoint y: 127, endPoint x: 452, endPoint y: 126, distance: 46.4
click at [452, 127] on div "Settings Preview Exclude Fans - Handle Chats with AI Cancel Save Exclude Fans S…" at bounding box center [350, 202] width 701 height 404
click at [532, 119] on div "Exclude Spenders Exclude fans who spent more than: 150 $" at bounding box center [584, 117] width 222 height 47
click at [532, 11] on button "Save" at bounding box center [683, 12] width 24 height 12
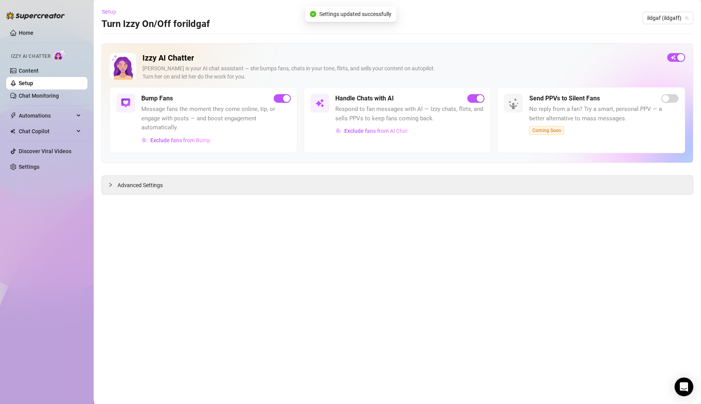
click at [114, 8] on button "Setup" at bounding box center [111, 11] width 21 height 12
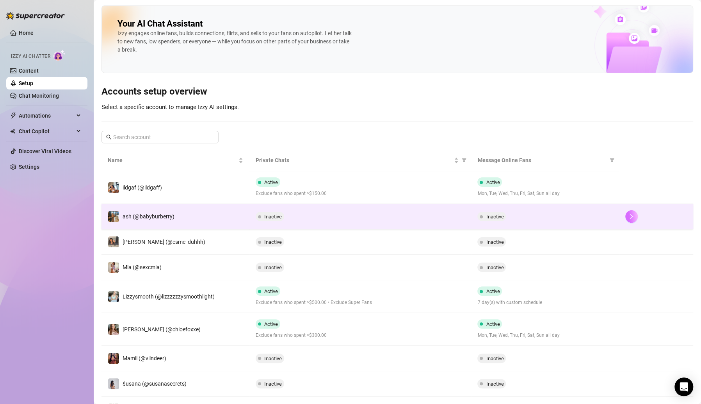
click at [532, 214] on icon "right" at bounding box center [631, 215] width 5 height 5
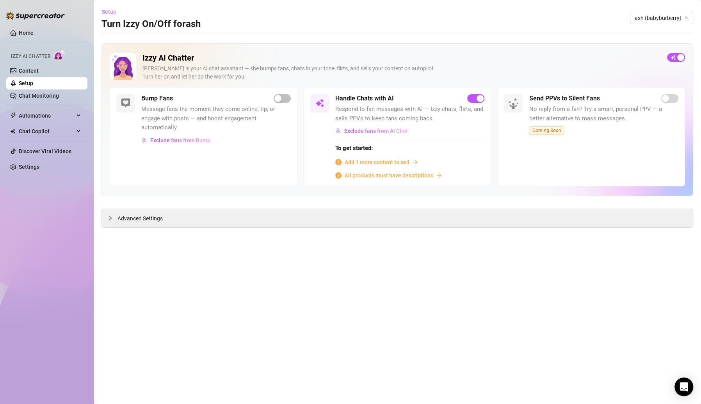
click at [108, 12] on span "Setup" at bounding box center [109, 12] width 14 height 6
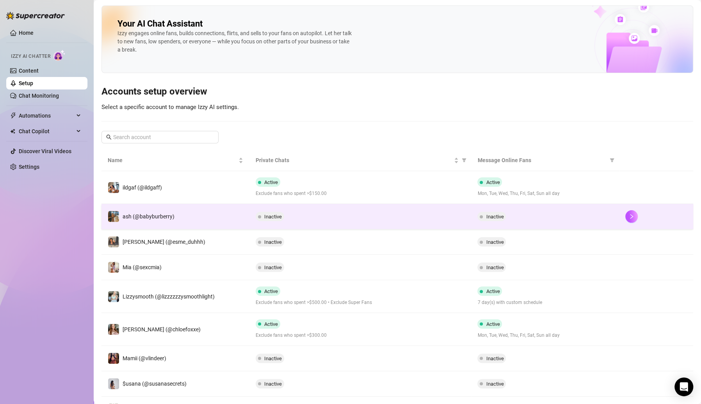
click at [260, 213] on span "Inactive" at bounding box center [270, 216] width 28 height 9
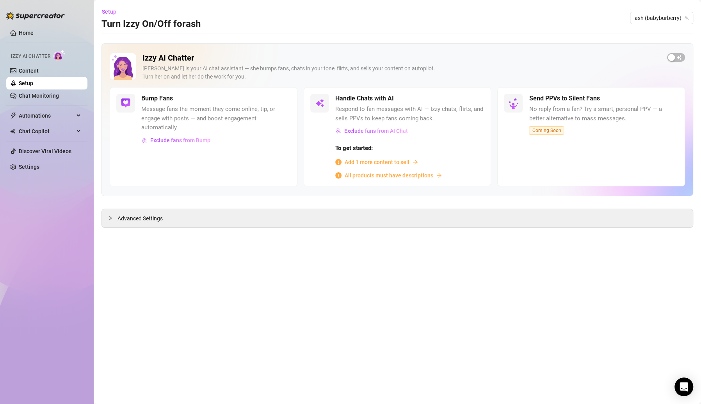
click at [383, 160] on span "Add 1 more content to sell" at bounding box center [377, 162] width 65 height 9
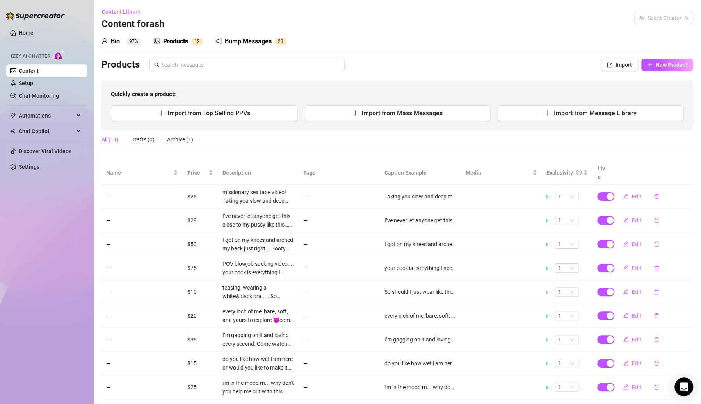
click at [187, 43] on div "Products" at bounding box center [175, 41] width 25 height 9
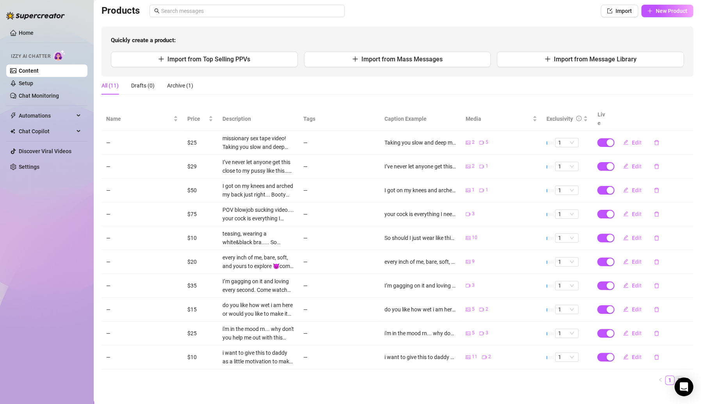
click at [532, 336] on link "2" at bounding box center [679, 379] width 9 height 9
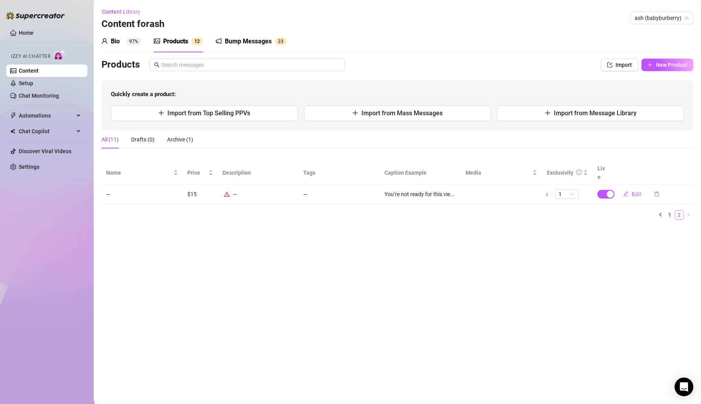
scroll to position [0, 0]
click at [229, 191] on icon "warning" at bounding box center [226, 193] width 5 height 5
click at [532, 191] on span "Edit" at bounding box center [636, 194] width 10 height 6
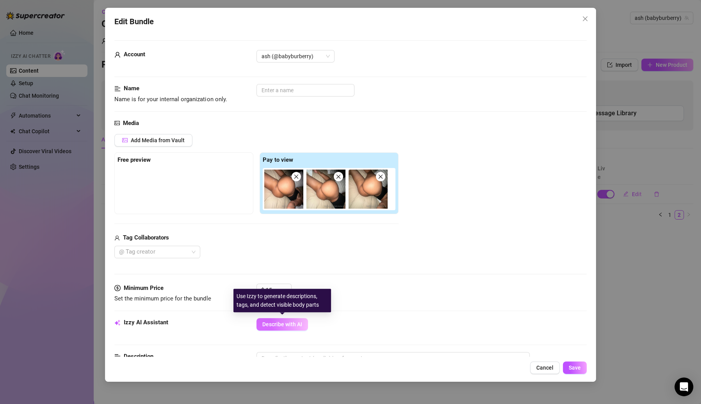
click at [274, 323] on span "Describe with AI" at bounding box center [282, 324] width 40 height 6
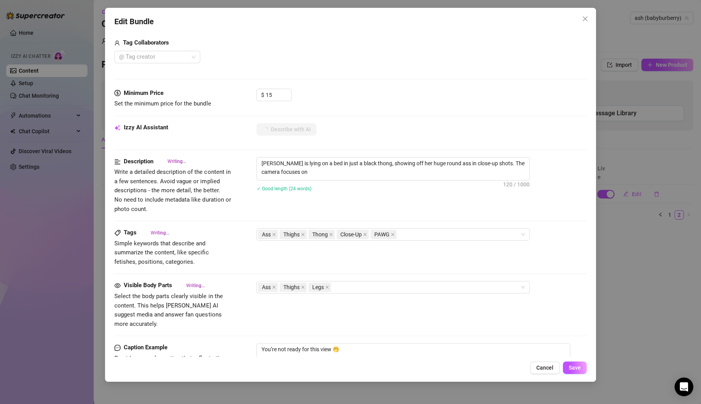
scroll to position [5, 0]
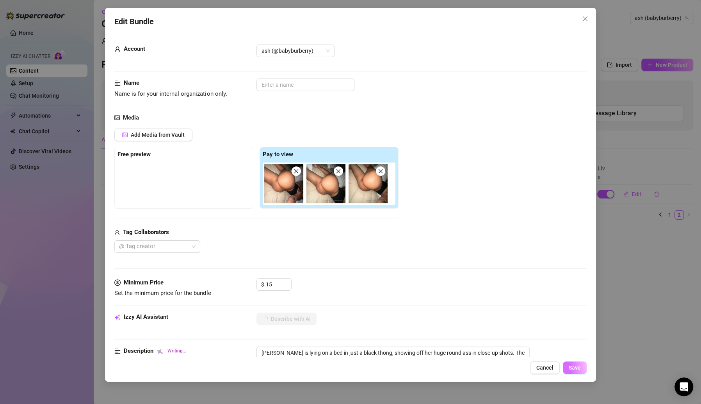
click at [532, 336] on span "Save" at bounding box center [575, 367] width 12 height 6
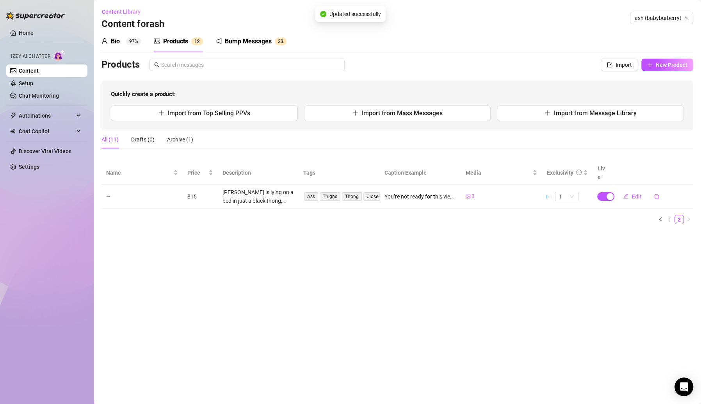
click at [121, 43] on div "Bio 97%" at bounding box center [121, 41] width 40 height 9
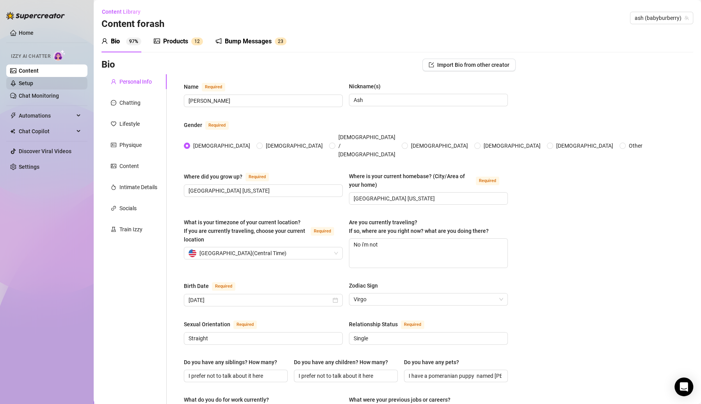
click at [33, 82] on link "Setup" at bounding box center [26, 83] width 14 height 6
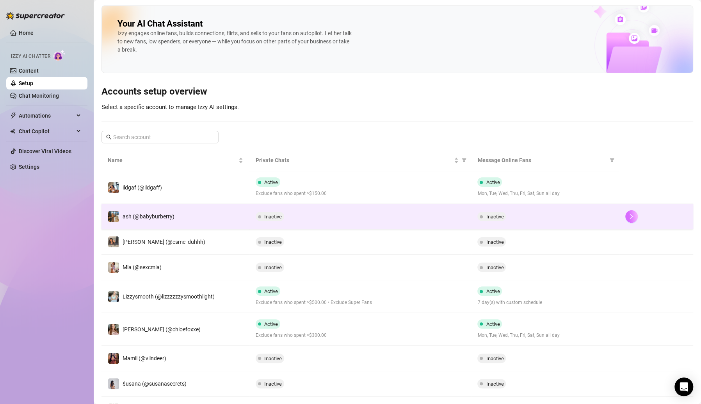
click at [532, 218] on icon "right" at bounding box center [631, 215] width 5 height 5
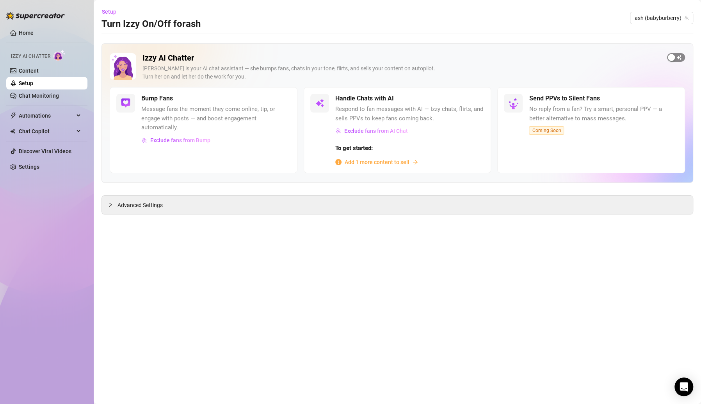
click at [532, 57] on span "button" at bounding box center [676, 57] width 18 height 9
click at [472, 100] on div "button" at bounding box center [471, 98] width 7 height 7
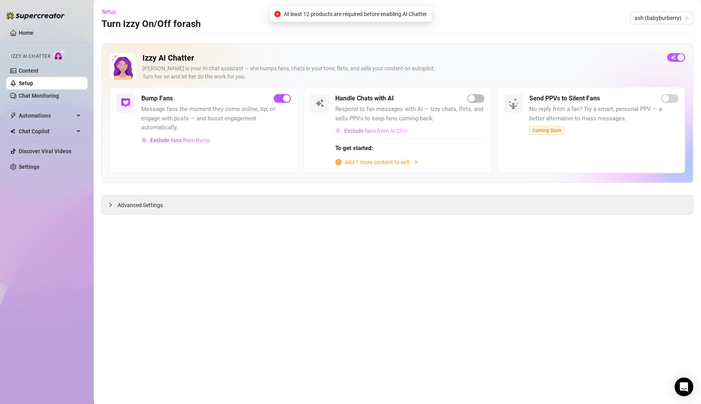
click at [360, 126] on button "Exclude fans from AI Chat" at bounding box center [371, 130] width 73 height 12
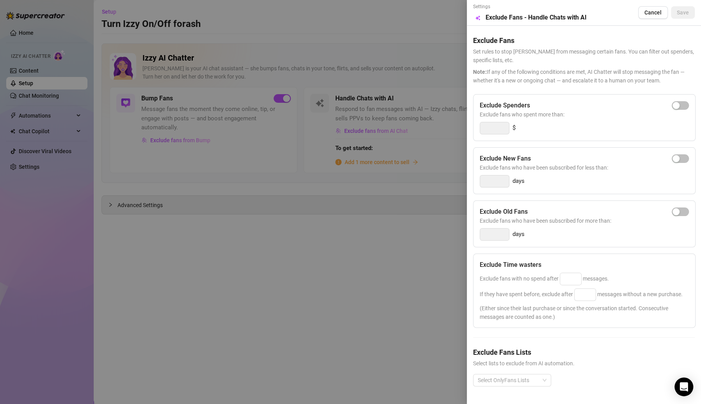
click at [532, 101] on div "Exclude Spenders" at bounding box center [584, 105] width 209 height 9
click at [532, 105] on button "button" at bounding box center [680, 105] width 17 height 9
drag, startPoint x: 499, startPoint y: 128, endPoint x: 465, endPoint y: 128, distance: 34.0
click at [465, 128] on div "Settings Preview Exclude Fans - Handle Chats with AI Cancel Save Exclude Fans S…" at bounding box center [350, 202] width 701 height 404
click at [532, 17] on button "Save" at bounding box center [683, 12] width 24 height 12
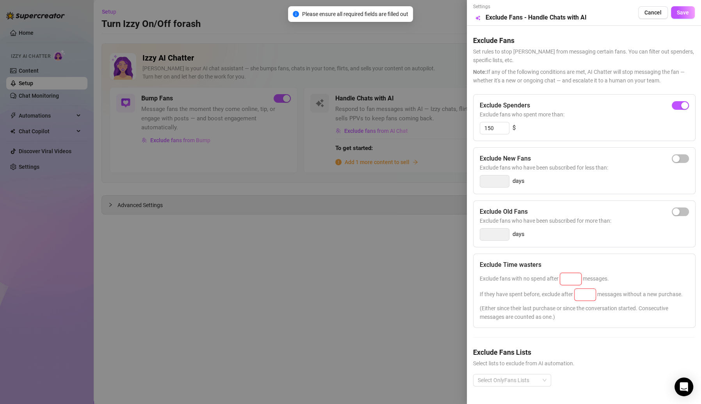
click at [532, 273] on input at bounding box center [570, 279] width 21 height 12
click at [532, 279] on input at bounding box center [570, 279] width 21 height 12
click at [532, 288] on input at bounding box center [584, 294] width 21 height 12
click at [532, 238] on div "Exclude Spenders Exclude fans who spent more than: 150 $ Exclude New Fans Exclu…" at bounding box center [584, 246] width 222 height 304
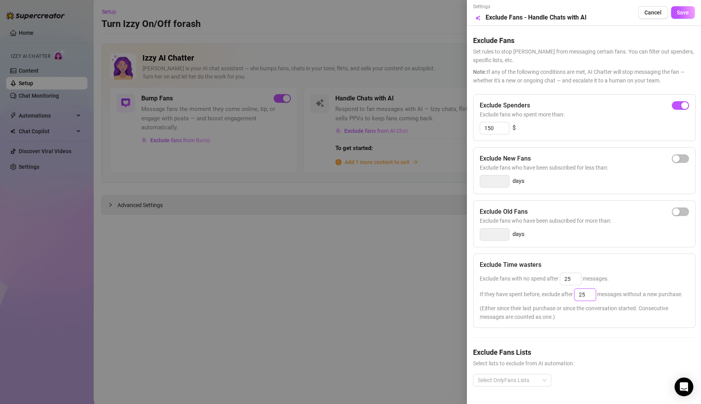
drag, startPoint x: 589, startPoint y: 279, endPoint x: 558, endPoint y: 280, distance: 31.6
click at [532, 291] on span "If they have spent before, exclude after 25 messages without a new purchase." at bounding box center [581, 294] width 203 height 6
click at [532, 260] on div "Exclude Time wasters" at bounding box center [584, 264] width 209 height 9
click at [532, 12] on button "Save" at bounding box center [683, 12] width 24 height 12
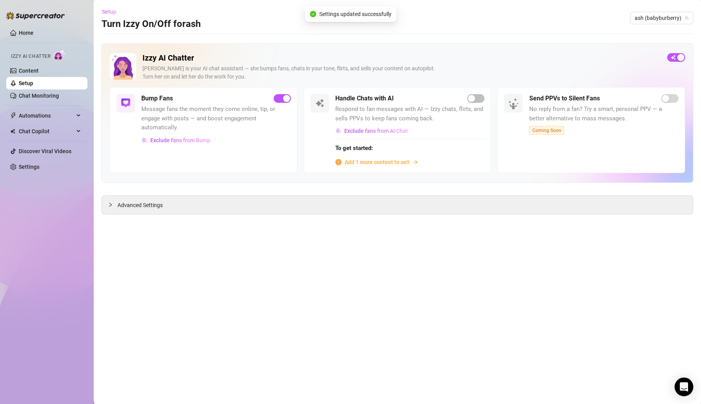
click at [107, 11] on span "Setup" at bounding box center [109, 12] width 14 height 6
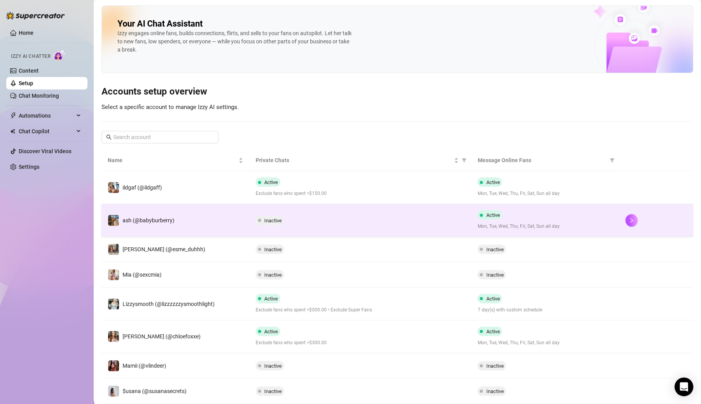
scroll to position [13, 0]
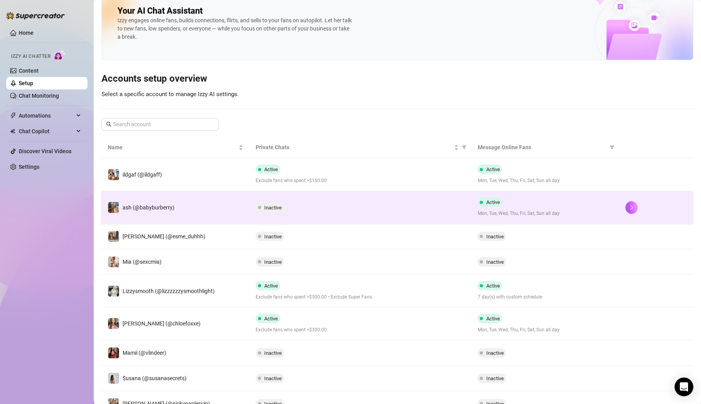
click at [266, 205] on span "Inactive" at bounding box center [273, 208] width 18 height 6
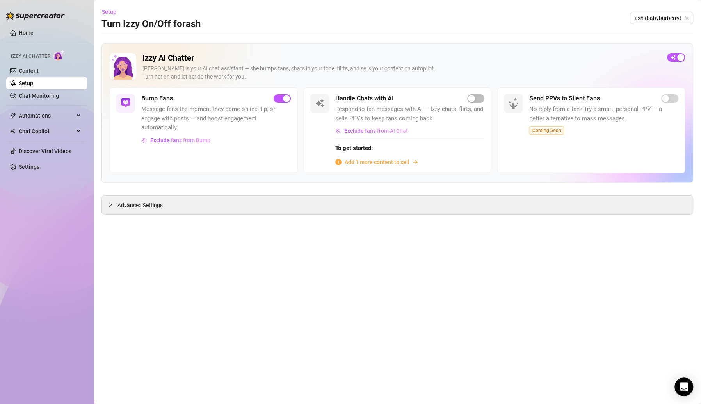
click at [404, 160] on span "Add 1 more content to sell" at bounding box center [377, 162] width 65 height 9
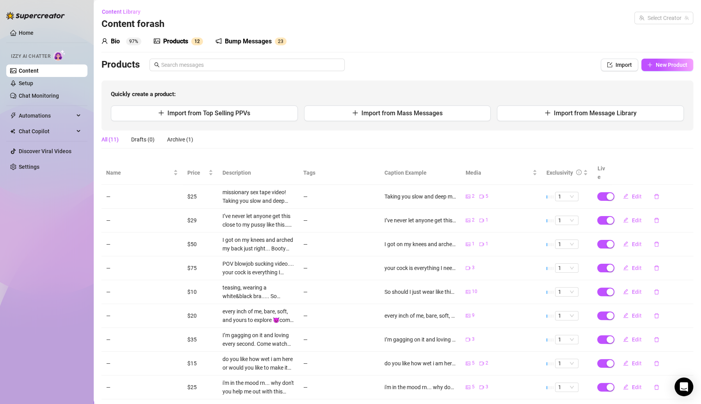
click at [174, 38] on div "Products" at bounding box center [175, 41] width 25 height 9
click at [180, 42] on div "Products" at bounding box center [175, 41] width 25 height 9
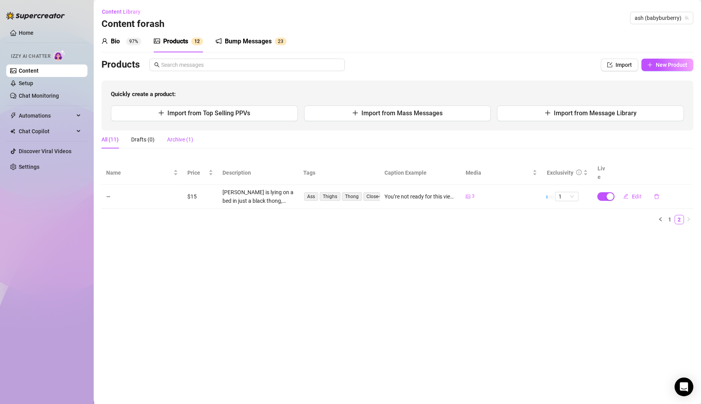
click at [175, 135] on div "Archive (1)" at bounding box center [180, 139] width 26 height 9
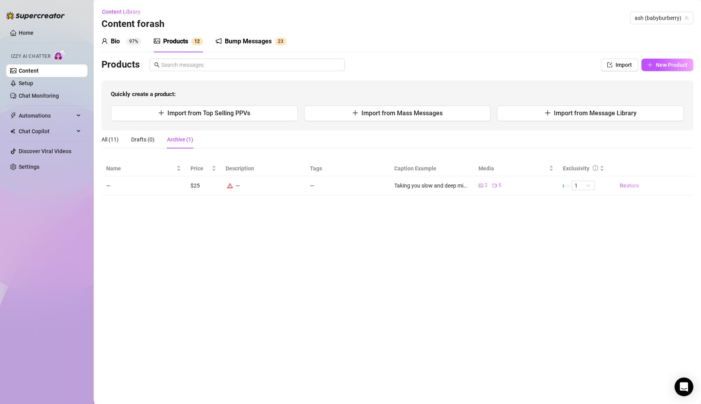
click at [532, 183] on span "Restore" at bounding box center [630, 185] width 20 height 6
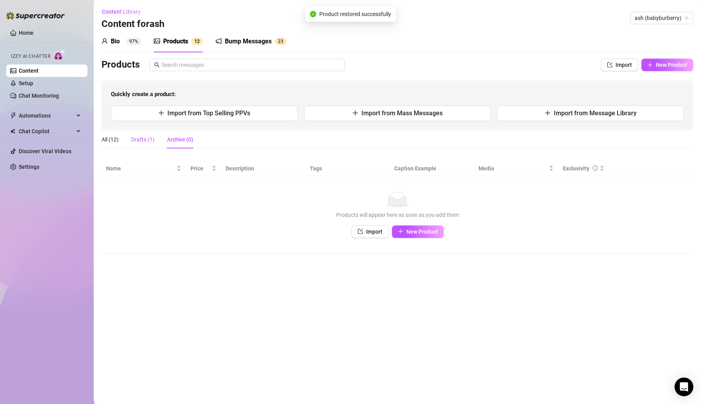
click at [135, 139] on div "Drafts (1)" at bounding box center [142, 139] width 23 height 9
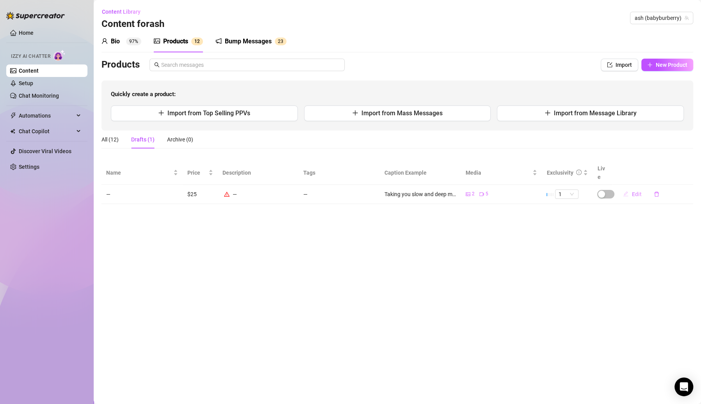
click at [532, 191] on icon "edit" at bounding box center [625, 193] width 5 height 5
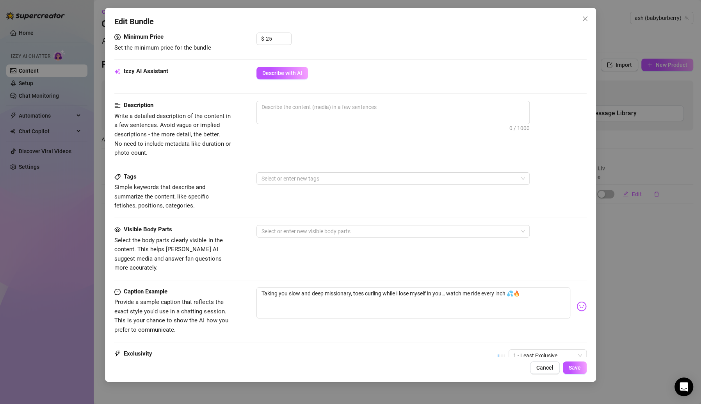
scroll to position [306, 0]
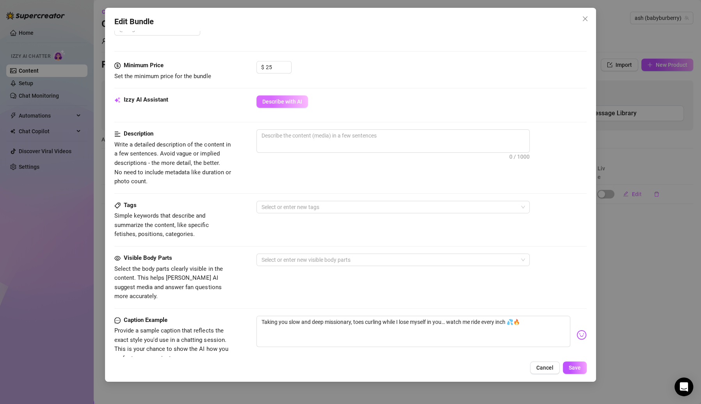
click at [280, 100] on span "Describe with AI" at bounding box center [282, 101] width 40 height 6
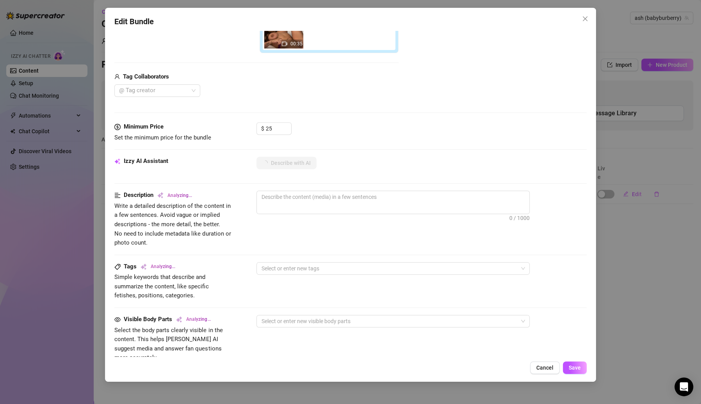
scroll to position [232, 0]
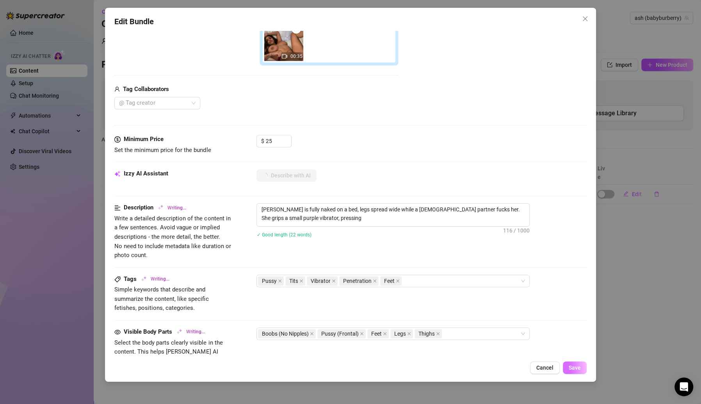
click at [532, 336] on span "Save" at bounding box center [575, 367] width 12 height 6
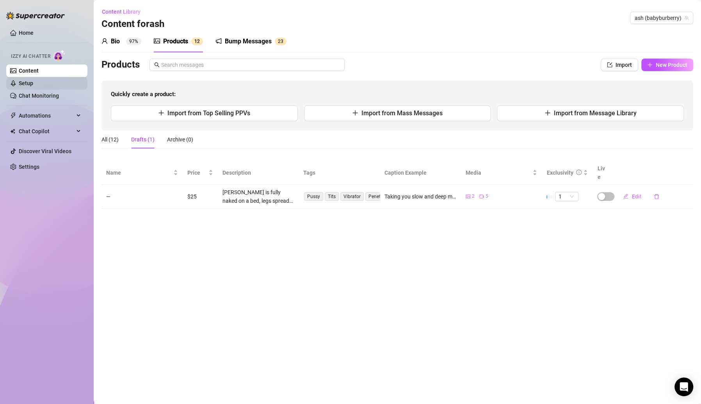
click at [33, 84] on link "Setup" at bounding box center [26, 83] width 14 height 6
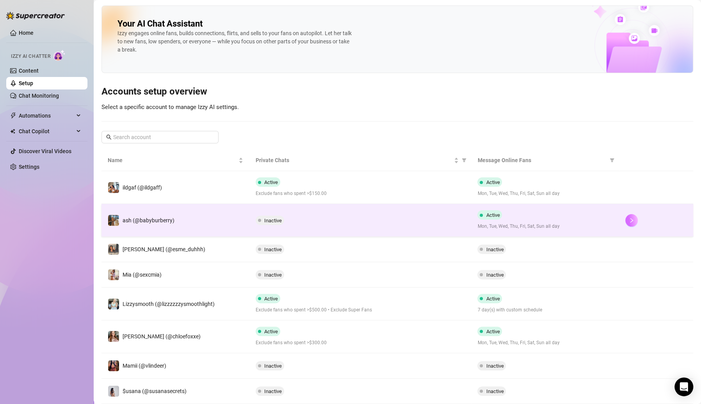
click at [532, 217] on icon "right" at bounding box center [631, 219] width 5 height 5
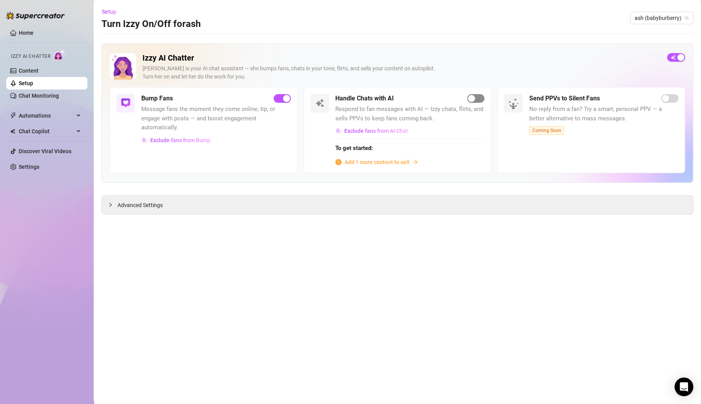
click at [479, 96] on span "button" at bounding box center [475, 98] width 17 height 9
click at [390, 158] on span "Add 1 more content to sell" at bounding box center [377, 162] width 65 height 9
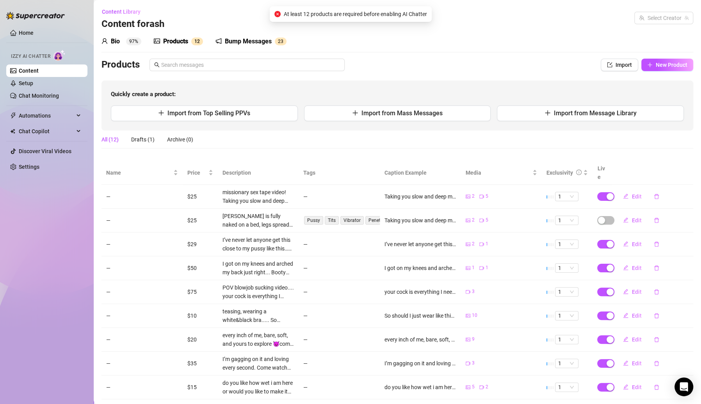
click at [180, 42] on div "Products" at bounding box center [175, 41] width 25 height 9
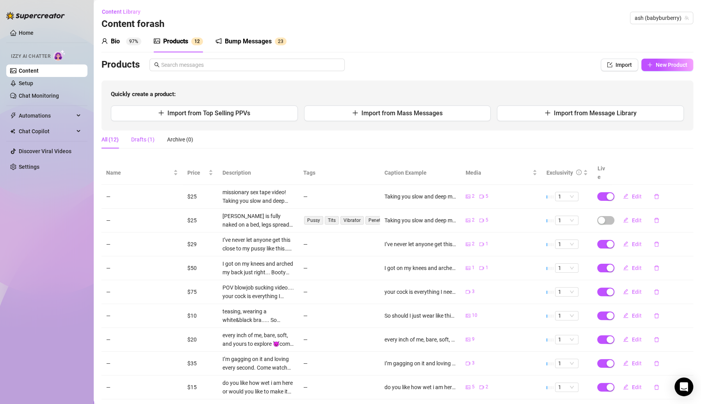
click at [137, 137] on div "Drafts (1)" at bounding box center [142, 139] width 23 height 9
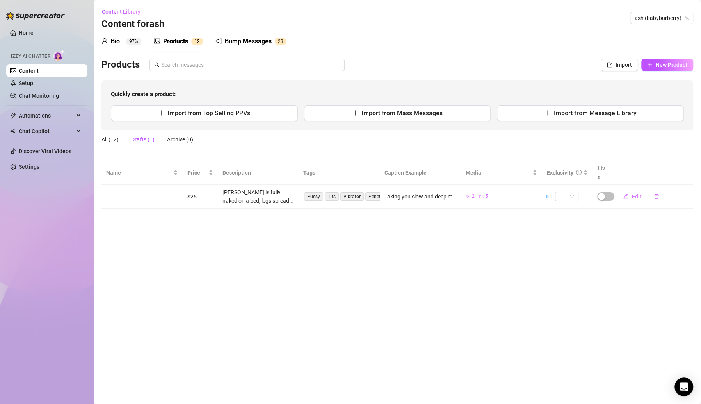
click at [418, 192] on div "Taking you slow and deep missionary, toes curling while I lose myself in you… w…" at bounding box center [420, 196] width 72 height 9
click at [532, 193] on icon "edit" at bounding box center [625, 195] width 5 height 5
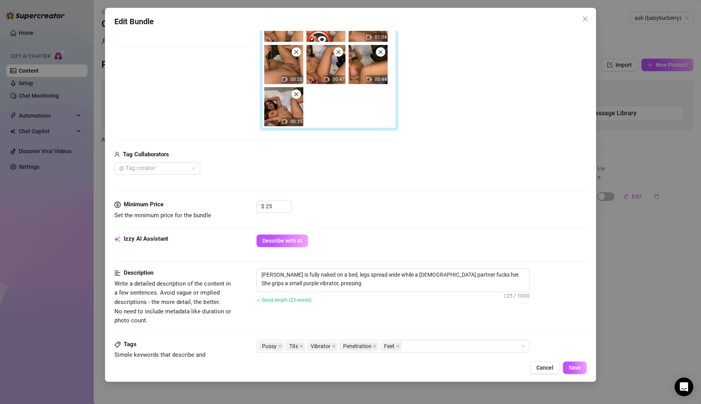
scroll to position [150, 0]
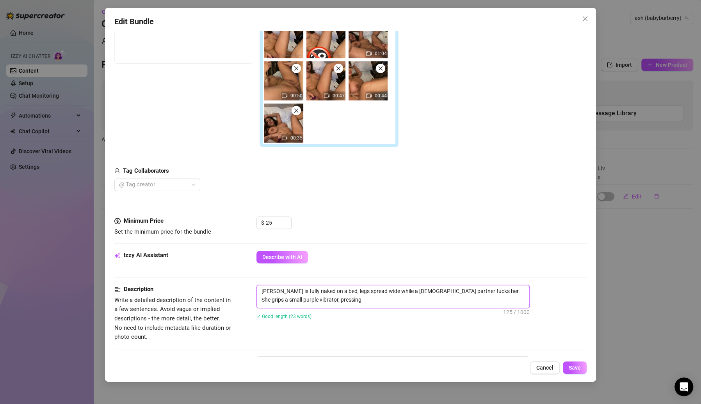
click at [365, 299] on textarea "Ashlynn is fully naked on a bed, legs spread wide while a male partner fucks he…" at bounding box center [393, 295] width 272 height 20
click at [532, 336] on span "Save" at bounding box center [575, 367] width 12 height 6
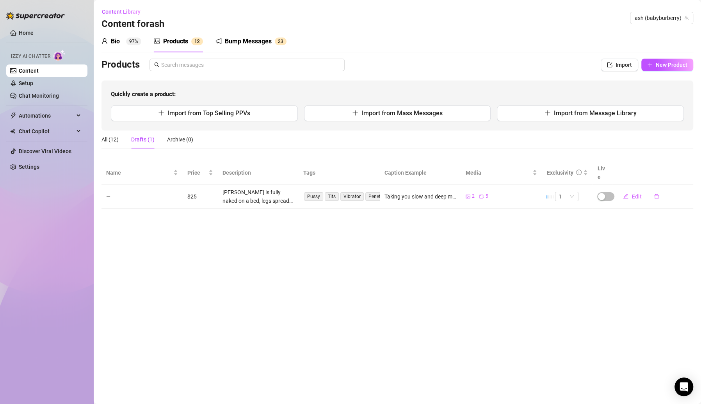
click at [140, 135] on div "Drafts (1)" at bounding box center [142, 139] width 23 height 9
click at [143, 138] on div "Drafts (1)" at bounding box center [142, 139] width 23 height 9
click at [532, 169] on th "Live" at bounding box center [602, 173] width 20 height 24
click at [532, 171] on div "Exclusivity" at bounding box center [566, 172] width 41 height 9
click at [123, 140] on div "All (12) Drafts (1) Archive (0)" at bounding box center [147, 139] width 92 height 18
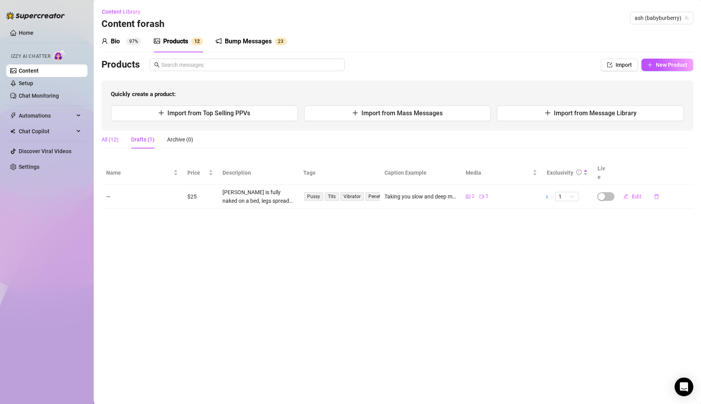
click at [109, 138] on div "All (12)" at bounding box center [109, 139] width 17 height 9
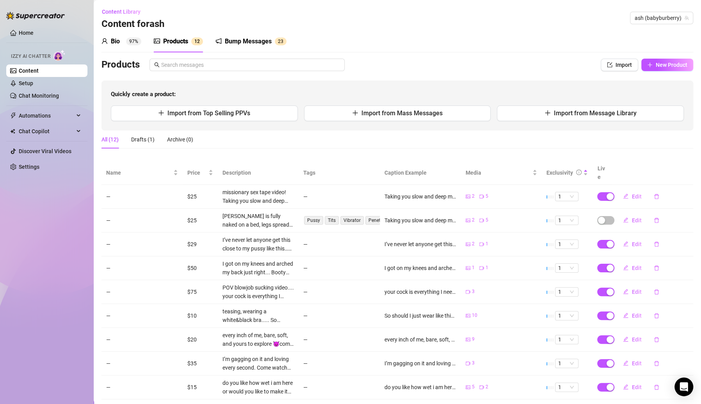
scroll to position [54, 0]
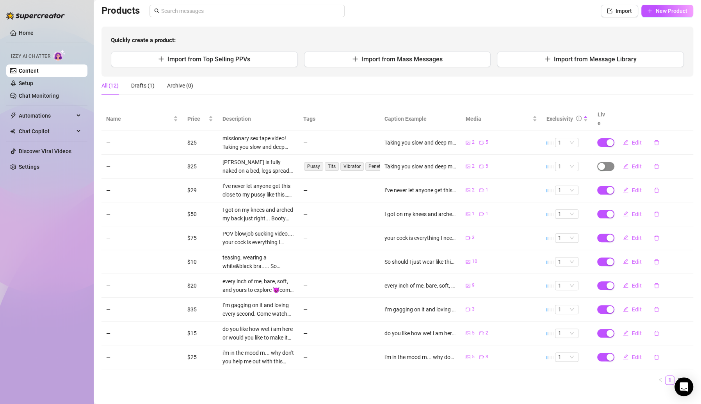
click at [532, 163] on div "button" at bounding box center [601, 166] width 7 height 7
click at [532, 140] on span "OK" at bounding box center [651, 138] width 7 height 6
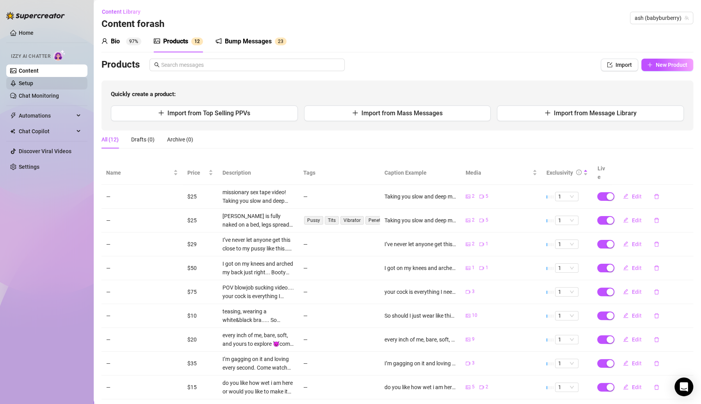
click at [33, 84] on link "Setup" at bounding box center [26, 83] width 14 height 6
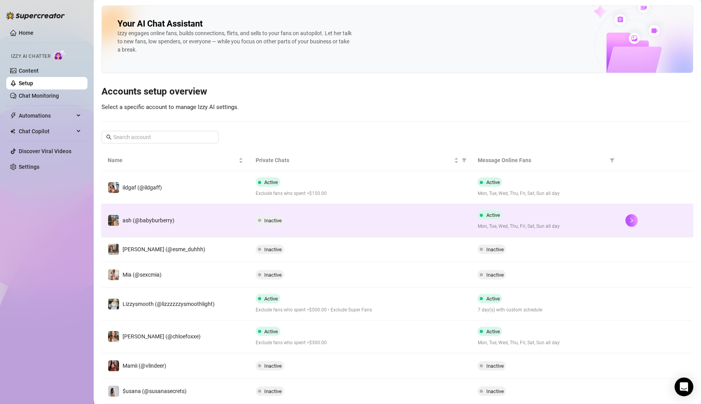
click at [273, 220] on span "Inactive" at bounding box center [273, 220] width 18 height 6
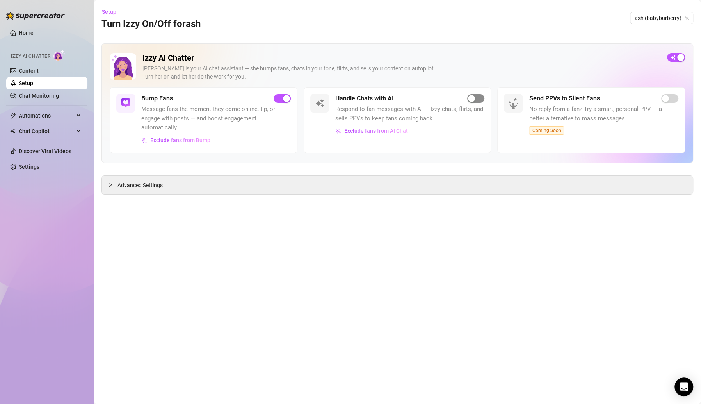
click at [470, 96] on div "button" at bounding box center [471, 98] width 7 height 7
click at [108, 9] on span "Setup" at bounding box center [109, 12] width 14 height 6
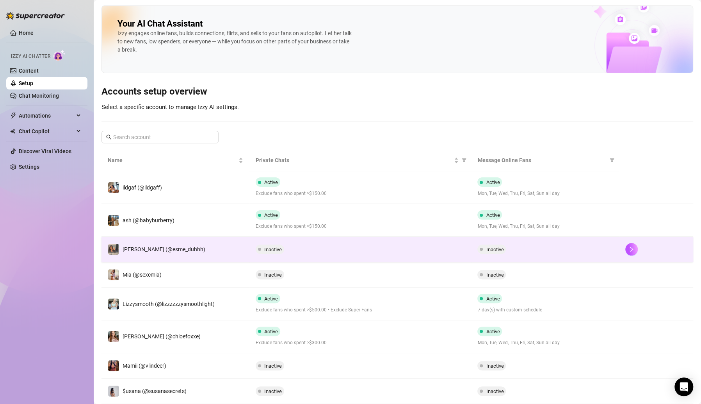
click at [532, 254] on div at bounding box center [656, 249] width 62 height 12
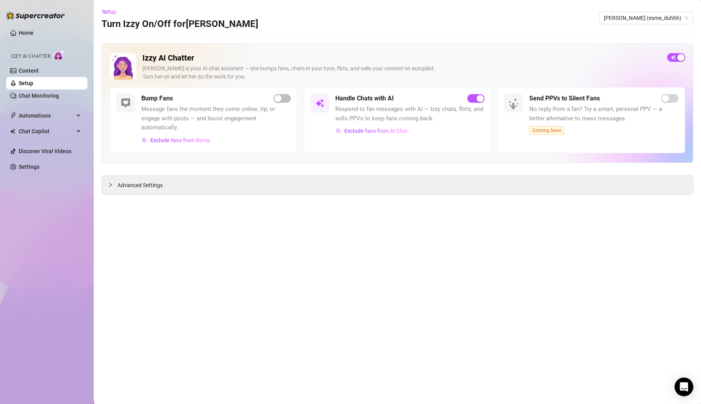
click at [532, 54] on div "Izzy AI Chatter Izzy is your AI chat assistant — she bumps fans, chats in your …" at bounding box center [397, 102] width 592 height 119
click at [532, 55] on div "button" at bounding box center [680, 57] width 7 height 7
click at [532, 59] on span "button" at bounding box center [676, 57] width 18 height 9
click at [33, 82] on link "Setup" at bounding box center [26, 83] width 14 height 6
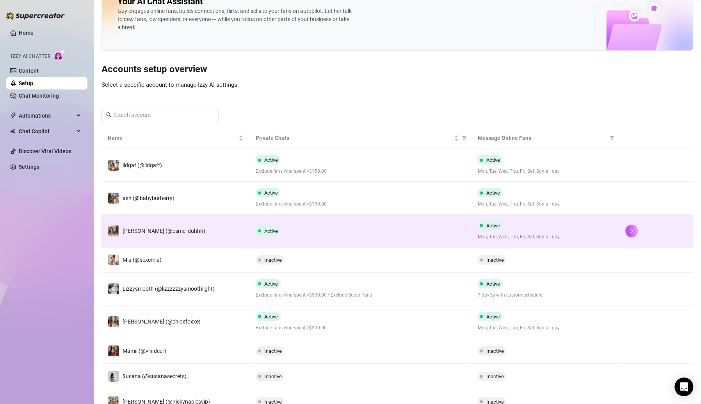
scroll to position [34, 0]
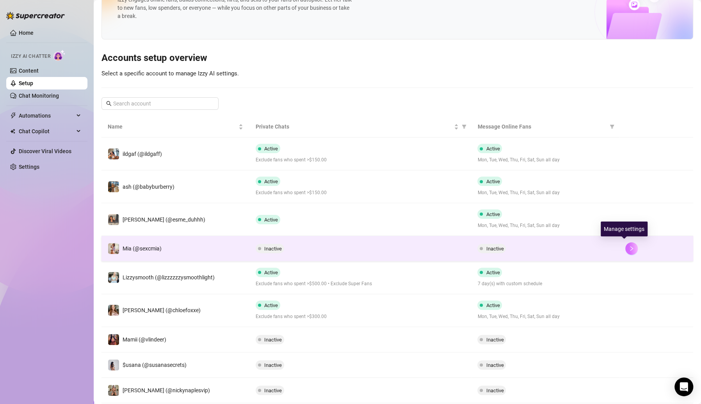
click at [532, 247] on icon "right" at bounding box center [631, 247] width 5 height 5
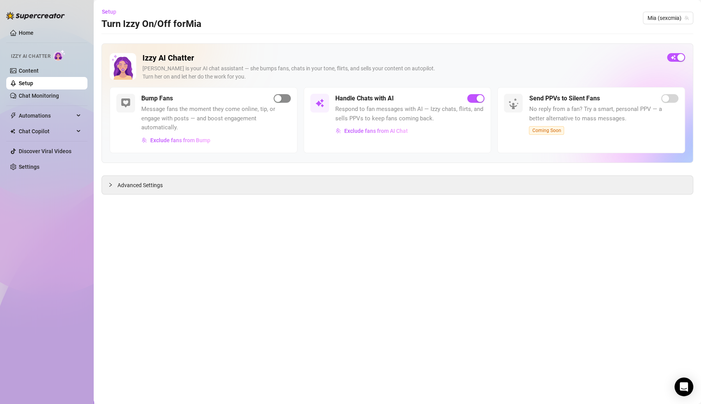
click at [277, 96] on div "button" at bounding box center [277, 98] width 7 height 7
click at [33, 80] on link "Setup" at bounding box center [26, 83] width 14 height 6
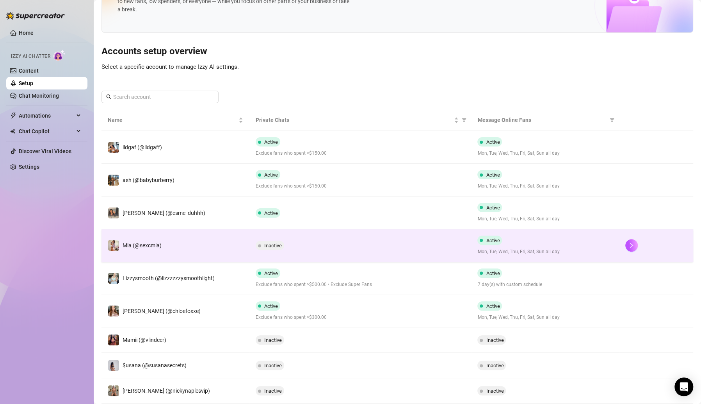
scroll to position [41, 0]
click at [272, 243] on span "Inactive" at bounding box center [273, 244] width 18 height 6
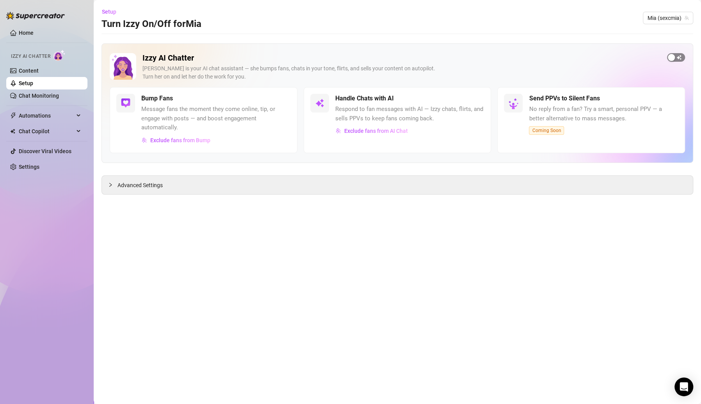
click at [532, 59] on span "button" at bounding box center [676, 57] width 18 height 9
click at [33, 84] on link "Setup" at bounding box center [26, 83] width 14 height 6
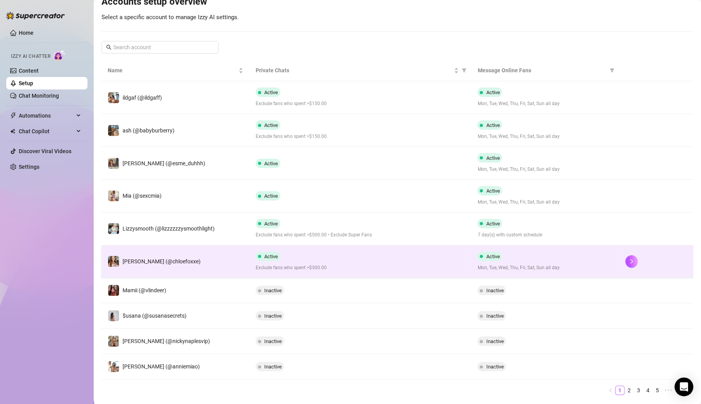
scroll to position [99, 0]
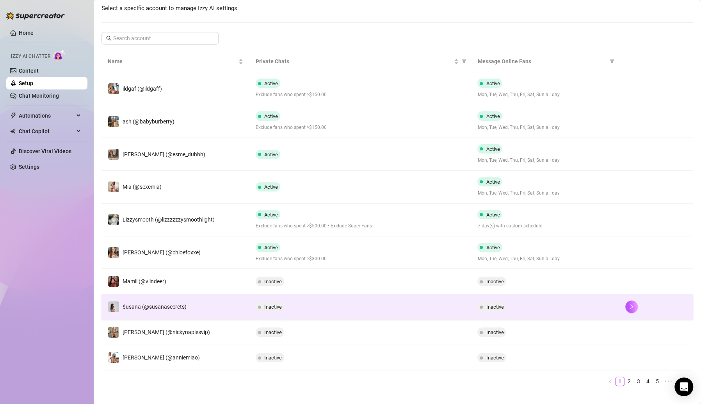
click at [274, 304] on span "Inactive" at bounding box center [273, 307] width 18 height 6
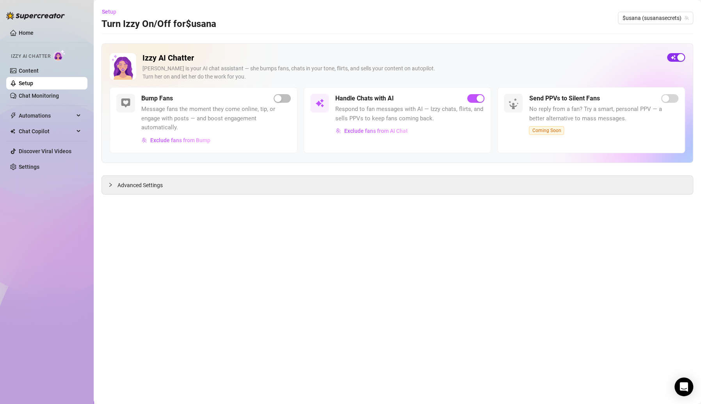
click at [532, 56] on div "button" at bounding box center [680, 57] width 7 height 7
click at [532, 56] on button "button" at bounding box center [676, 57] width 18 height 9
click at [108, 12] on span "Setup" at bounding box center [109, 12] width 14 height 6
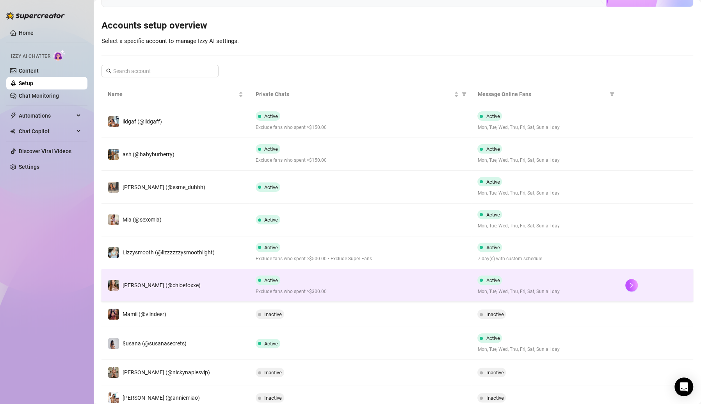
scroll to position [25, 0]
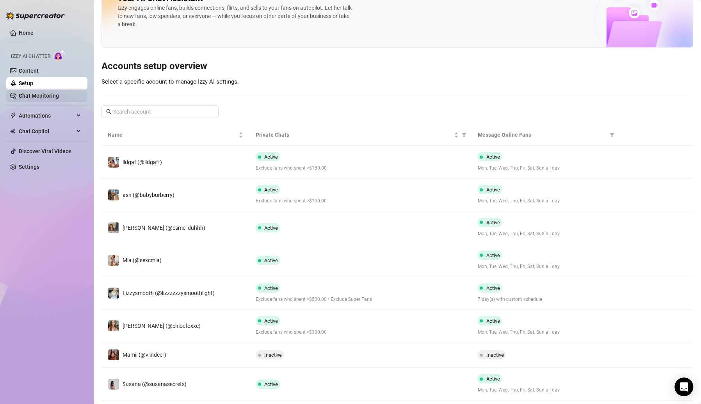
click at [52, 99] on link "Chat Monitoring" at bounding box center [39, 95] width 40 height 6
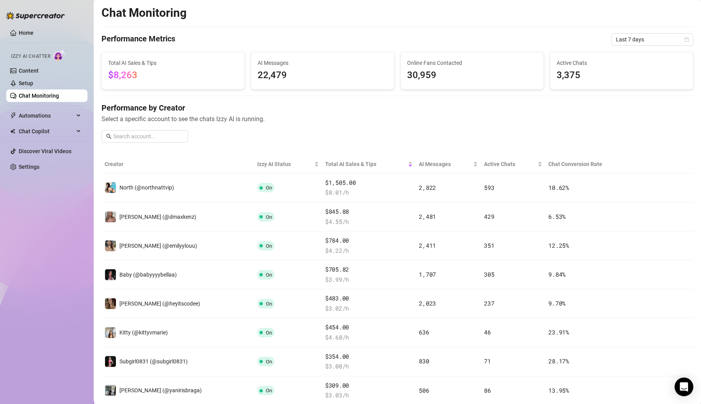
scroll to position [25, 0]
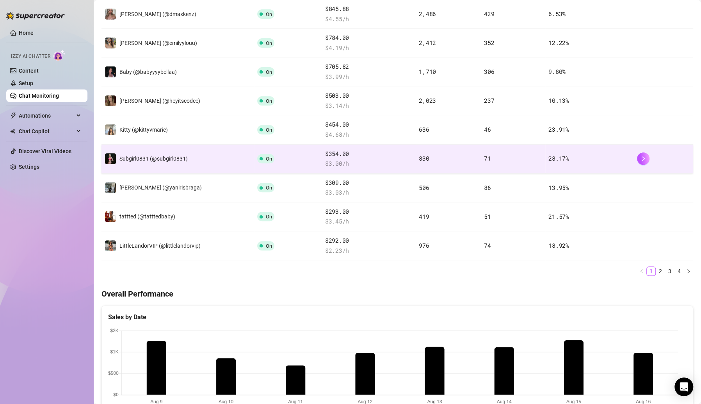
scroll to position [176, 0]
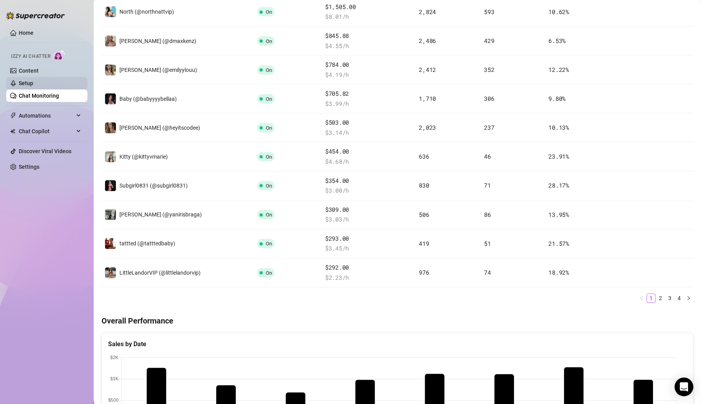
click at [33, 80] on link "Setup" at bounding box center [26, 83] width 14 height 6
